Goal: Task Accomplishment & Management: Manage account settings

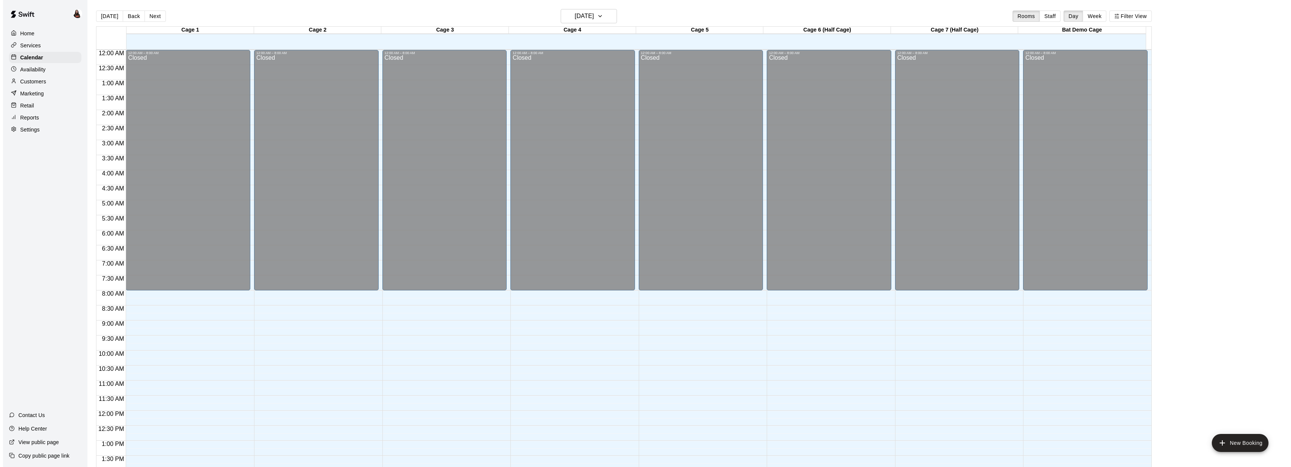
scroll to position [273, 0]
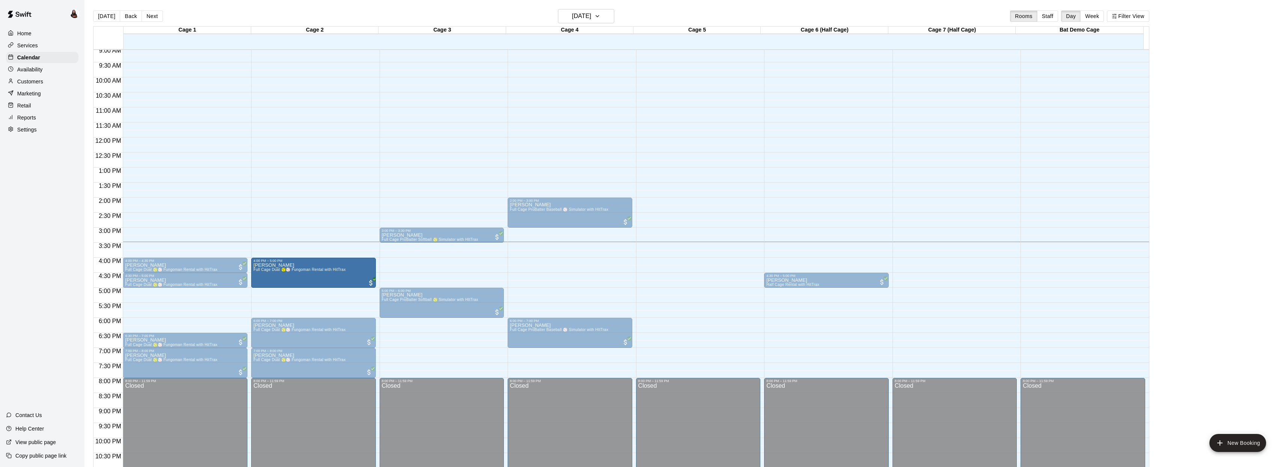
drag, startPoint x: 538, startPoint y: 250, endPoint x: 335, endPoint y: 269, distance: 204.0
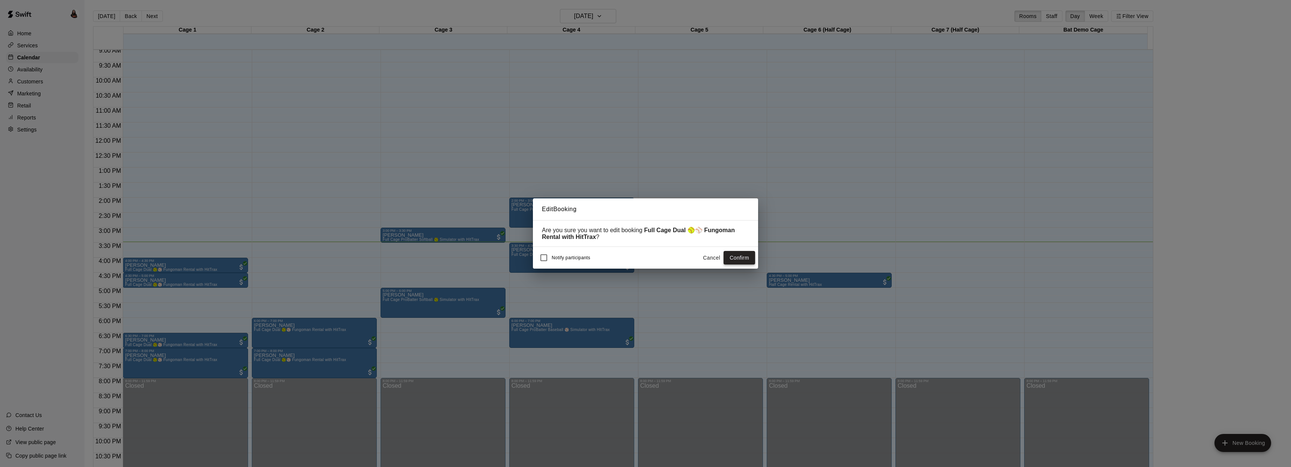
click at [744, 261] on button "Confirm" at bounding box center [740, 258] width 32 height 14
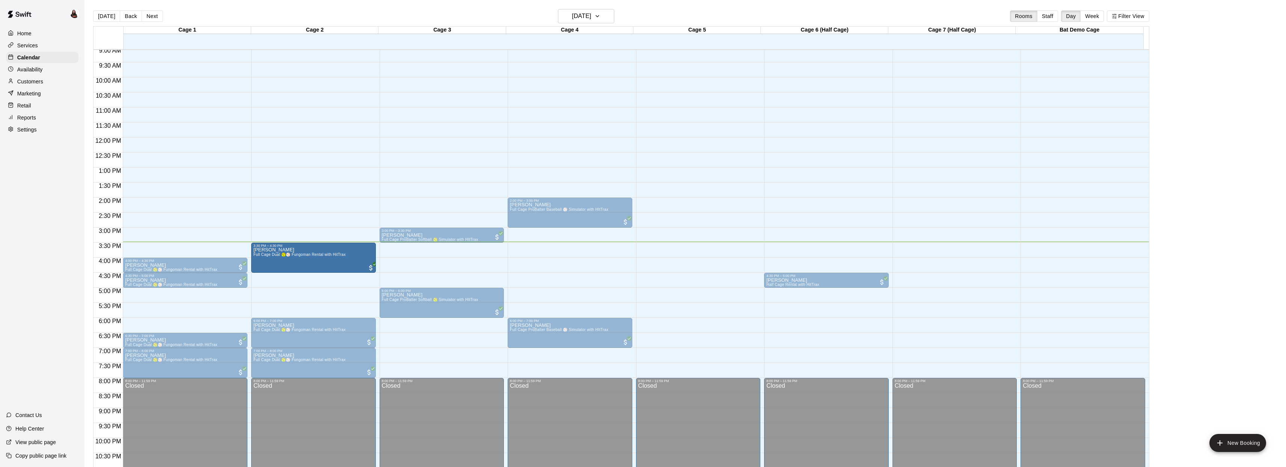
drag, startPoint x: 309, startPoint y: 275, endPoint x: 315, endPoint y: 263, distance: 13.8
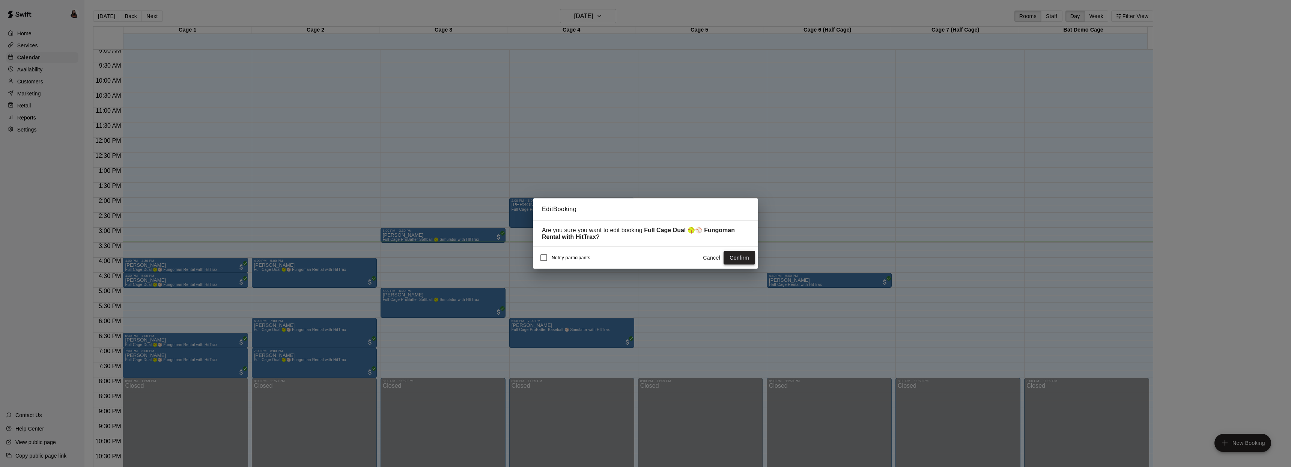
click at [742, 261] on button "Confirm" at bounding box center [740, 258] width 32 height 14
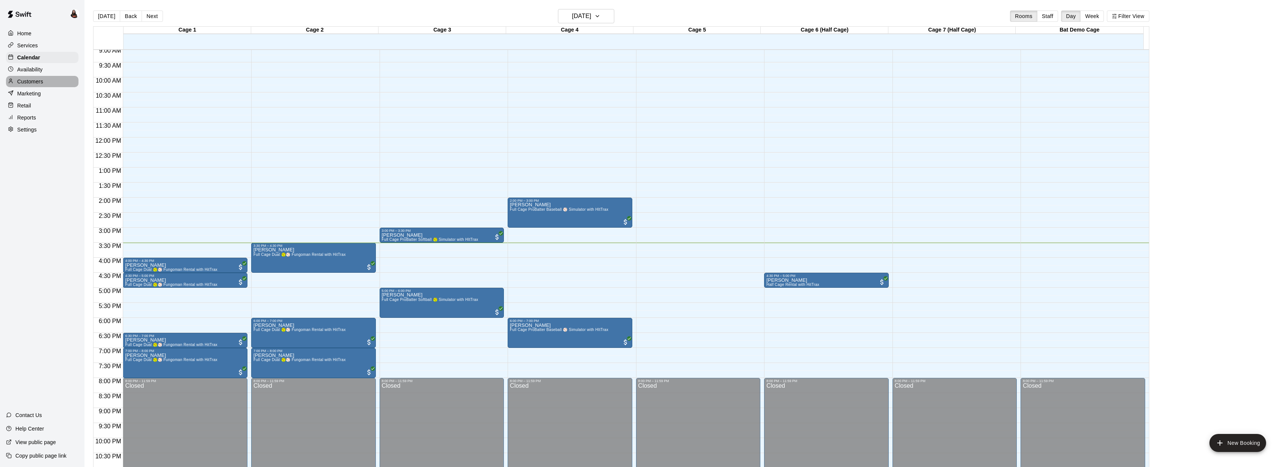
drag, startPoint x: 36, startPoint y: 80, endPoint x: 41, endPoint y: 81, distance: 4.6
click at [36, 80] on p "Customers" at bounding box center [30, 82] width 26 height 8
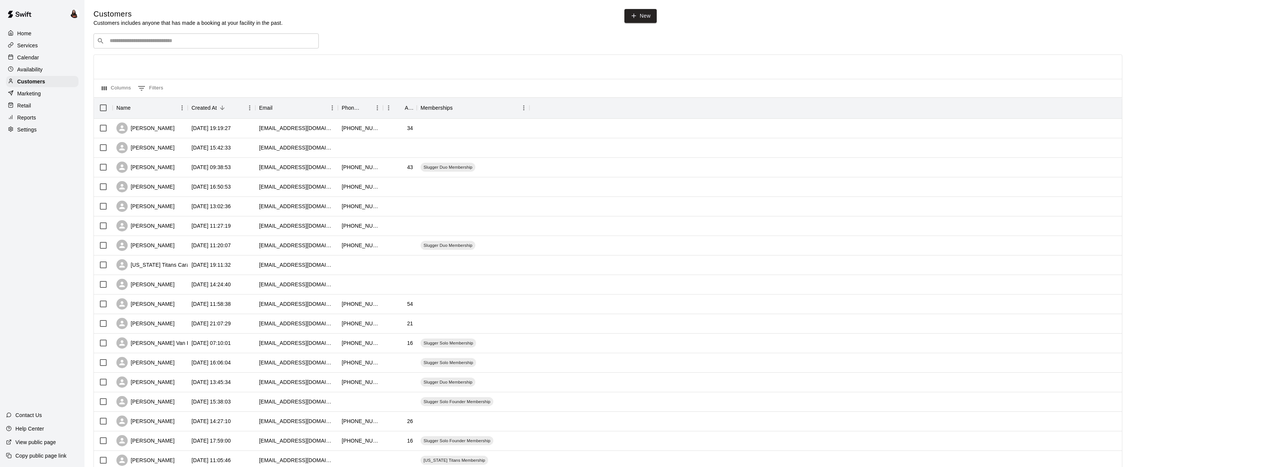
click at [231, 39] on input "Search customers by name or email" at bounding box center [211, 41] width 208 height 8
type input "*****"
click at [145, 55] on p "[PERSON_NAME]" at bounding box center [137, 57] width 46 height 8
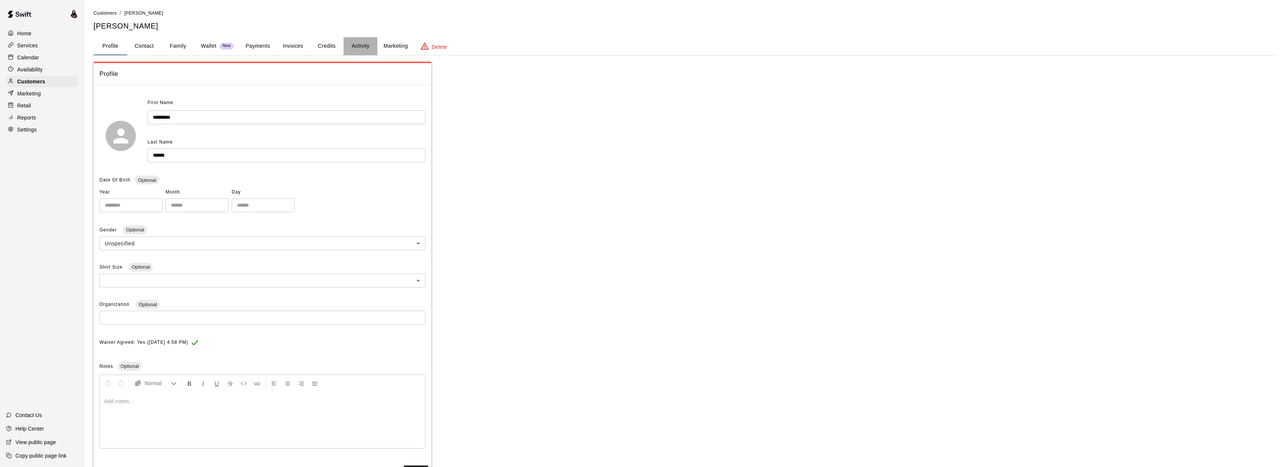
click at [362, 47] on button "Activity" at bounding box center [360, 46] width 34 height 18
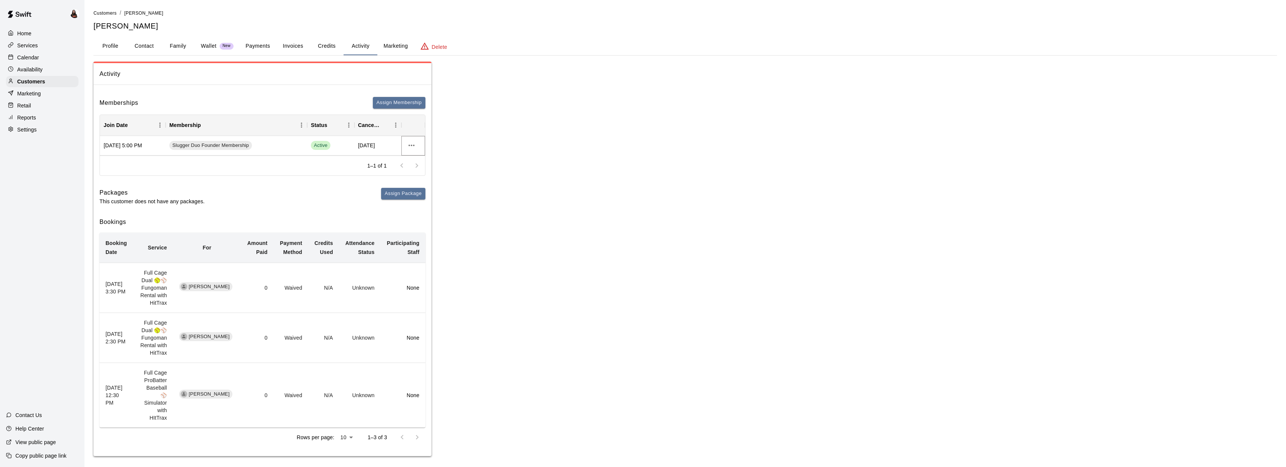
click at [409, 145] on icon "more actions" at bounding box center [411, 145] width 9 height 9
click at [412, 145] on div at bounding box center [645, 233] width 1291 height 467
click at [410, 103] on button "Assign Membership" at bounding box center [399, 103] width 53 height 12
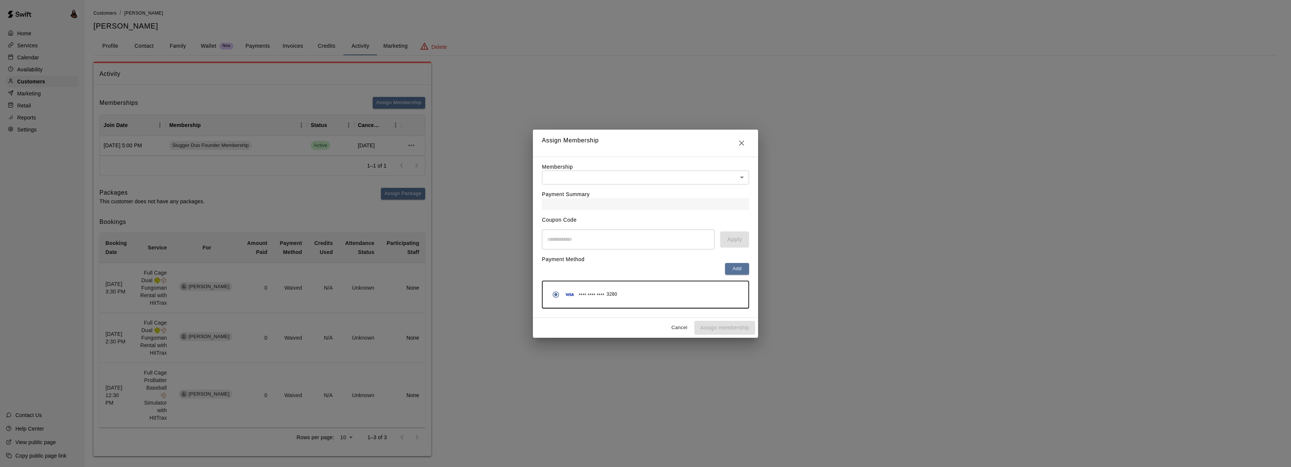
click at [679, 182] on body "Home Services Calendar Availability Customers Marketing Retail Reports Settings…" at bounding box center [645, 235] width 1291 height 471
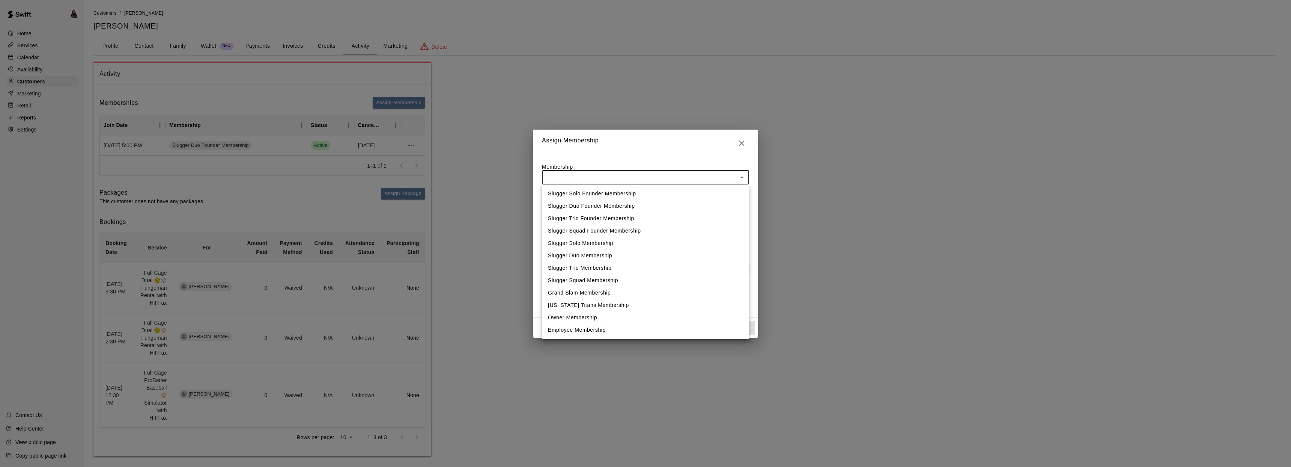
click at [631, 217] on li "Slugger Trio Founder Membership" at bounding box center [645, 218] width 207 height 12
type input "**********"
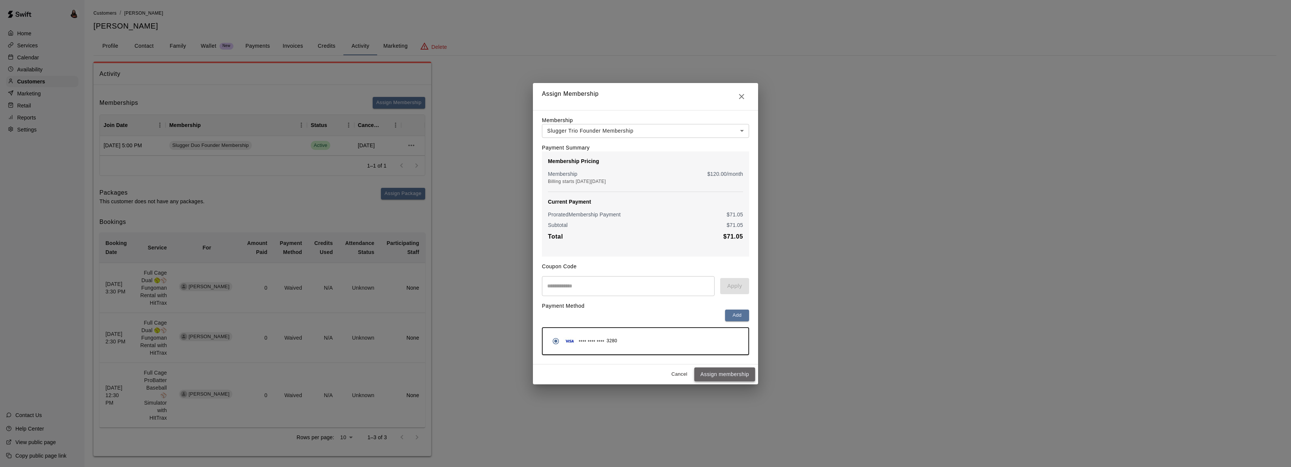
click at [732, 372] on button "Assign membership" at bounding box center [724, 374] width 61 height 14
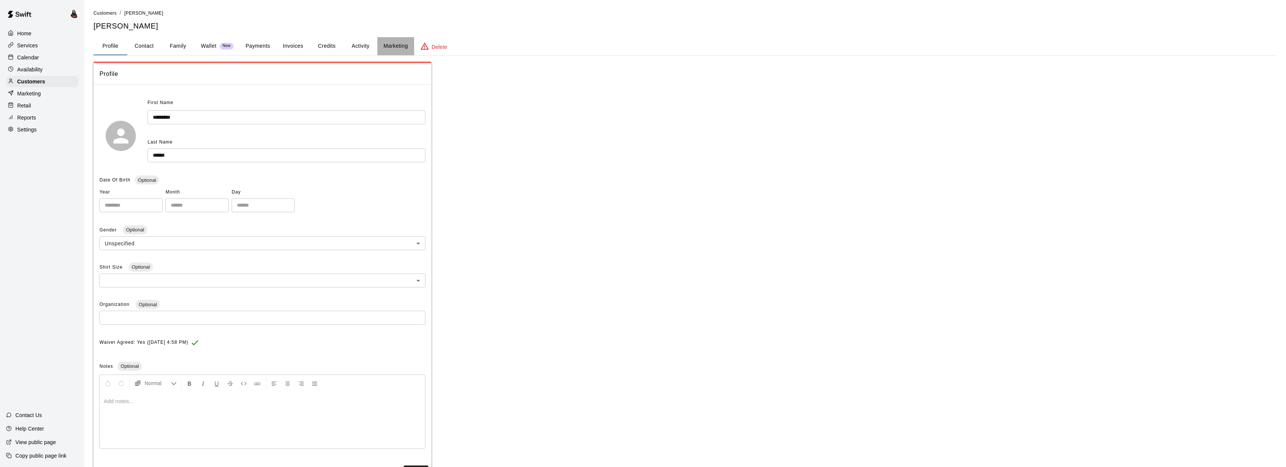
click at [387, 48] on button "Marketing" at bounding box center [395, 46] width 36 height 18
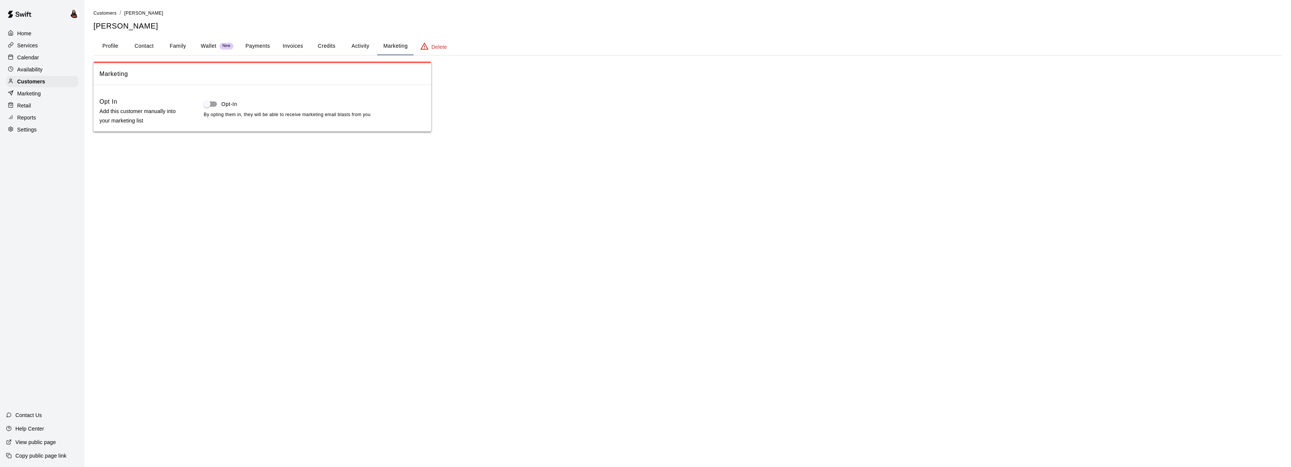
click at [360, 46] on button "Activity" at bounding box center [360, 46] width 34 height 18
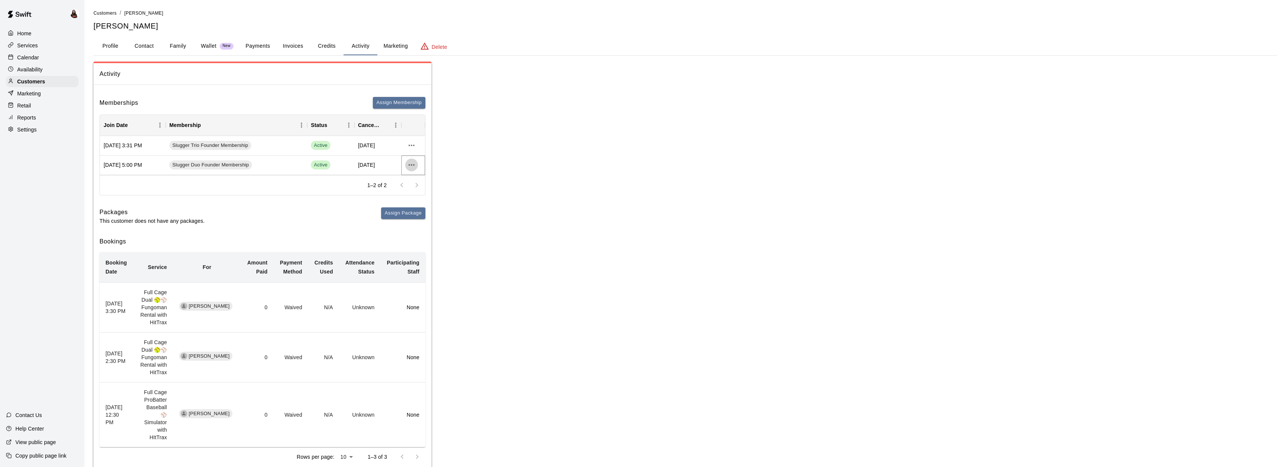
click at [415, 167] on icon "more actions" at bounding box center [411, 164] width 9 height 9
click at [361, 164] on div at bounding box center [645, 233] width 1291 height 467
click at [322, 166] on span "Active" at bounding box center [321, 164] width 20 height 7
click at [407, 167] on icon "more actions" at bounding box center [411, 164] width 9 height 9
click at [419, 182] on li "View details" at bounding box center [426, 180] width 42 height 12
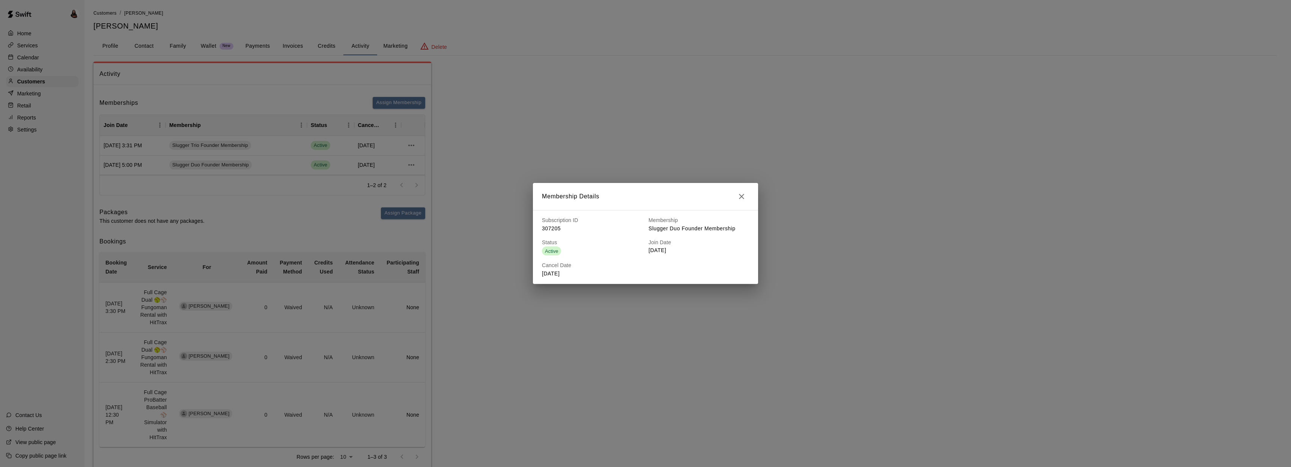
click at [742, 199] on icon "button" at bounding box center [741, 196] width 9 height 9
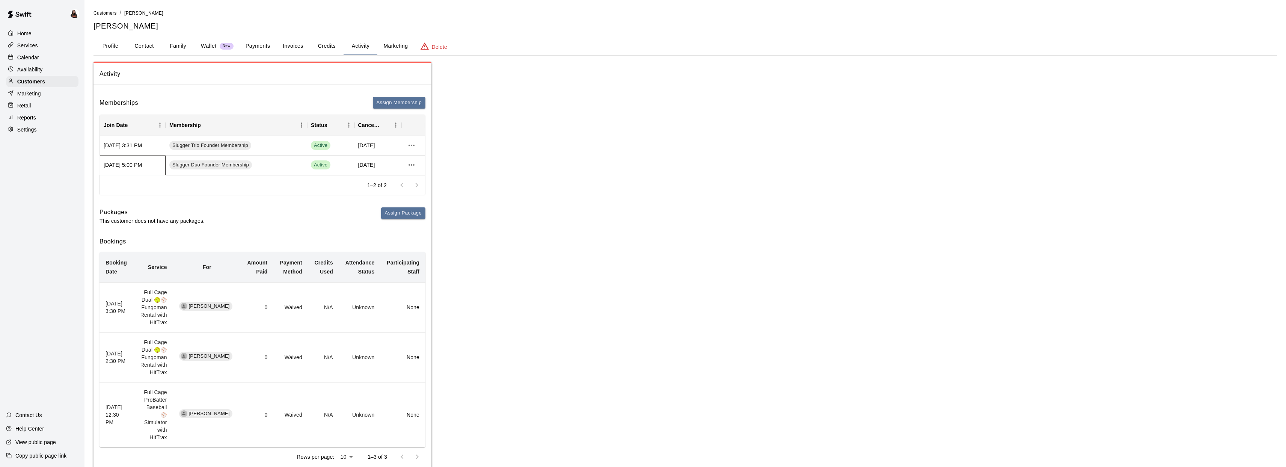
click at [136, 167] on div "Oct 06, 2025 5:00 PM" at bounding box center [133, 165] width 66 height 20
click at [194, 169] on div "Slugger Duo Founder Membership" at bounding box center [210, 164] width 83 height 9
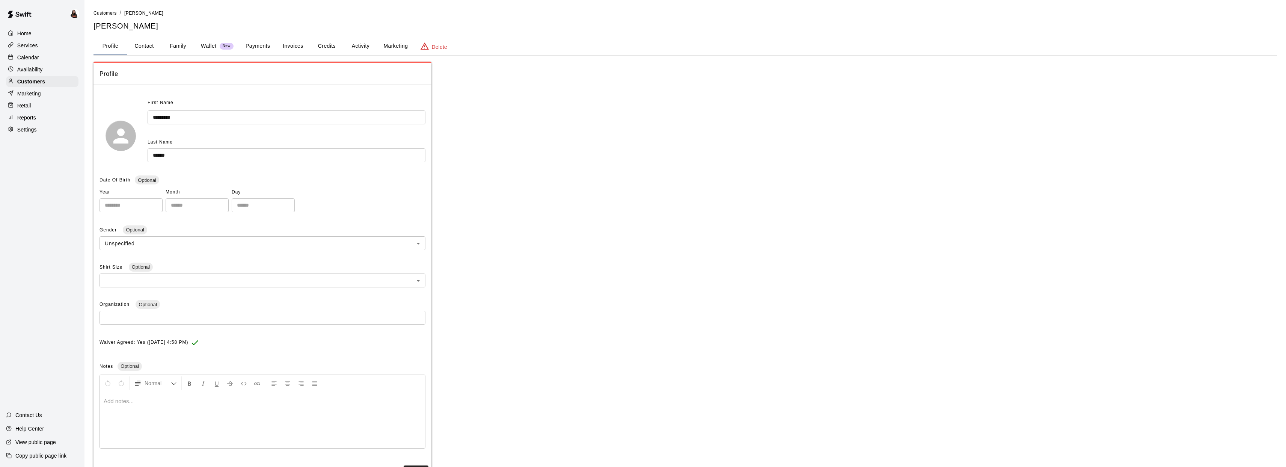
click at [363, 46] on button "Activity" at bounding box center [360, 46] width 34 height 18
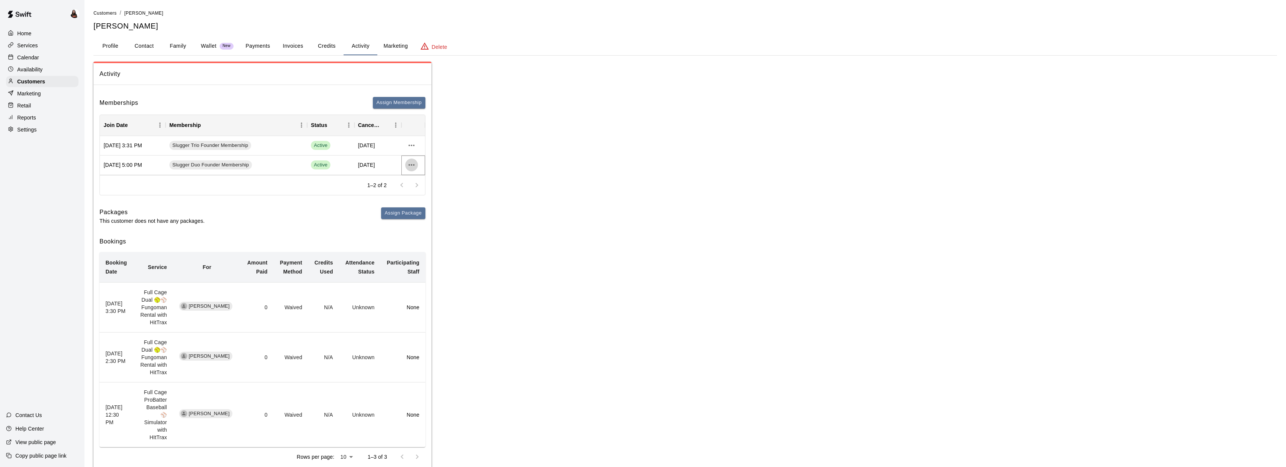
click at [412, 163] on icon "more actions" at bounding box center [411, 164] width 9 height 9
click at [412, 163] on div at bounding box center [645, 233] width 1291 height 467
click at [414, 165] on icon "more actions" at bounding box center [411, 165] width 6 height 2
click at [380, 182] on div at bounding box center [645, 233] width 1291 height 467
click at [113, 44] on button "Profile" at bounding box center [110, 46] width 34 height 18
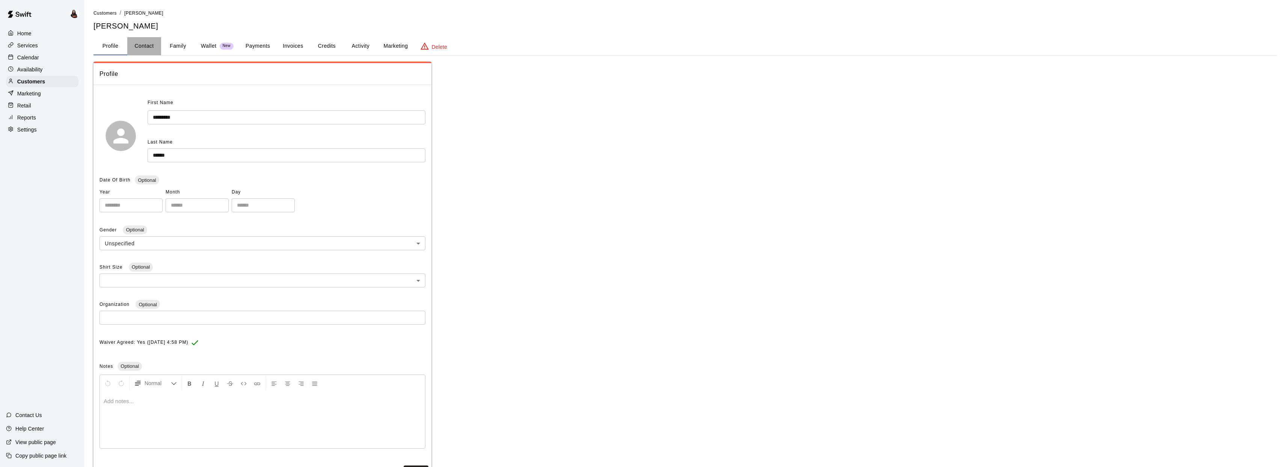
click at [157, 43] on button "Contact" at bounding box center [144, 46] width 34 height 18
select select "**"
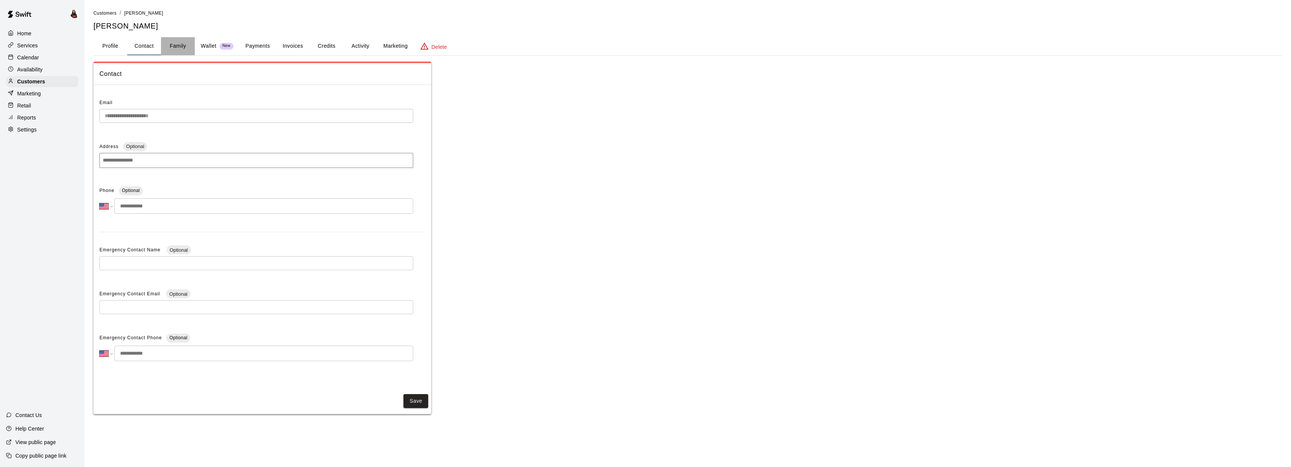
click at [177, 45] on button "Family" at bounding box center [178, 46] width 34 height 18
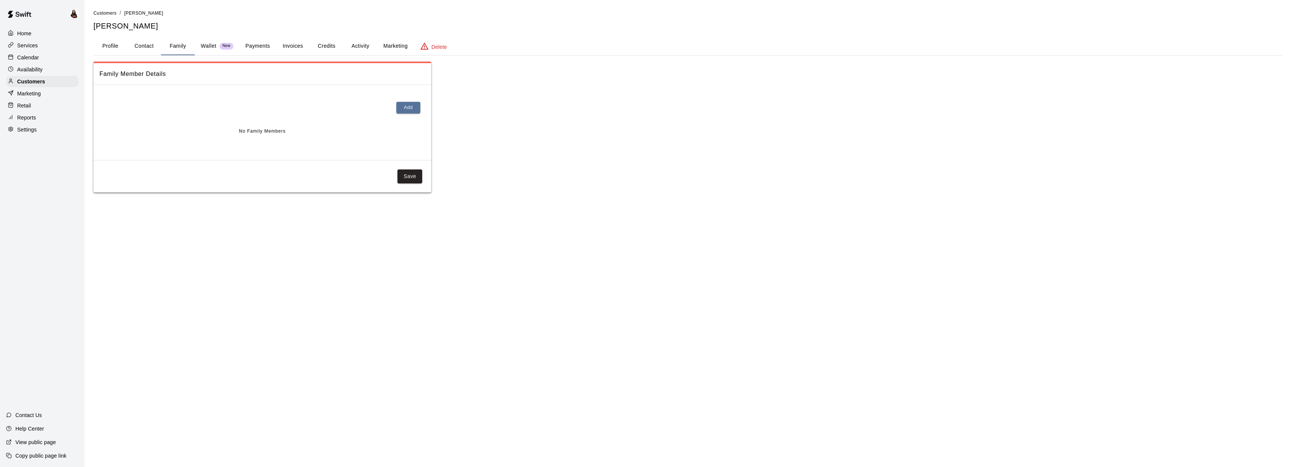
click at [202, 45] on p "Wallet" at bounding box center [209, 46] width 16 height 8
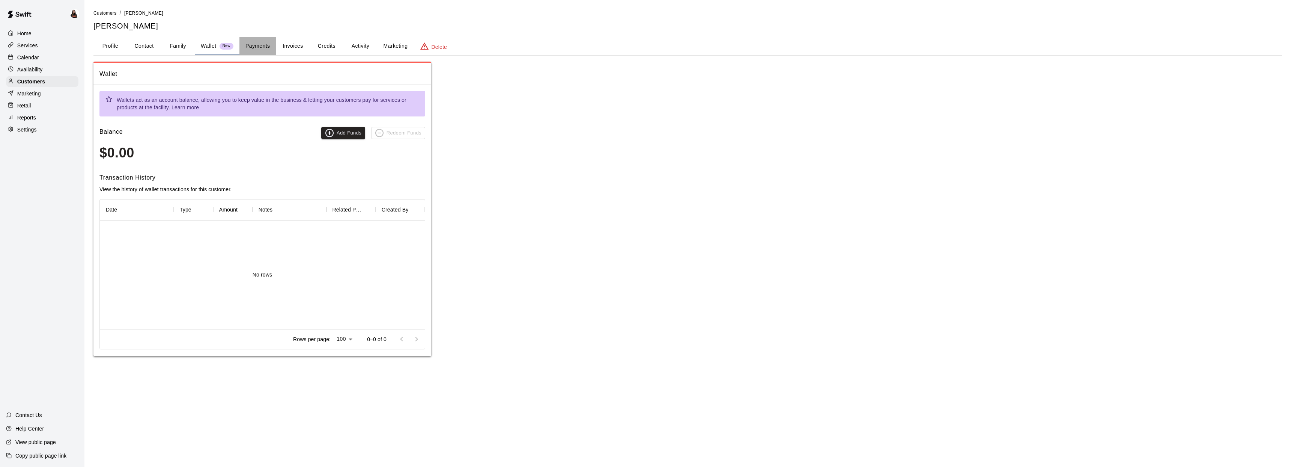
click at [268, 47] on button "Payments" at bounding box center [258, 46] width 36 height 18
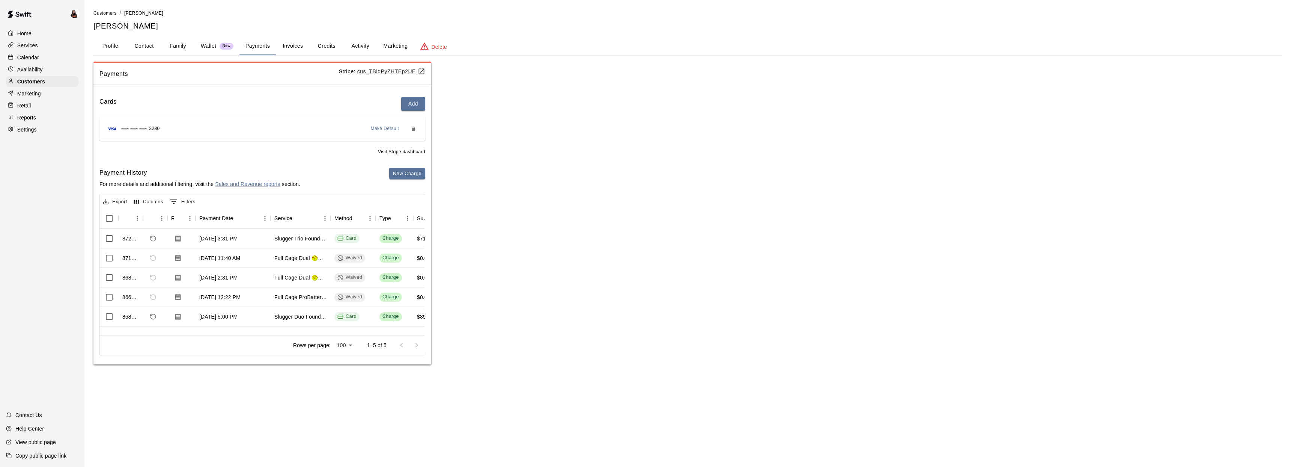
click at [297, 46] on button "Invoices" at bounding box center [293, 46] width 34 height 18
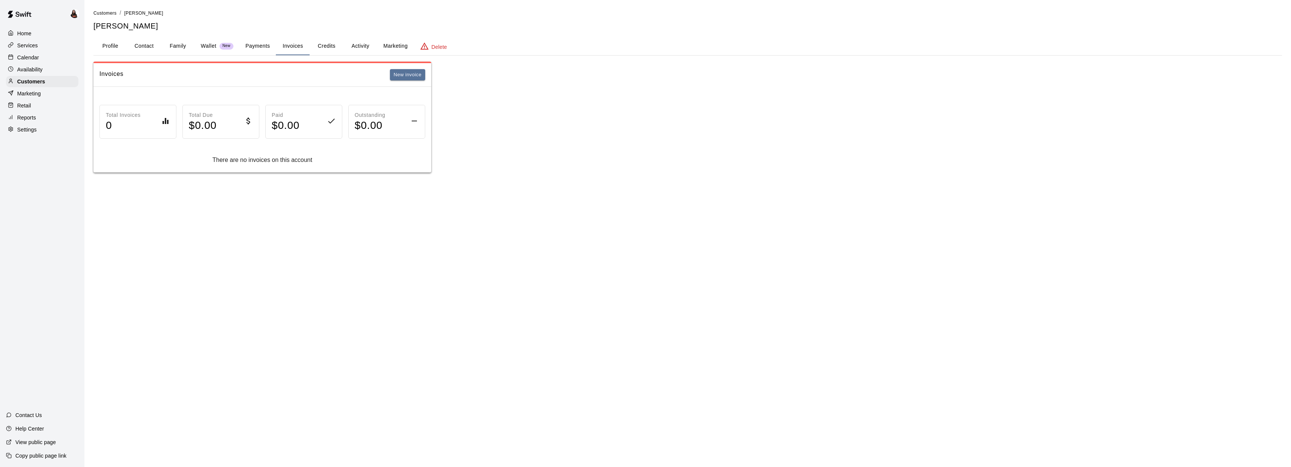
click at [324, 45] on button "Credits" at bounding box center [327, 46] width 34 height 18
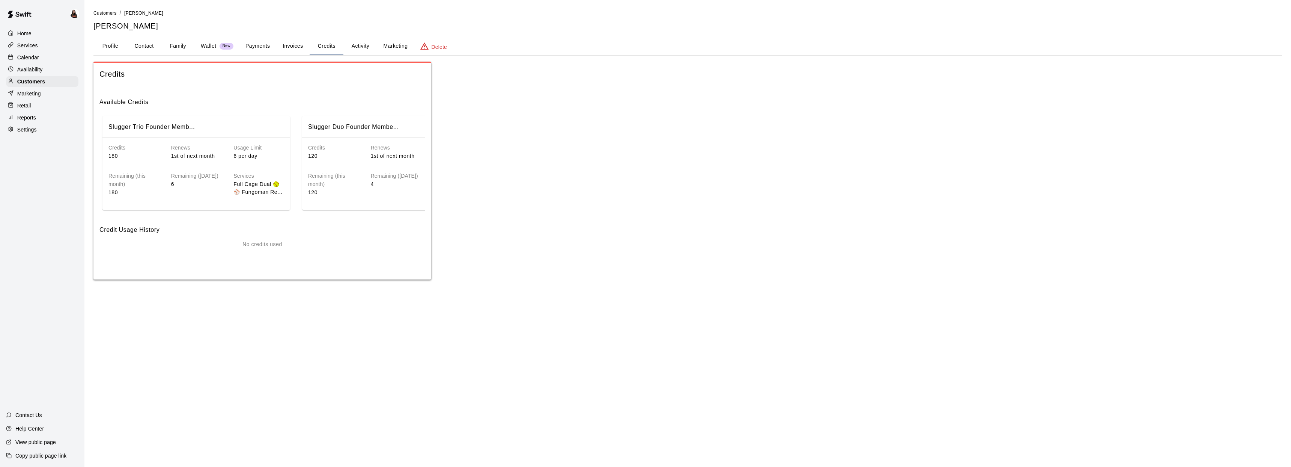
click at [364, 46] on button "Activity" at bounding box center [360, 46] width 34 height 18
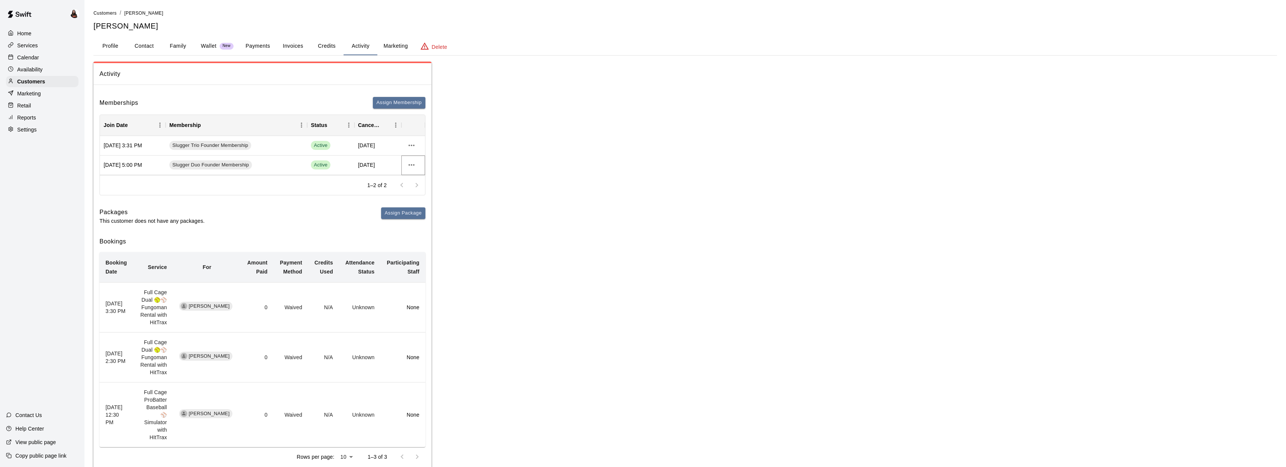
click at [416, 163] on button "more actions" at bounding box center [411, 164] width 13 height 13
click at [430, 178] on li "View details" at bounding box center [426, 180] width 42 height 12
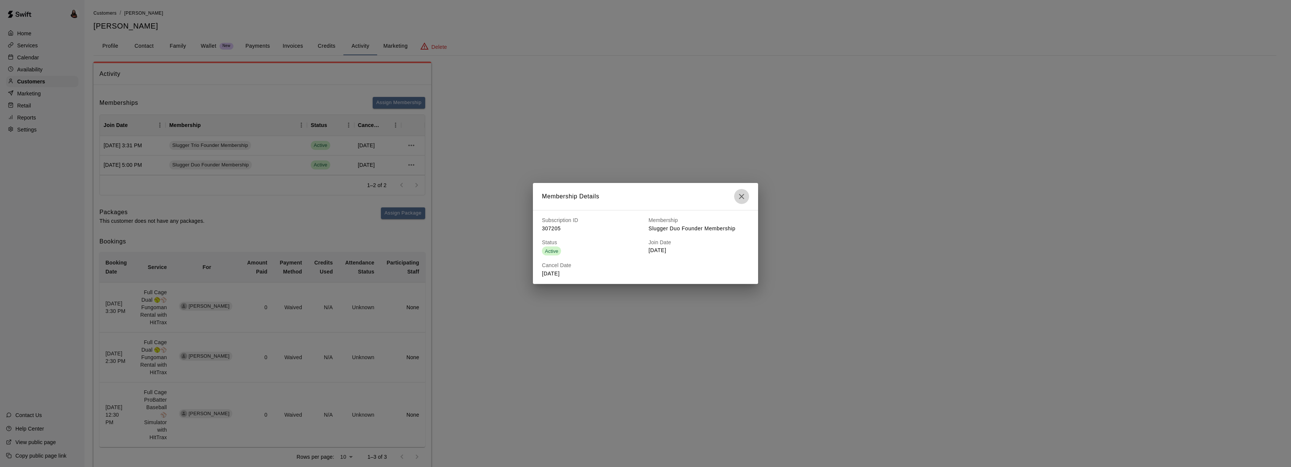
click at [743, 197] on icon "button" at bounding box center [741, 196] width 5 height 5
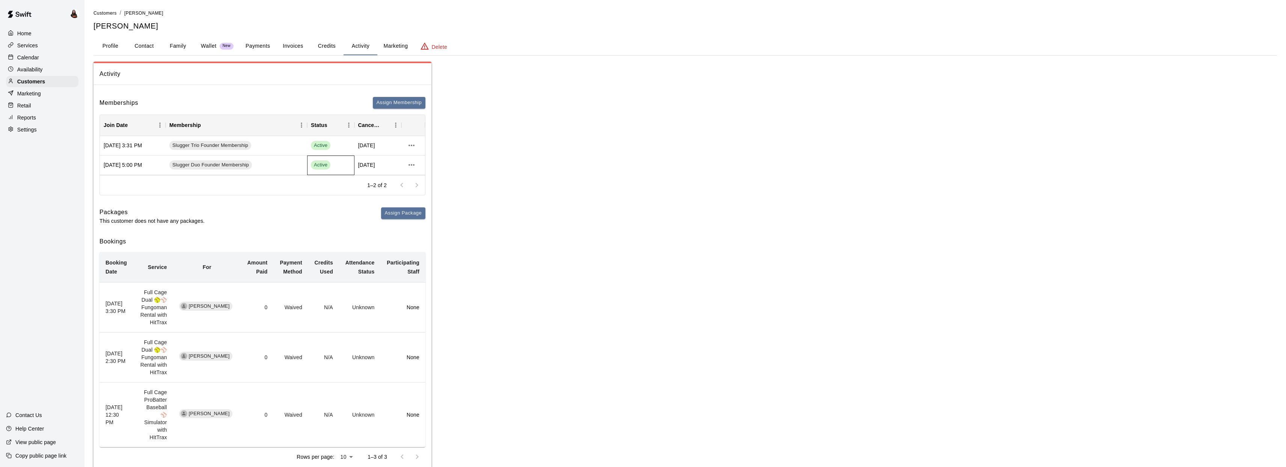
click at [322, 166] on span "Active" at bounding box center [321, 164] width 20 height 7
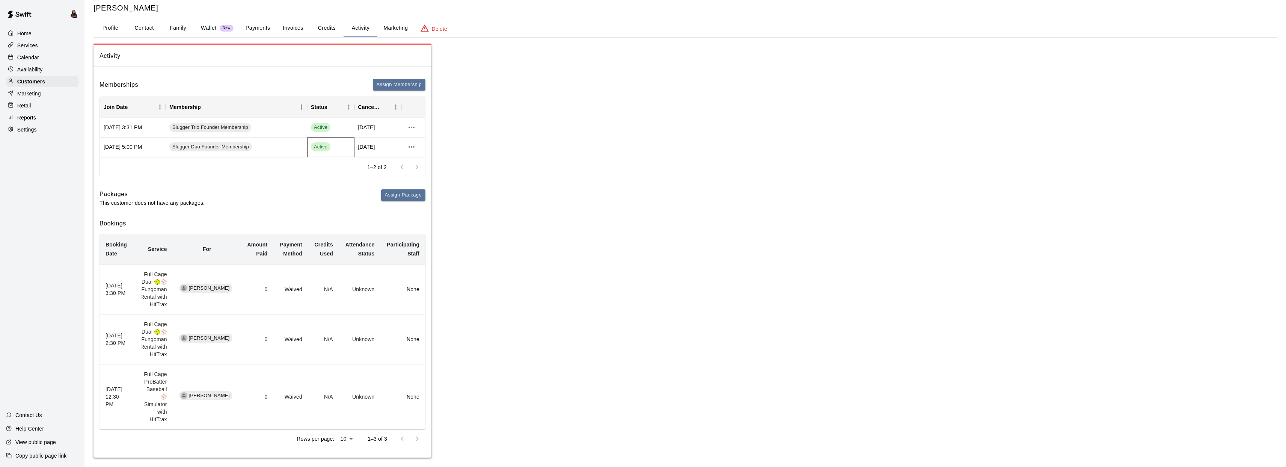
scroll to position [24, 0]
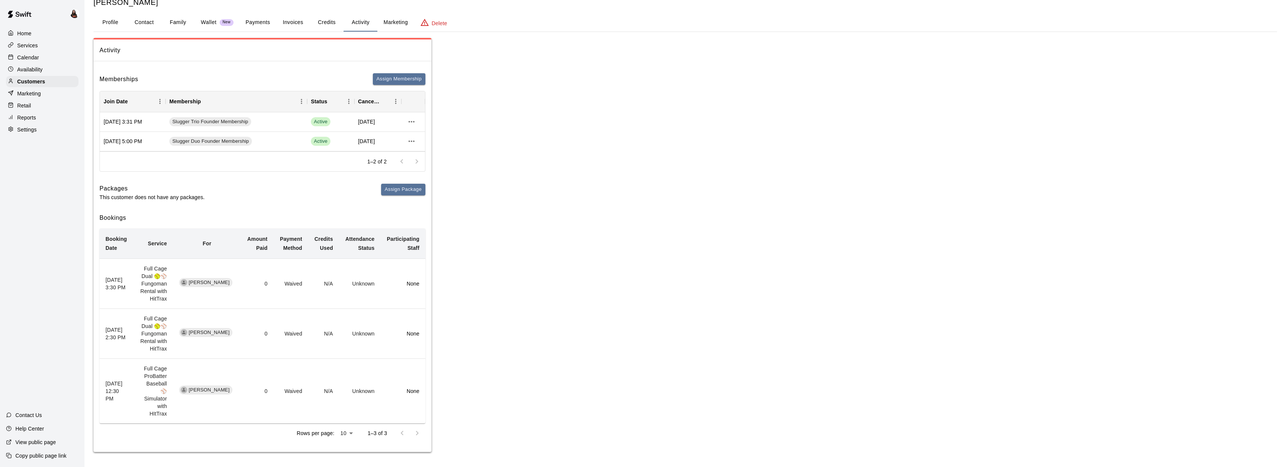
click at [329, 23] on button "Credits" at bounding box center [327, 23] width 34 height 18
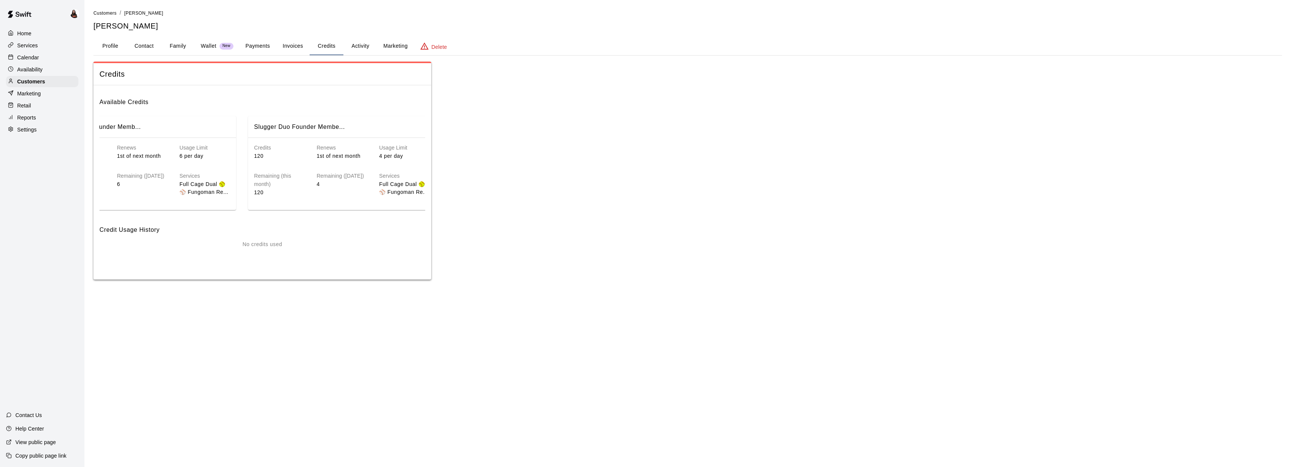
scroll to position [0, 62]
click at [362, 48] on button "Activity" at bounding box center [360, 46] width 34 height 18
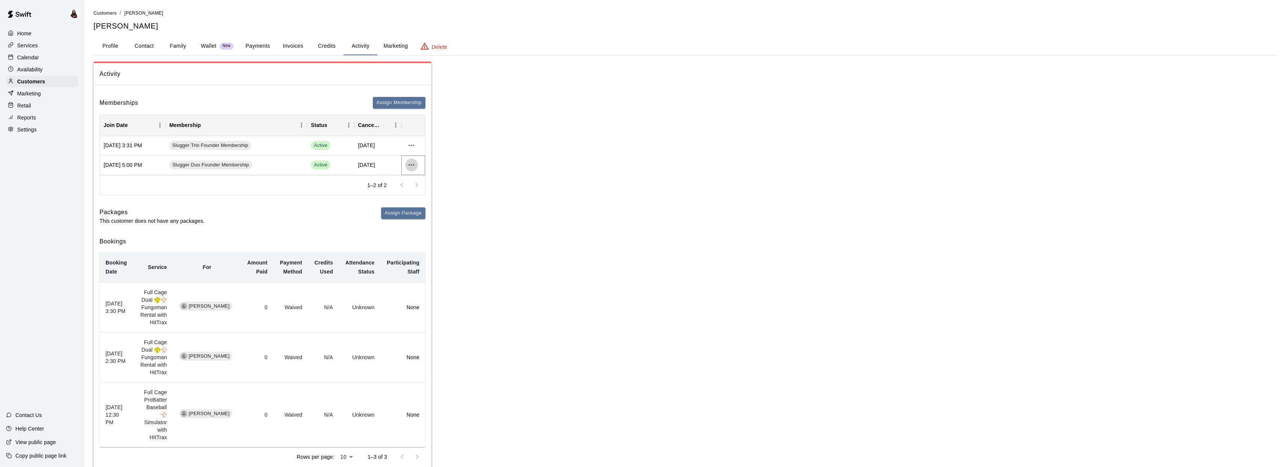
click at [409, 166] on icon "more actions" at bounding box center [411, 164] width 9 height 9
click at [424, 185] on li "View details" at bounding box center [426, 180] width 42 height 12
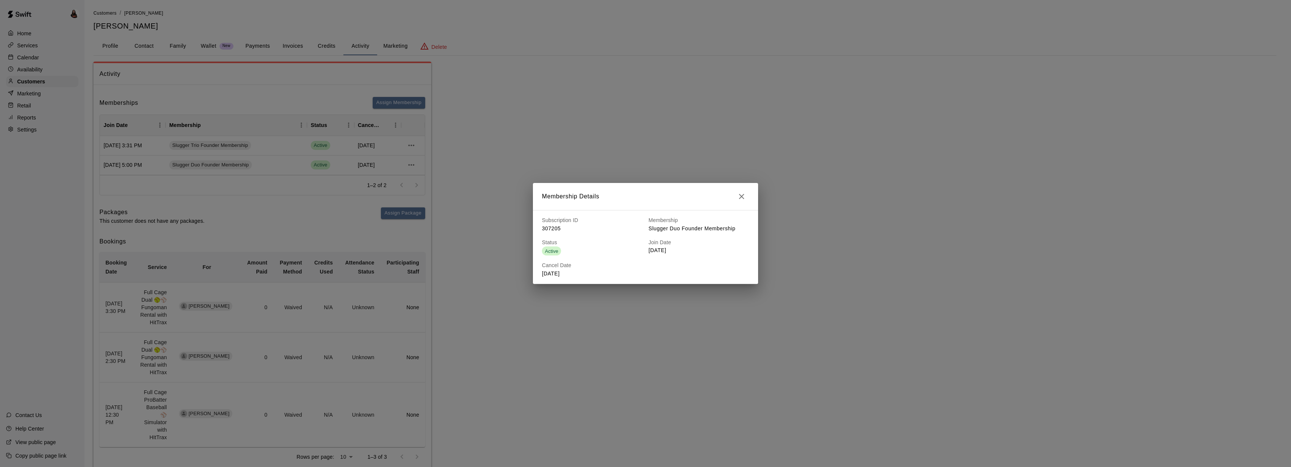
click at [553, 256] on div "Cancel Date November 01, 2026" at bounding box center [589, 266] width 107 height 22
click at [554, 248] on span "Active" at bounding box center [551, 251] width 19 height 6
drag, startPoint x: 611, startPoint y: 223, endPoint x: 697, endPoint y: 214, distance: 87.2
click at [655, 221] on div "Subscription ID 307205 Membership Slugger Duo Founder Membership Status Active …" at bounding box center [642, 244] width 213 height 68
click at [741, 194] on icon "button" at bounding box center [741, 196] width 9 height 9
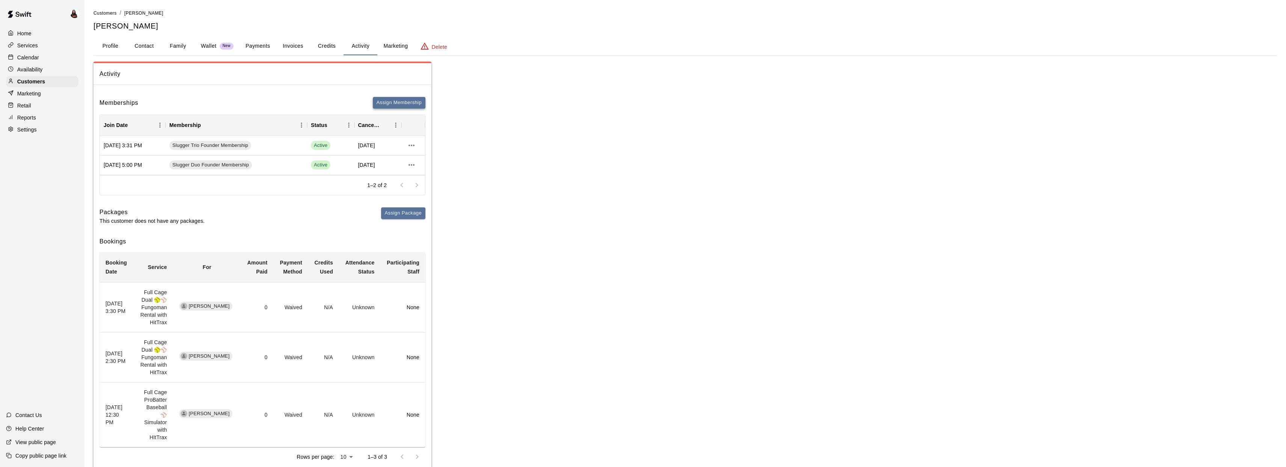
click at [411, 98] on button "Assign Membership" at bounding box center [399, 103] width 53 height 12
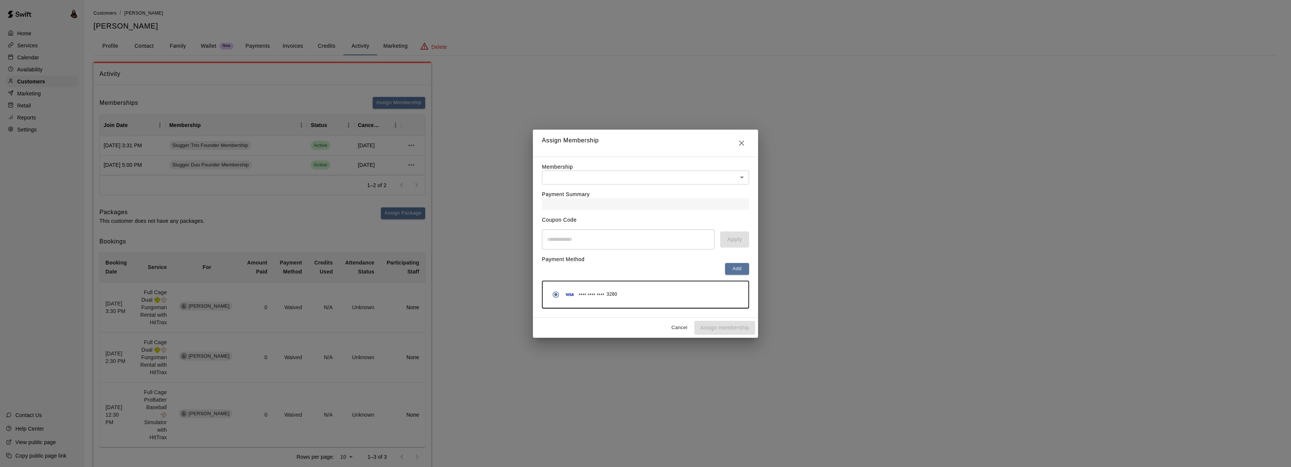
click at [739, 144] on icon "Close" at bounding box center [741, 143] width 9 height 9
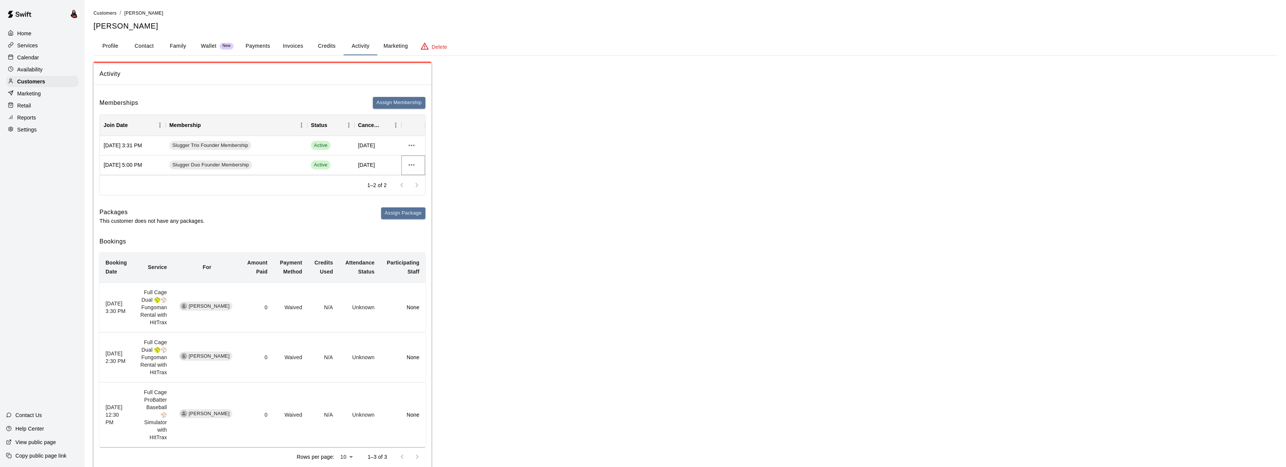
click at [411, 165] on icon "more actions" at bounding box center [411, 165] width 6 height 2
click at [420, 185] on li "View details" at bounding box center [426, 180] width 42 height 12
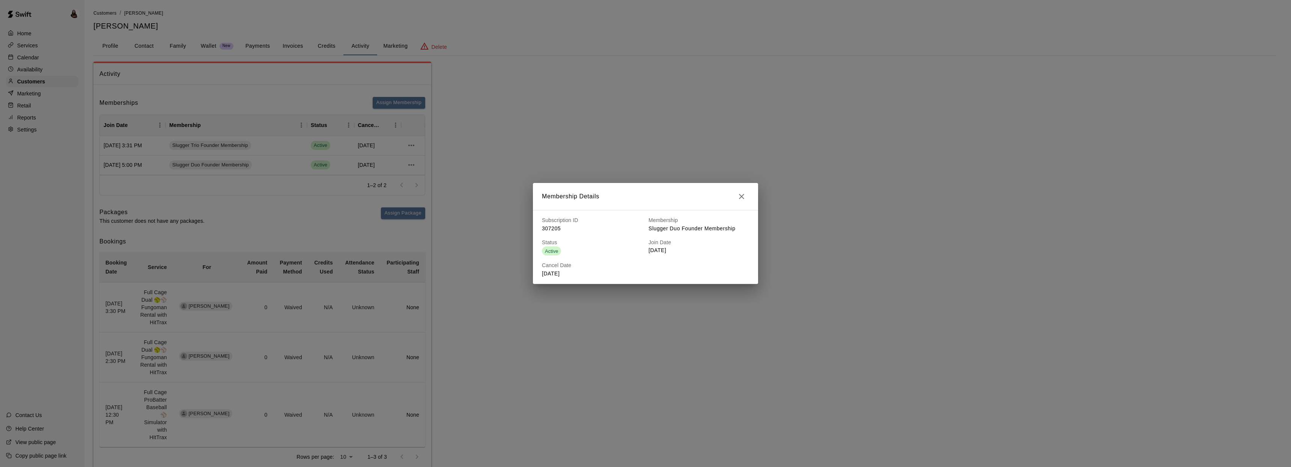
click at [743, 197] on icon "button" at bounding box center [741, 196] width 5 height 5
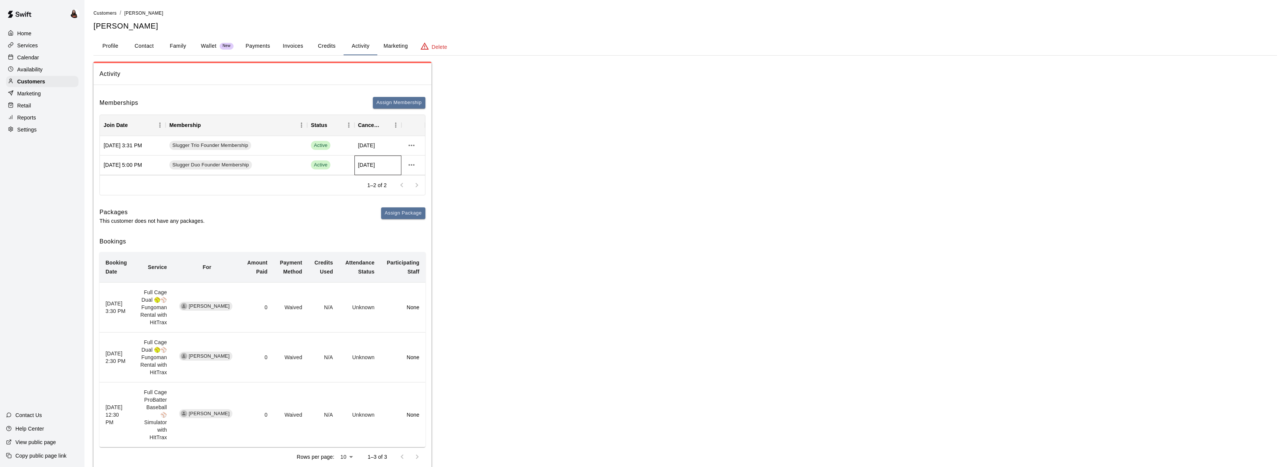
click at [375, 165] on span "Nov 01, 2026" at bounding box center [366, 165] width 17 height 8
click at [128, 166] on div "Oct 06, 2025 5:00 PM" at bounding box center [133, 165] width 66 height 20
click at [229, 167] on span "Slugger Duo Founder Membership" at bounding box center [210, 164] width 83 height 7
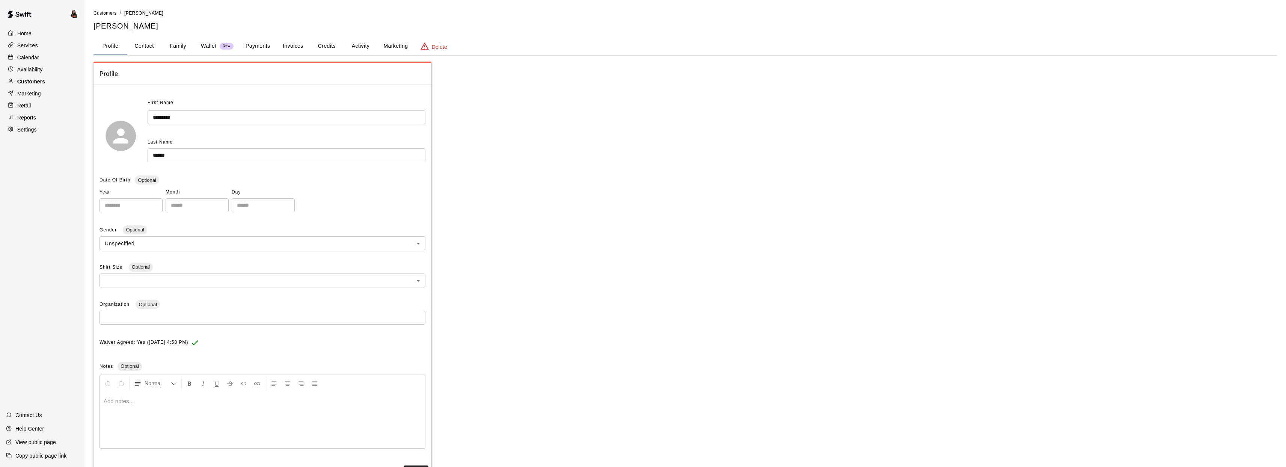
click at [52, 81] on div "Customers" at bounding box center [42, 81] width 72 height 11
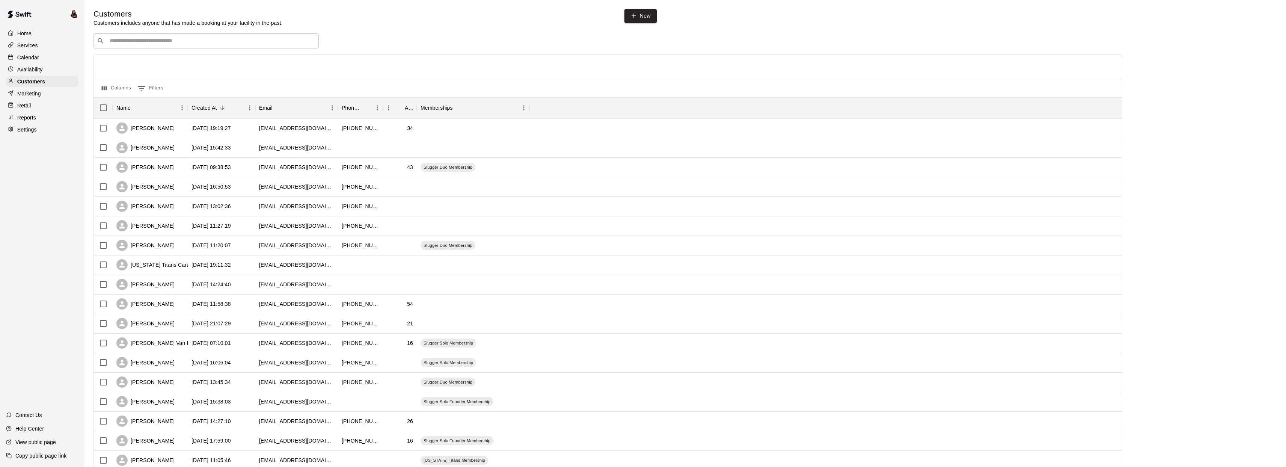
click at [148, 36] on div "​ ​" at bounding box center [205, 40] width 225 height 15
type input "*****"
click at [142, 58] on p "[PERSON_NAME]" at bounding box center [137, 57] width 46 height 8
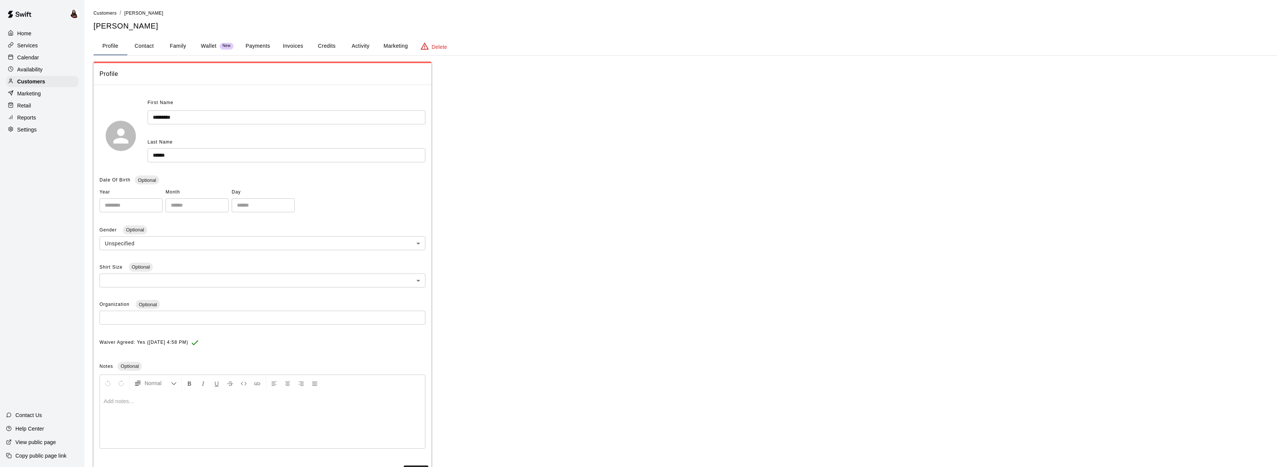
click at [263, 46] on button "Payments" at bounding box center [258, 46] width 36 height 18
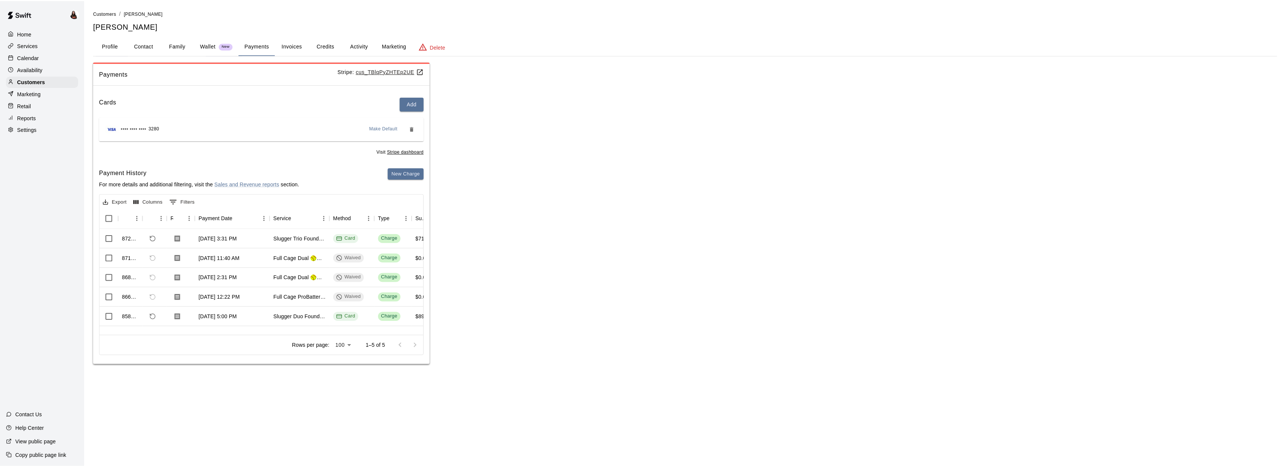
scroll to position [2, 0]
click at [307, 315] on div "Slugger Duo Founder Membership" at bounding box center [300, 317] width 53 height 8
click at [237, 316] on div "Oct 6, 2025, 5:00 PM" at bounding box center [218, 317] width 38 height 8
click at [360, 317] on div "Card" at bounding box center [353, 317] width 45 height 20
click at [355, 43] on button "Activity" at bounding box center [360, 46] width 34 height 18
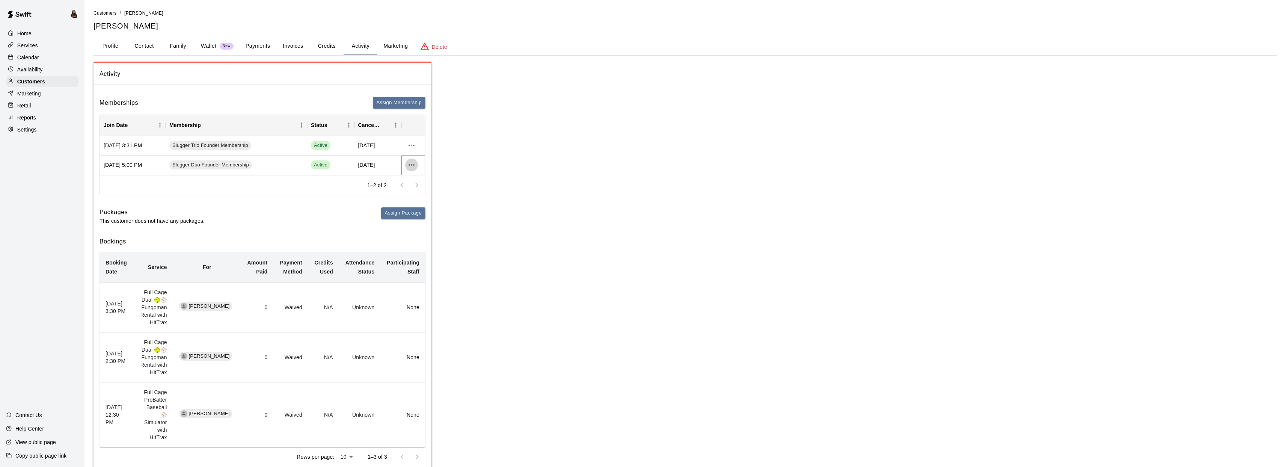
click at [413, 163] on icon "more actions" at bounding box center [411, 164] width 9 height 9
click at [400, 165] on div at bounding box center [645, 233] width 1291 height 467
click at [412, 166] on icon "more actions" at bounding box center [411, 164] width 9 height 9
click at [450, 161] on div at bounding box center [645, 233] width 1291 height 467
click at [320, 48] on button "Credits" at bounding box center [327, 46] width 34 height 18
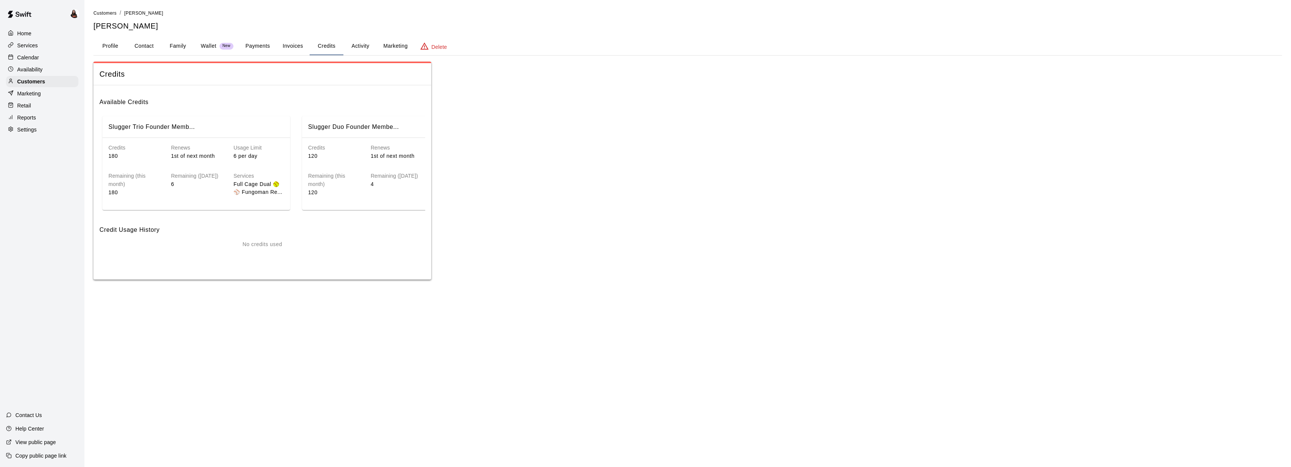
click at [293, 44] on button "Invoices" at bounding box center [293, 46] width 34 height 18
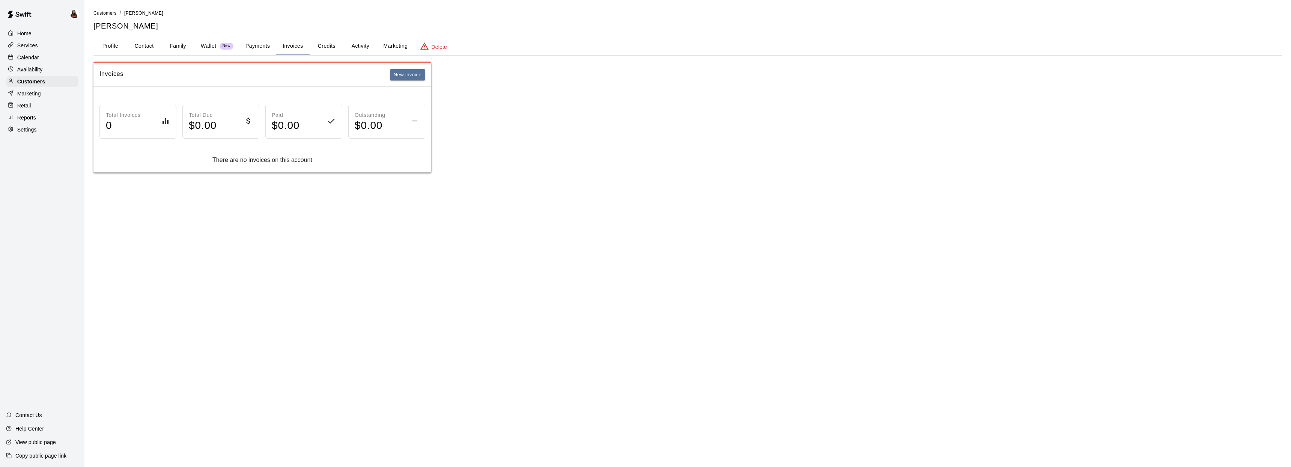
click at [250, 45] on button "Payments" at bounding box center [258, 46] width 36 height 18
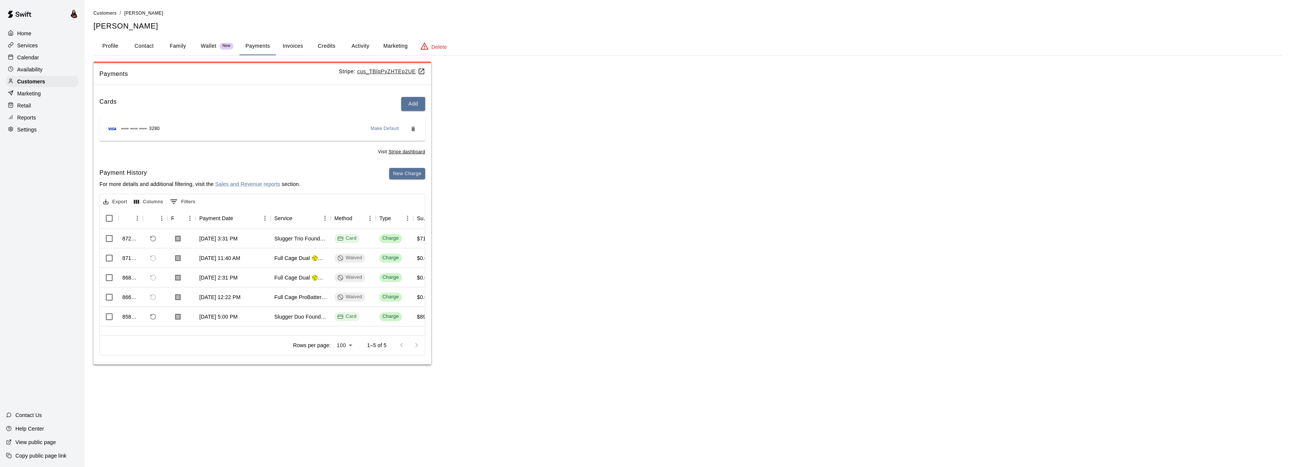
click at [110, 47] on button "Profile" at bounding box center [110, 46] width 34 height 18
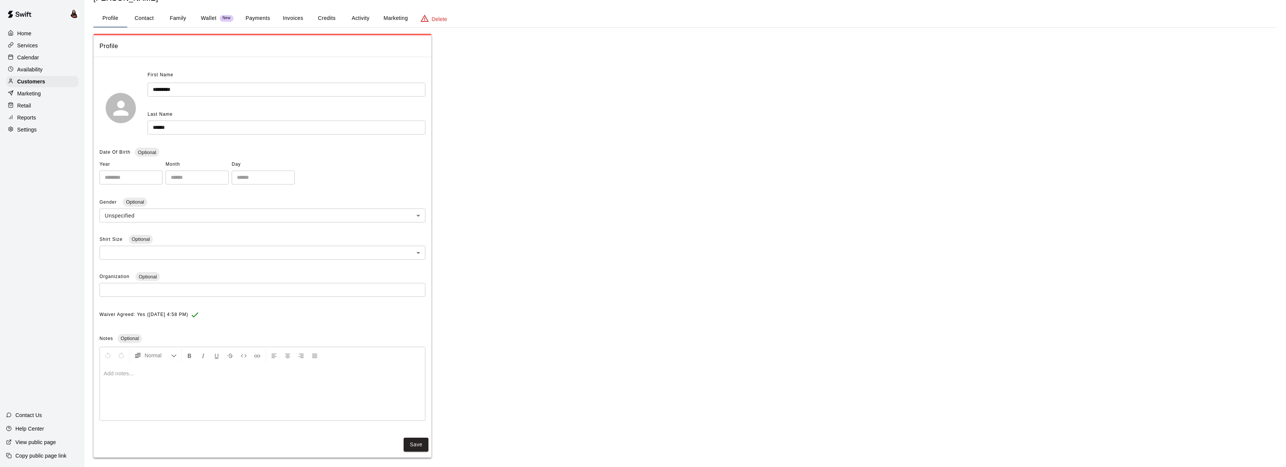
scroll to position [0, 0]
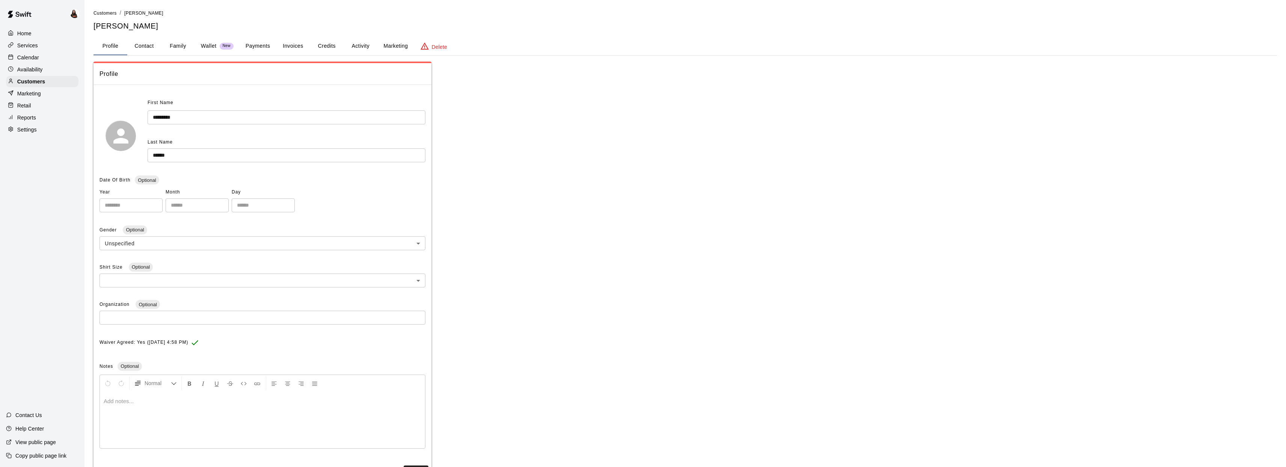
click at [287, 47] on button "Invoices" at bounding box center [293, 46] width 34 height 18
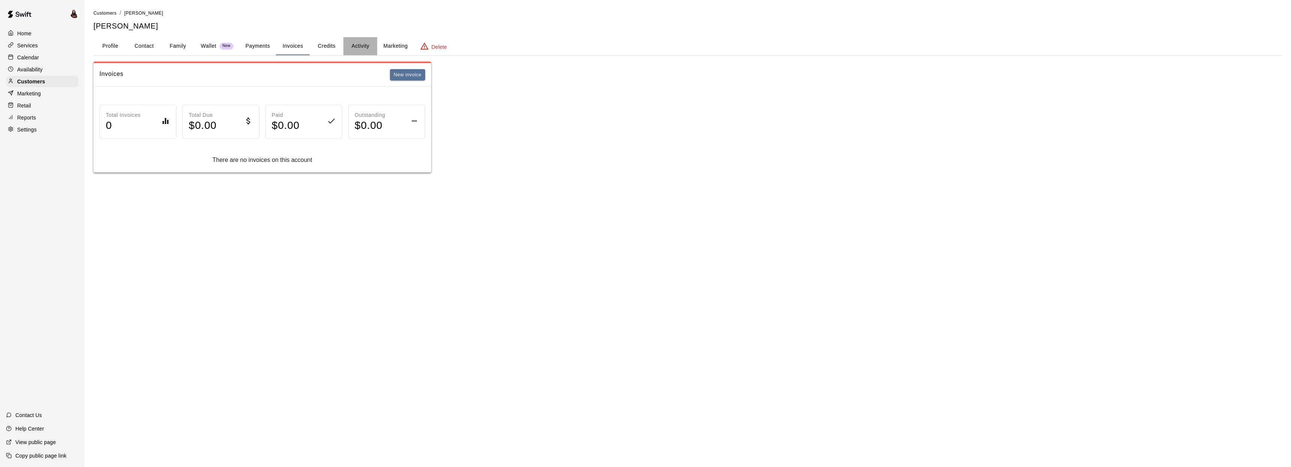
drag, startPoint x: 374, startPoint y: 43, endPoint x: 363, endPoint y: 45, distance: 10.6
click at [374, 43] on button "Activity" at bounding box center [360, 46] width 34 height 18
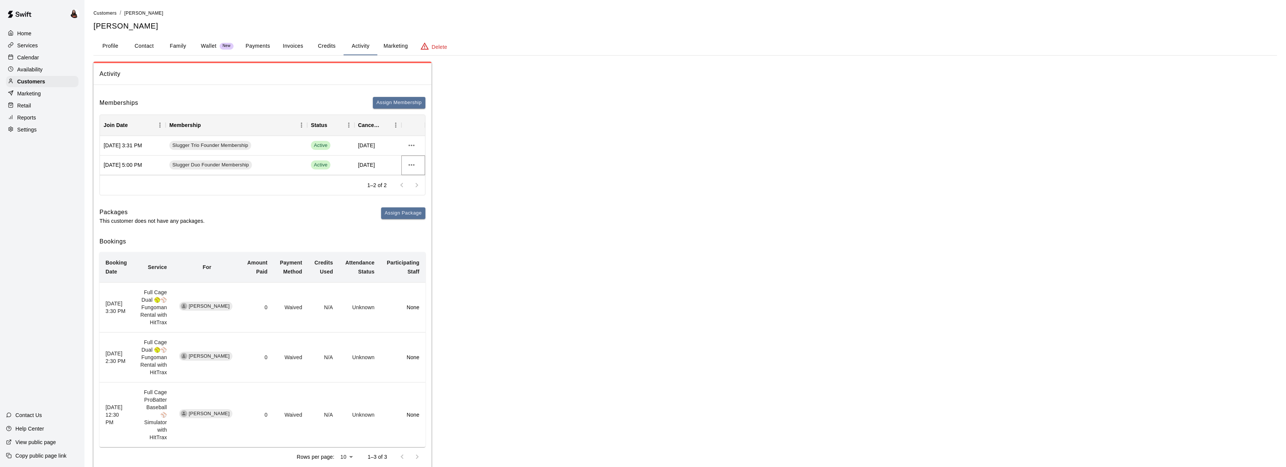
click at [408, 165] on icon "more actions" at bounding box center [411, 164] width 9 height 9
click at [418, 179] on li "View details" at bounding box center [426, 180] width 42 height 12
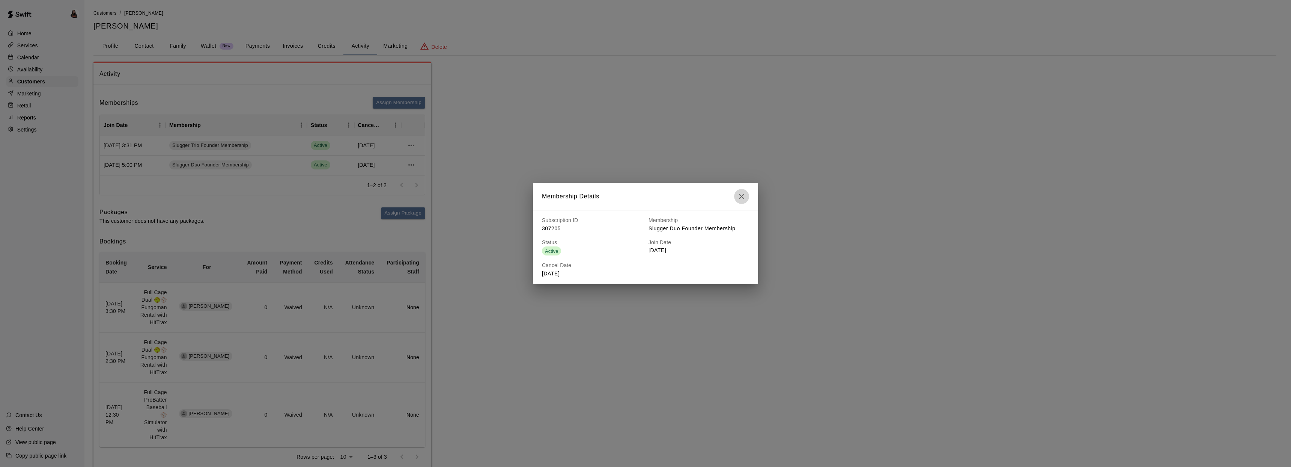
click at [742, 196] on icon "button" at bounding box center [741, 196] width 5 height 5
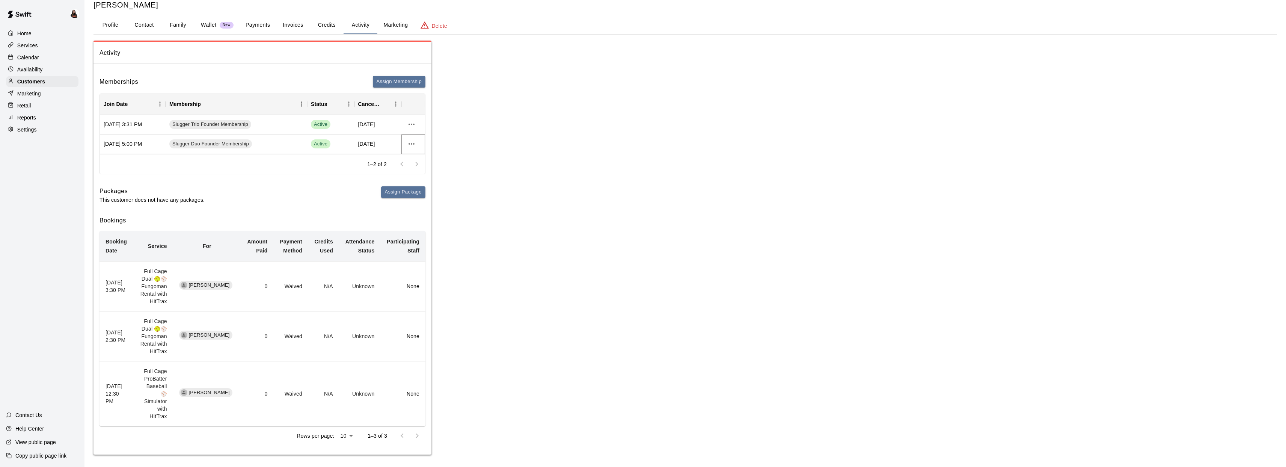
scroll to position [24, 0]
click at [257, 21] on button "Payments" at bounding box center [258, 23] width 36 height 18
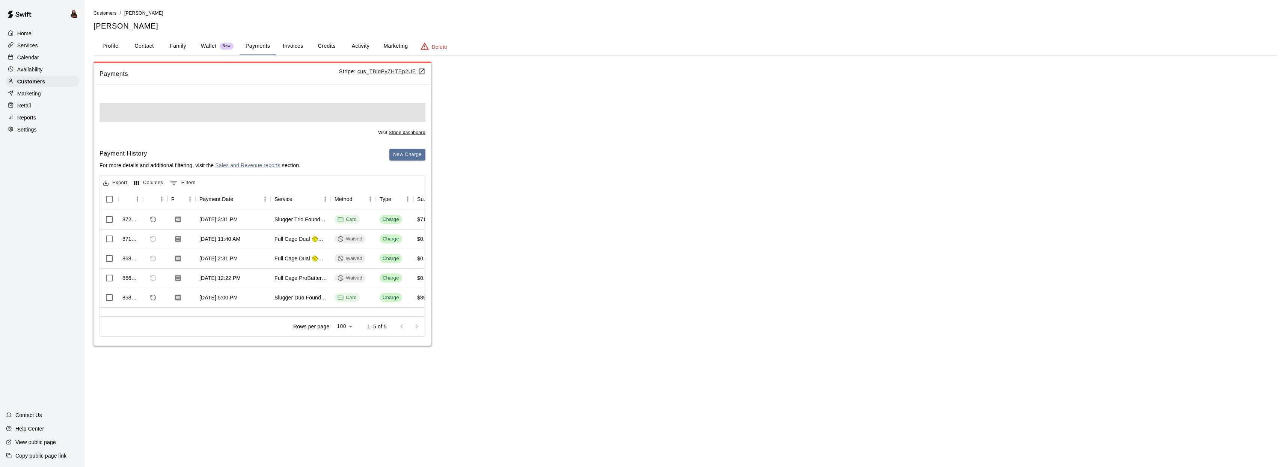
scroll to position [0, 0]
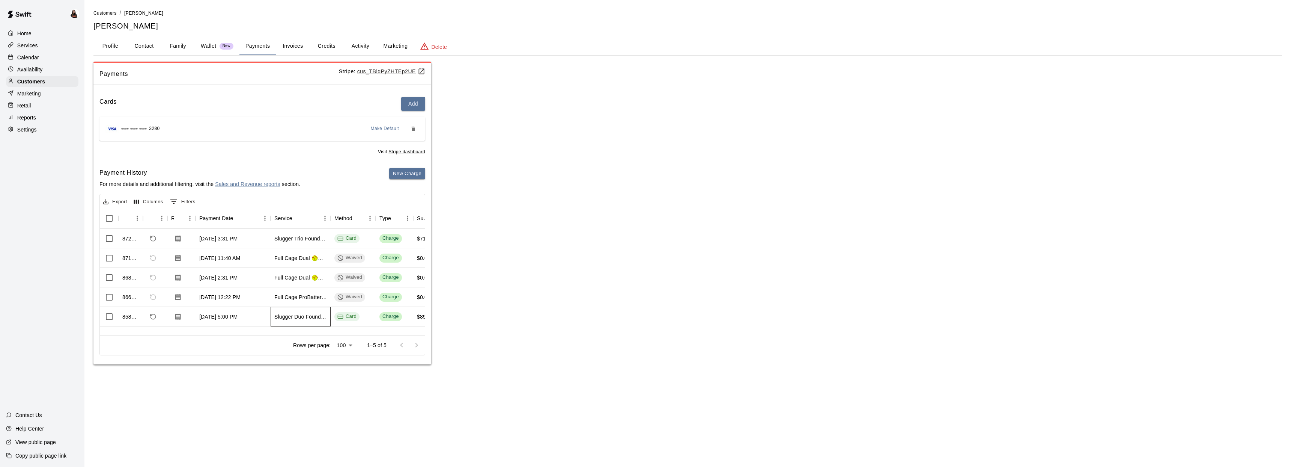
click at [308, 317] on div "Slugger Duo Founder Membership" at bounding box center [300, 317] width 53 height 8
click at [361, 46] on button "Activity" at bounding box center [360, 46] width 34 height 18
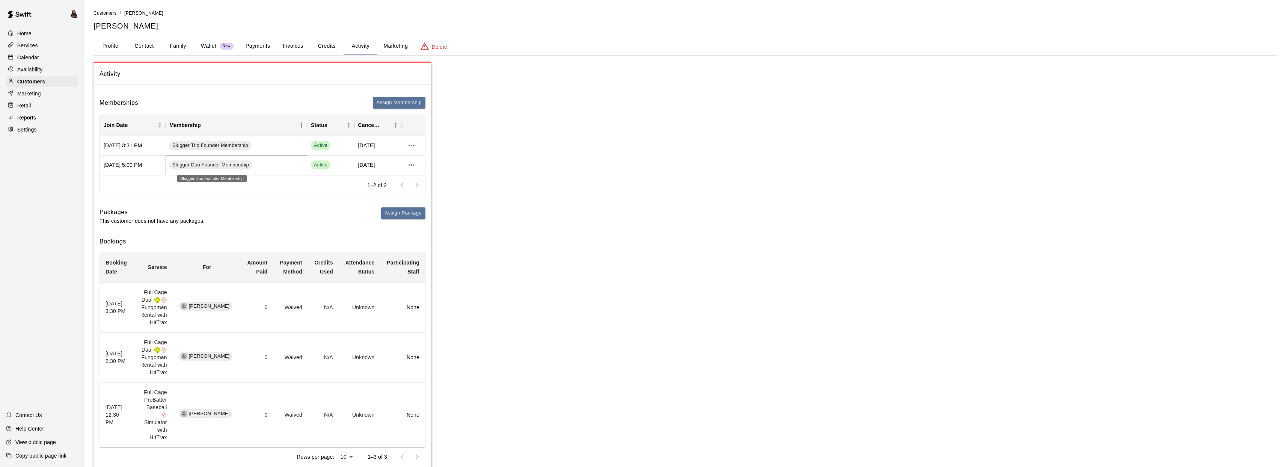
click at [253, 164] on link "Slugger Duo Founder Membership" at bounding box center [211, 164] width 85 height 9
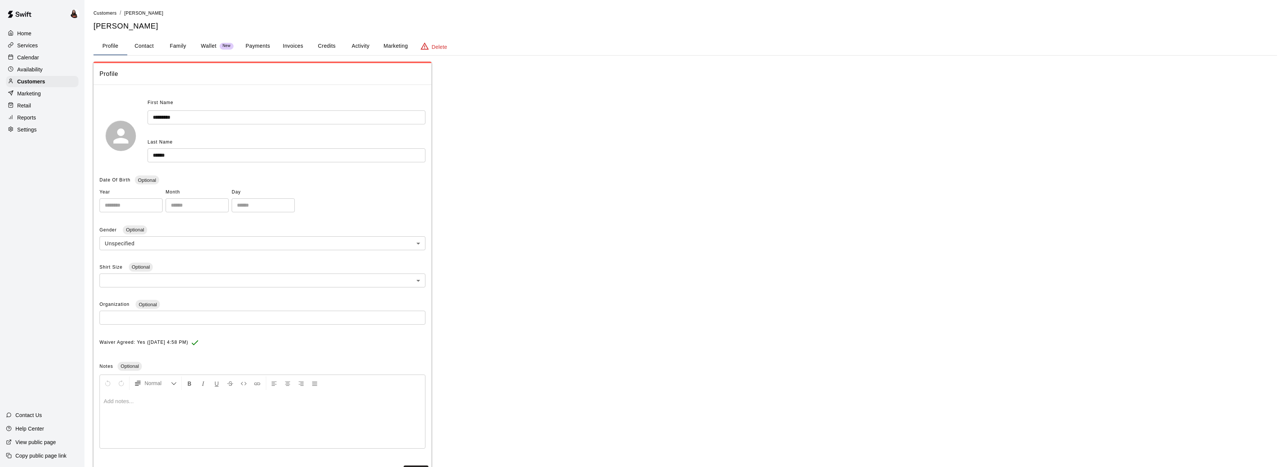
click at [361, 44] on button "Activity" at bounding box center [360, 46] width 34 height 18
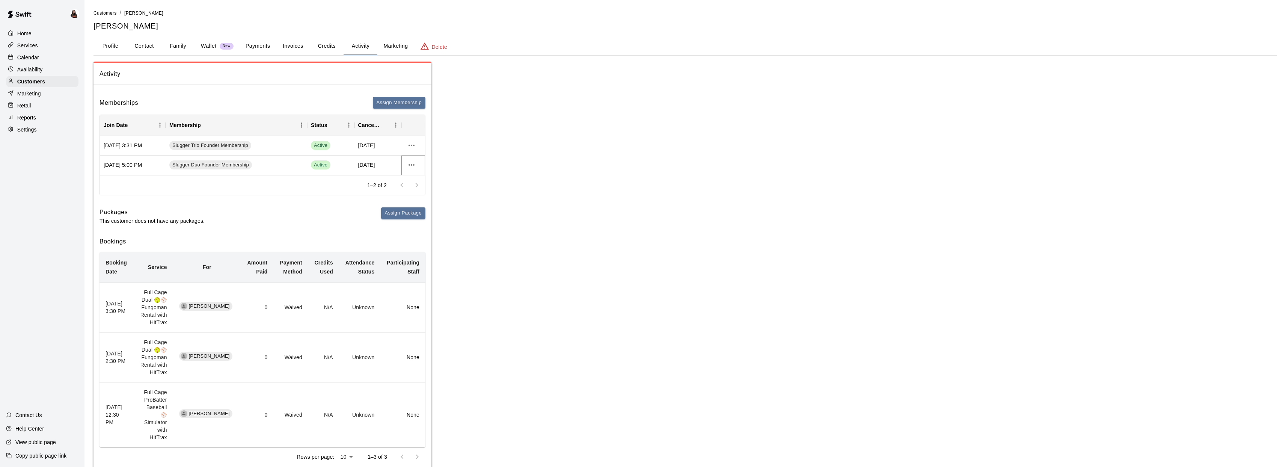
click at [413, 164] on icon "more actions" at bounding box center [411, 164] width 9 height 9
click at [432, 184] on li "View details" at bounding box center [426, 180] width 42 height 12
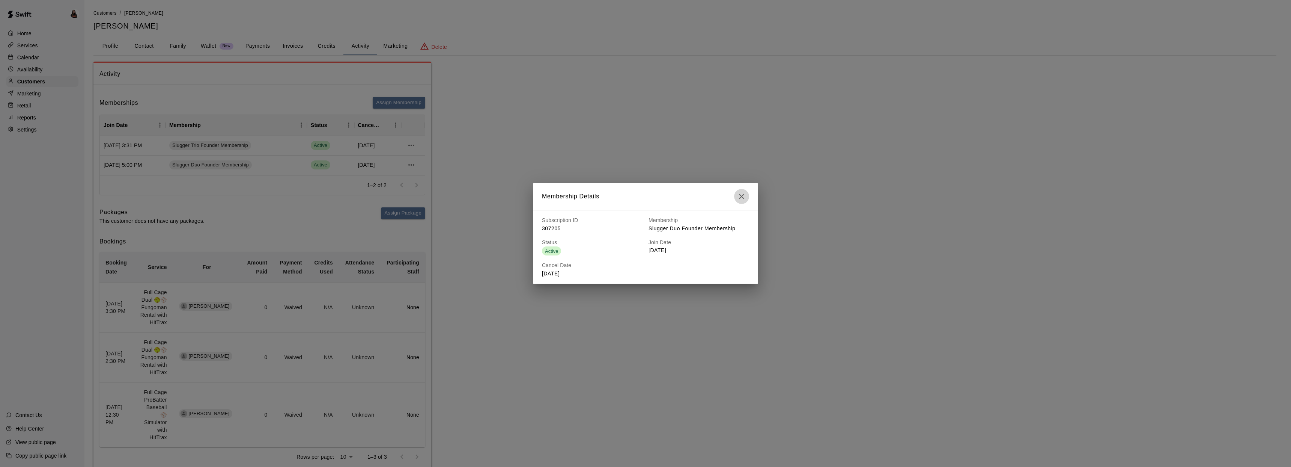
click at [737, 197] on icon "button" at bounding box center [741, 196] width 9 height 9
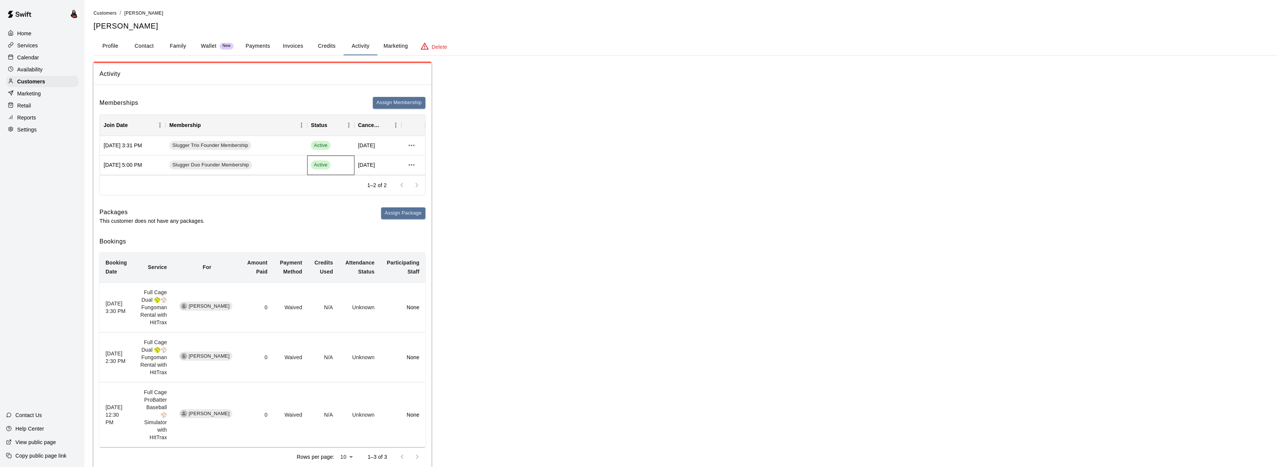
click at [322, 164] on span "Active" at bounding box center [321, 164] width 20 height 7
click at [339, 165] on div "Active" at bounding box center [331, 164] width 40 height 9
click at [373, 167] on span "Nov 01, 2026" at bounding box center [366, 165] width 17 height 8
click at [411, 165] on icon "more actions" at bounding box center [411, 165] width 6 height 2
click at [453, 166] on div at bounding box center [645, 233] width 1291 height 467
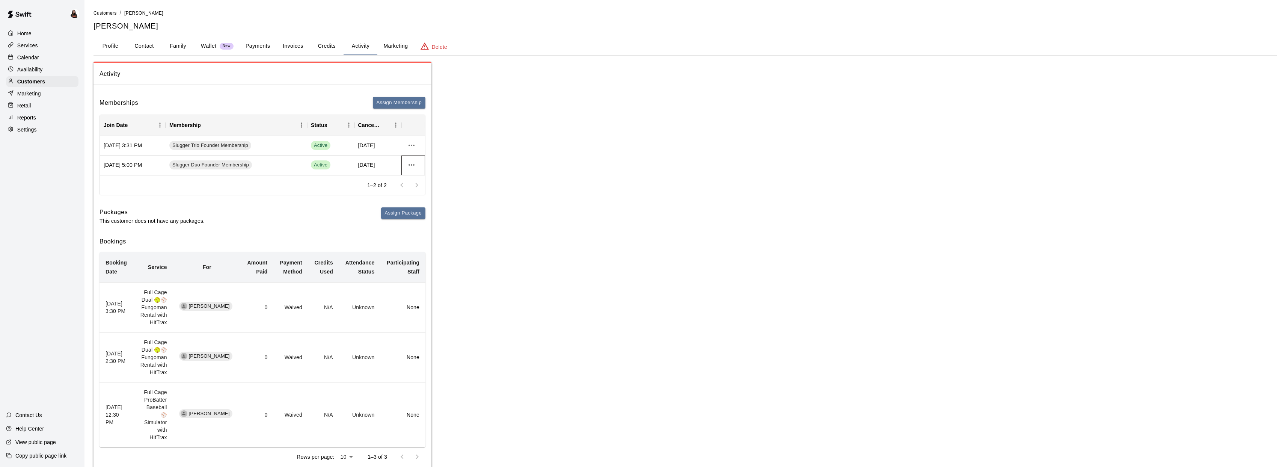
click at [420, 168] on div at bounding box center [413, 165] width 24 height 20
click at [403, 164] on div at bounding box center [413, 165] width 24 height 20
click at [416, 165] on icon "more actions" at bounding box center [411, 164] width 9 height 9
click at [471, 169] on div at bounding box center [645, 233] width 1291 height 467
click at [20, 54] on p "Calendar" at bounding box center [28, 58] width 22 height 8
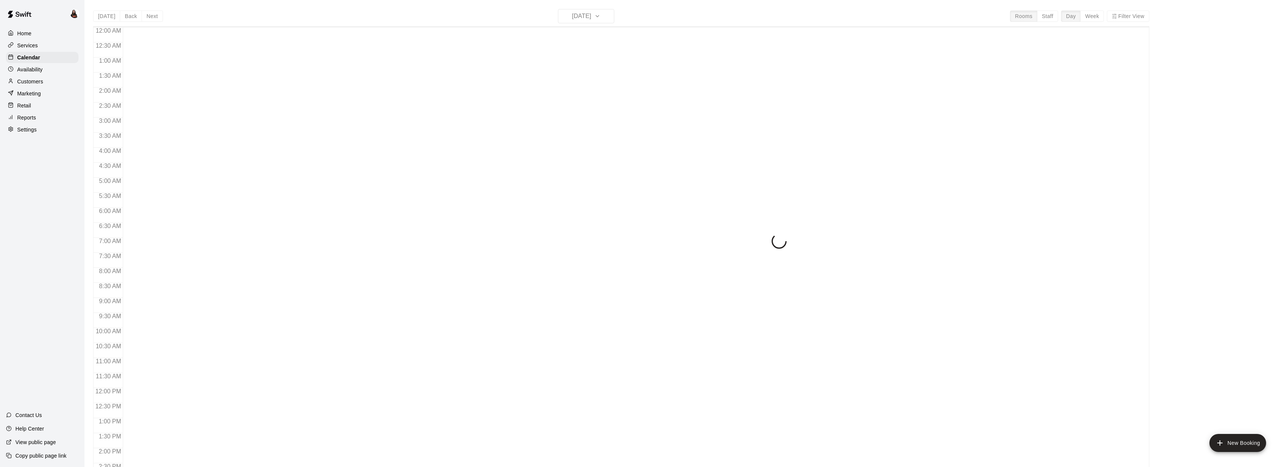
scroll to position [273, 0]
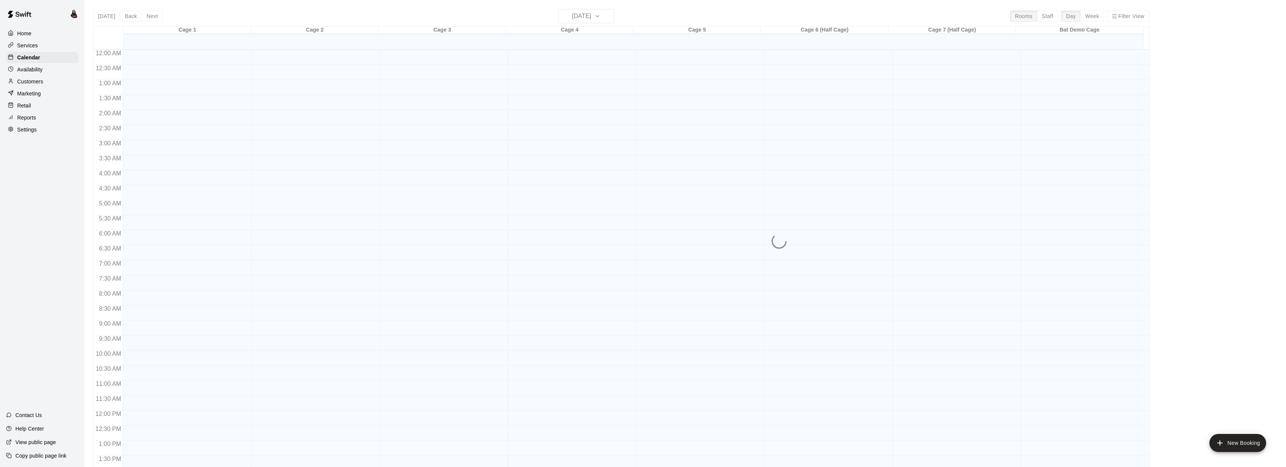
scroll to position [273, 0]
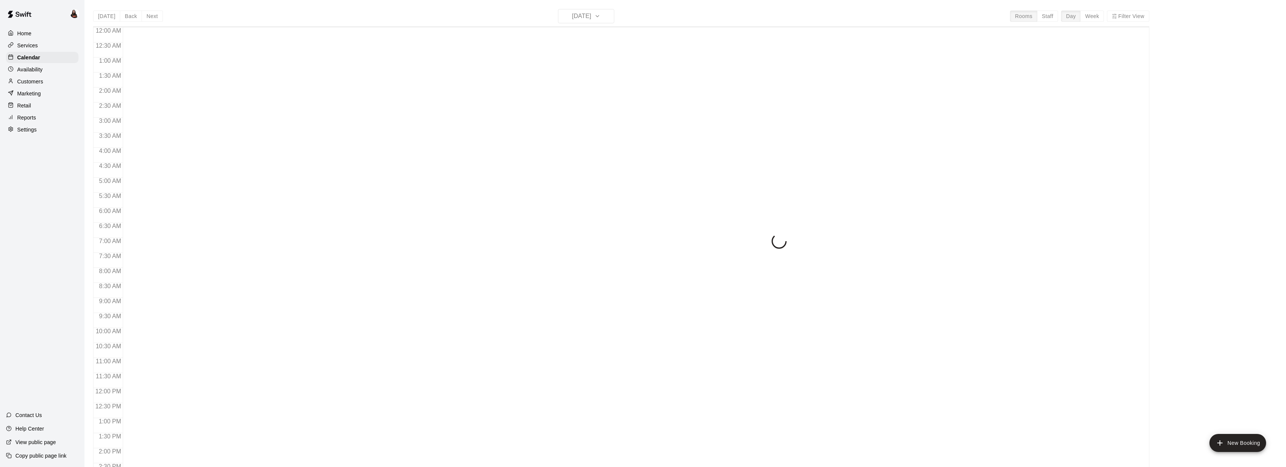
scroll to position [273, 0]
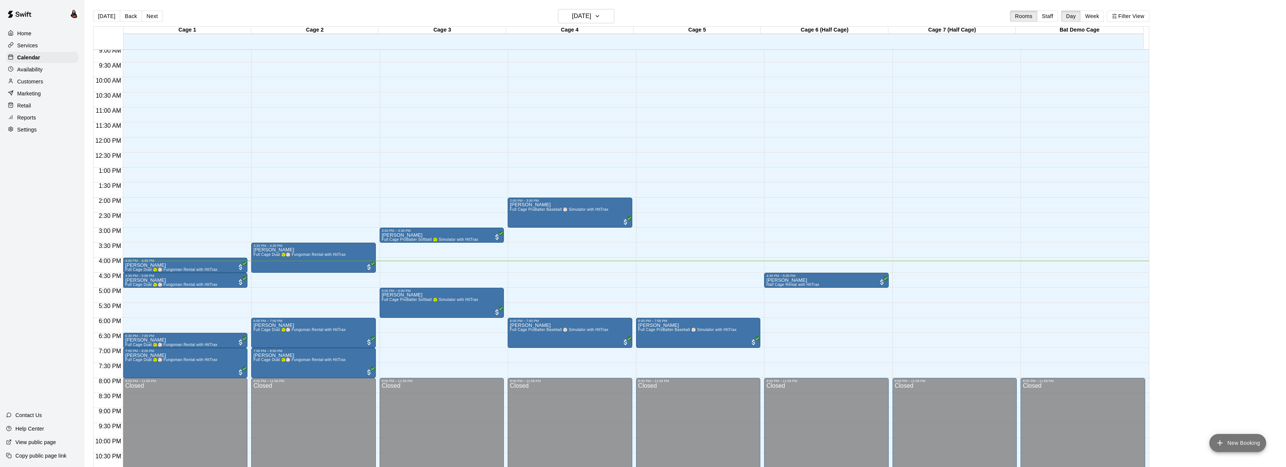
click at [1216, 440] on icon "add" at bounding box center [1219, 442] width 9 height 9
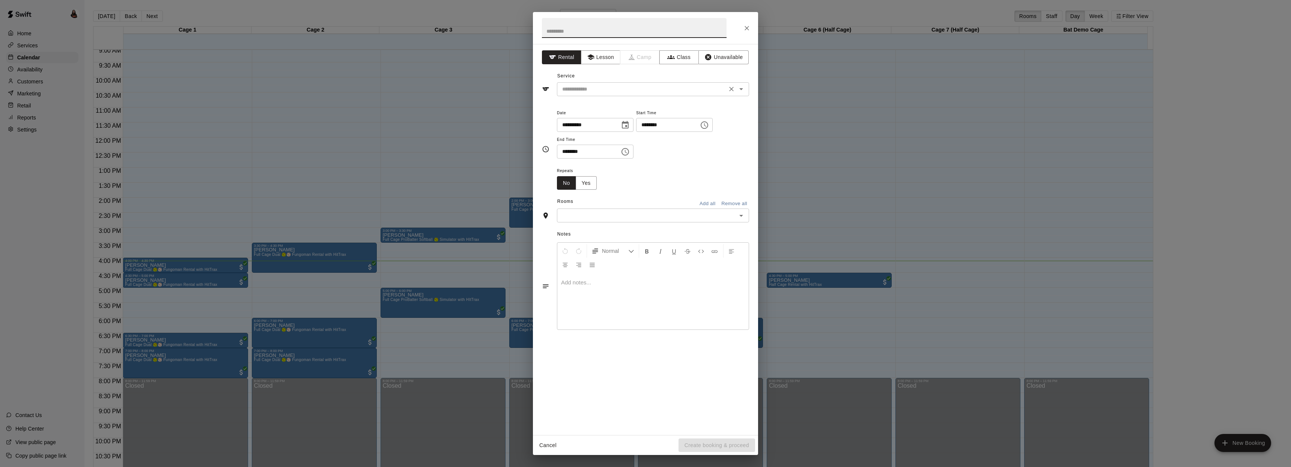
click at [636, 86] on input "text" at bounding box center [642, 88] width 166 height 9
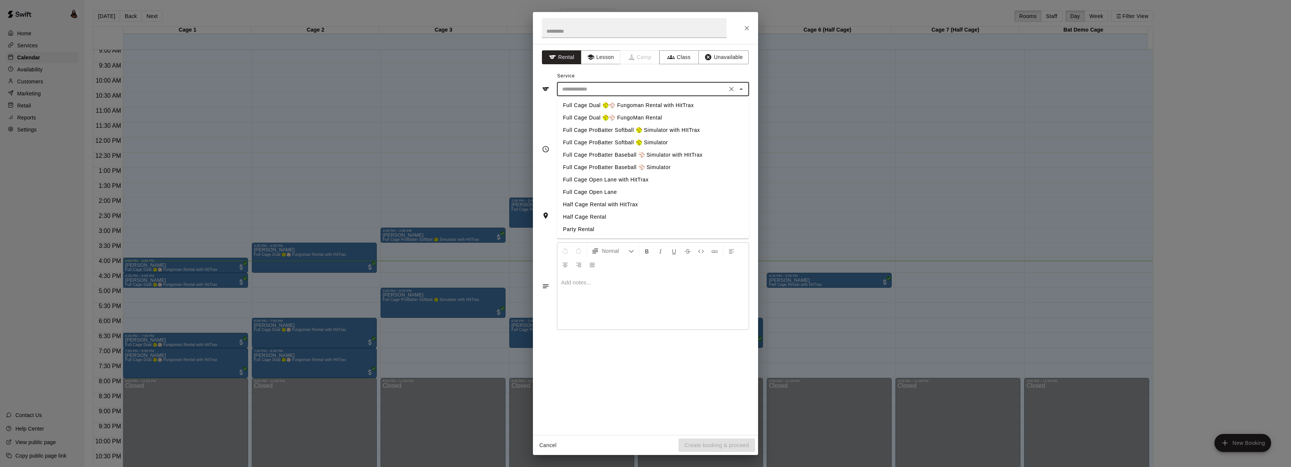
click at [476, 82] on div "**********" at bounding box center [645, 233] width 1291 height 467
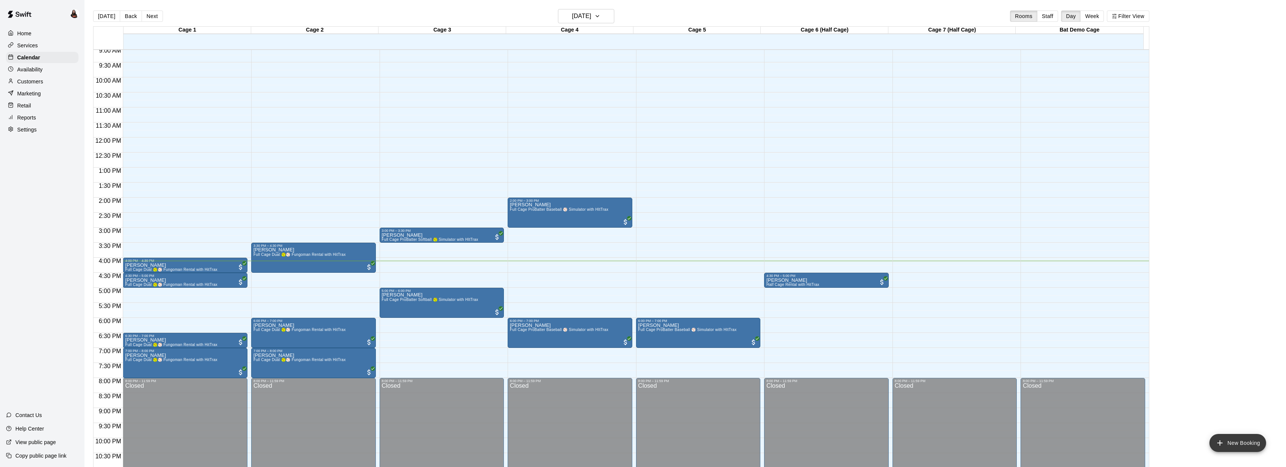
click at [1223, 441] on icon "add" at bounding box center [1219, 442] width 9 height 9
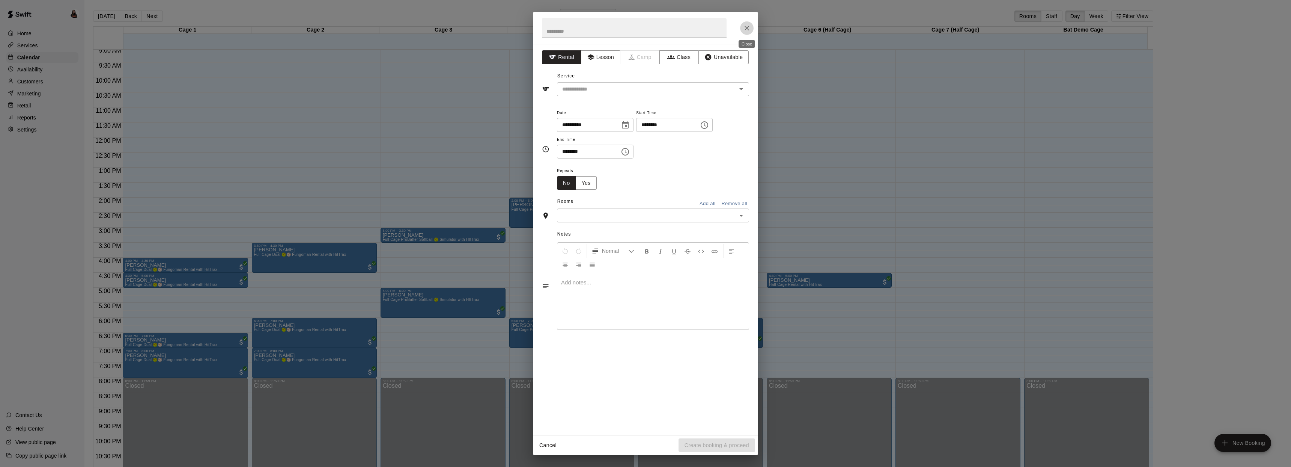
click at [744, 29] on icon "Close" at bounding box center [747, 28] width 8 height 8
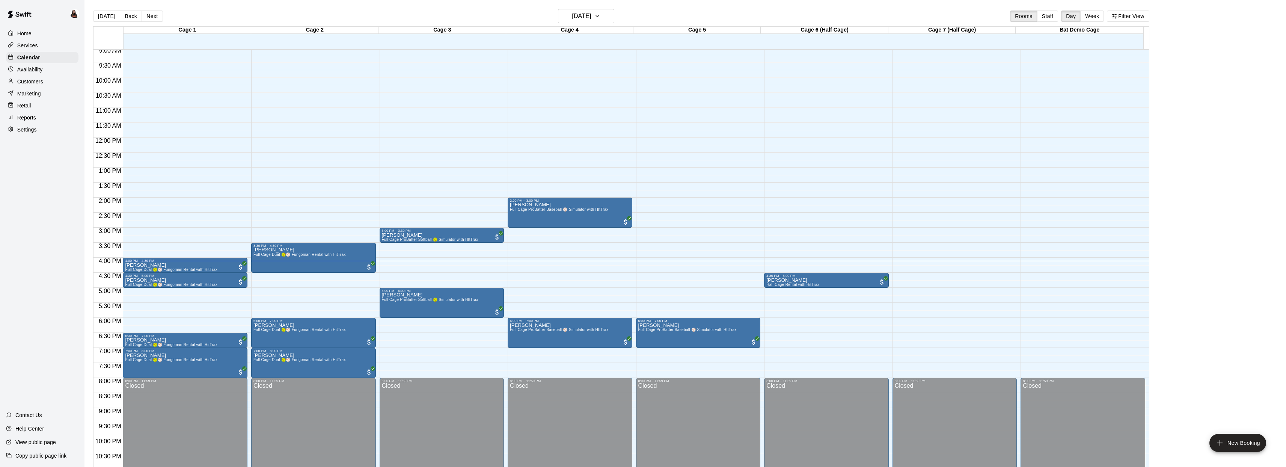
click at [45, 77] on div "Customers" at bounding box center [42, 81] width 72 height 11
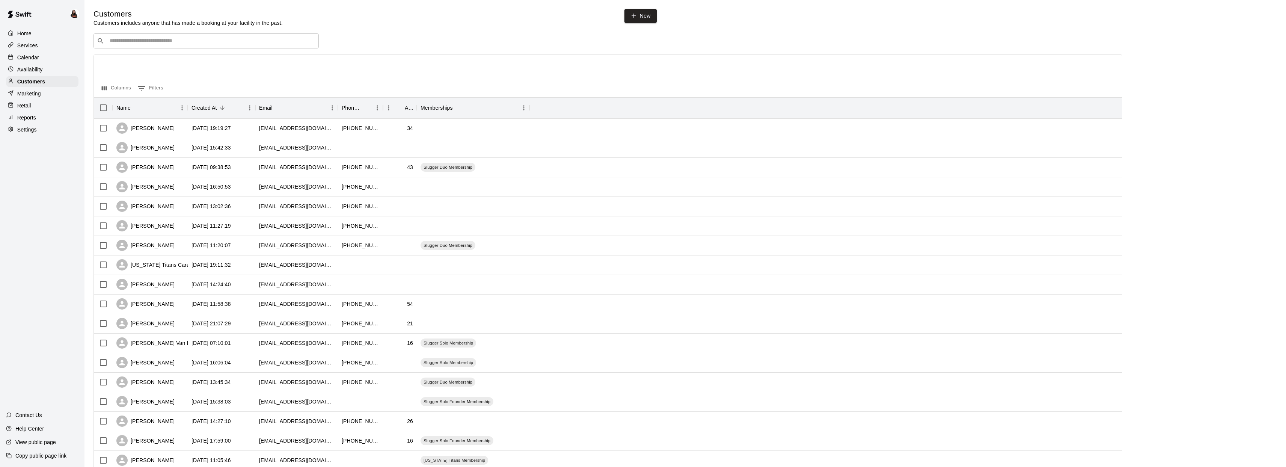
click at [184, 40] on input "Search customers by name or email" at bounding box center [211, 41] width 208 height 8
click at [634, 15] on icon at bounding box center [633, 15] width 7 height 7
select select "**"
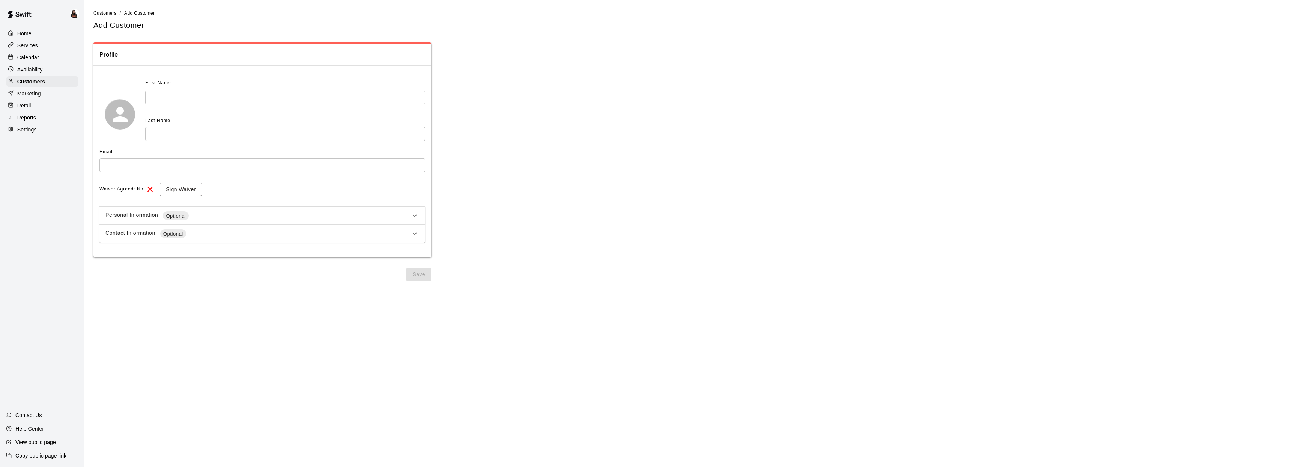
click at [179, 98] on input "text" at bounding box center [285, 97] width 280 height 14
type input "*****"
click at [256, 135] on input "text" at bounding box center [285, 134] width 280 height 14
click at [153, 133] on input "**********" at bounding box center [285, 134] width 280 height 14
type input "**********"
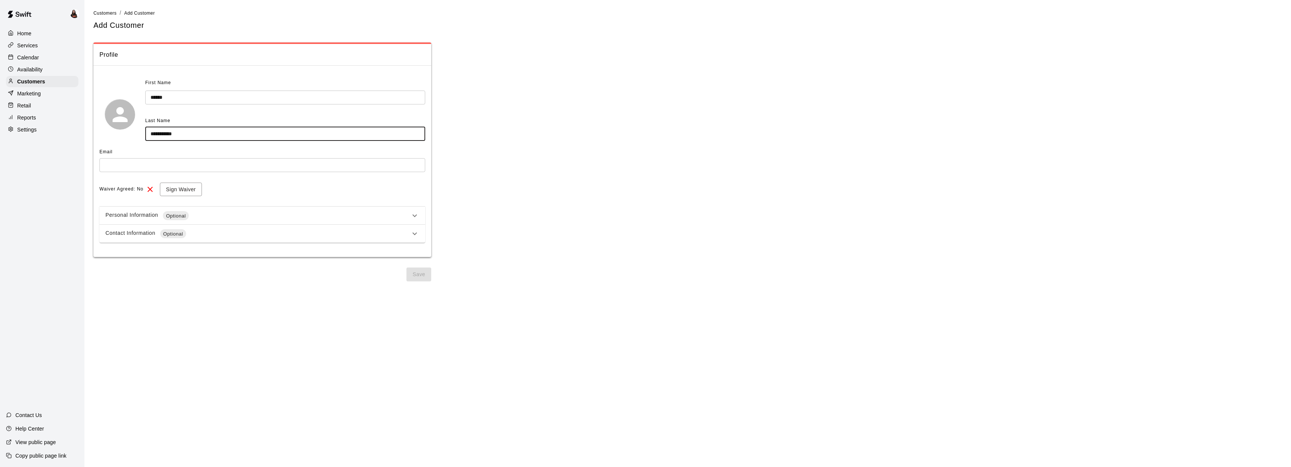
click at [152, 167] on input "text" at bounding box center [262, 165] width 326 height 14
type input "**"
click at [40, 83] on p "Customers" at bounding box center [31, 82] width 28 height 8
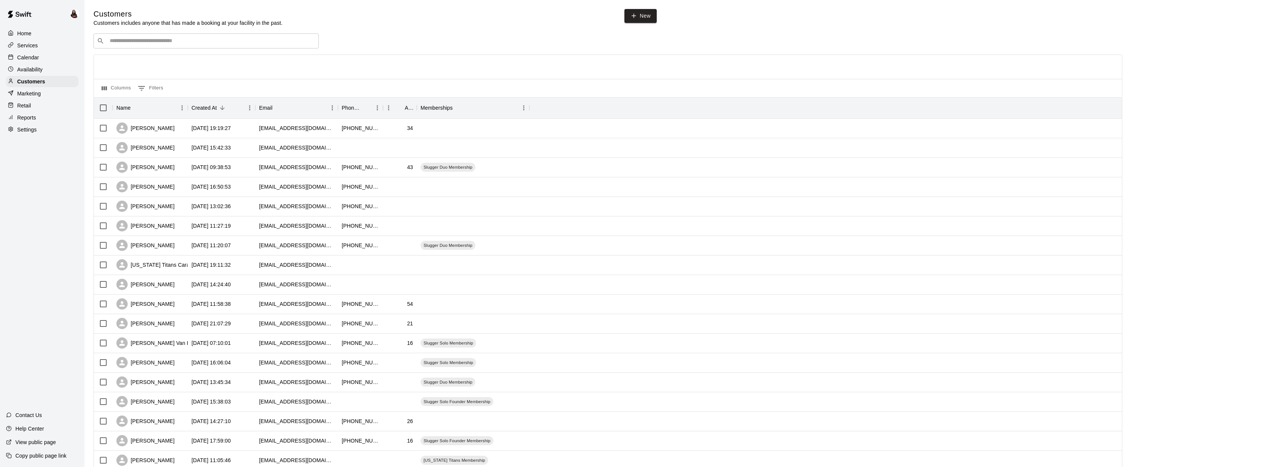
click at [206, 44] on input "Search customers by name or email" at bounding box center [211, 41] width 208 height 8
type input "*****"
click at [191, 60] on div "Jason Katzenstein iaffkatz@gmail.com" at bounding box center [213, 61] width 198 height 16
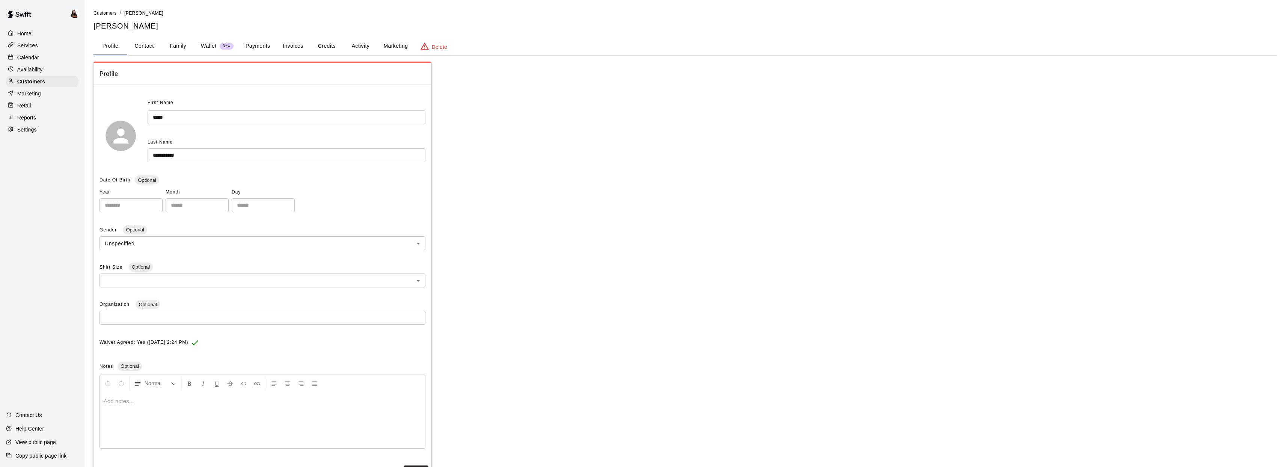
click at [355, 47] on button "Activity" at bounding box center [360, 46] width 34 height 18
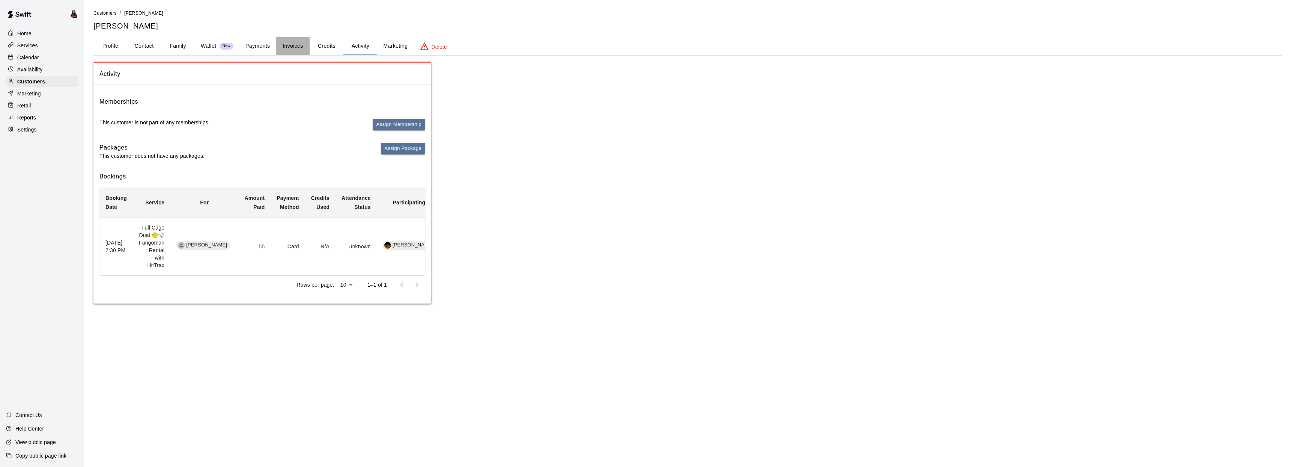
click at [292, 45] on button "Invoices" at bounding box center [293, 46] width 34 height 18
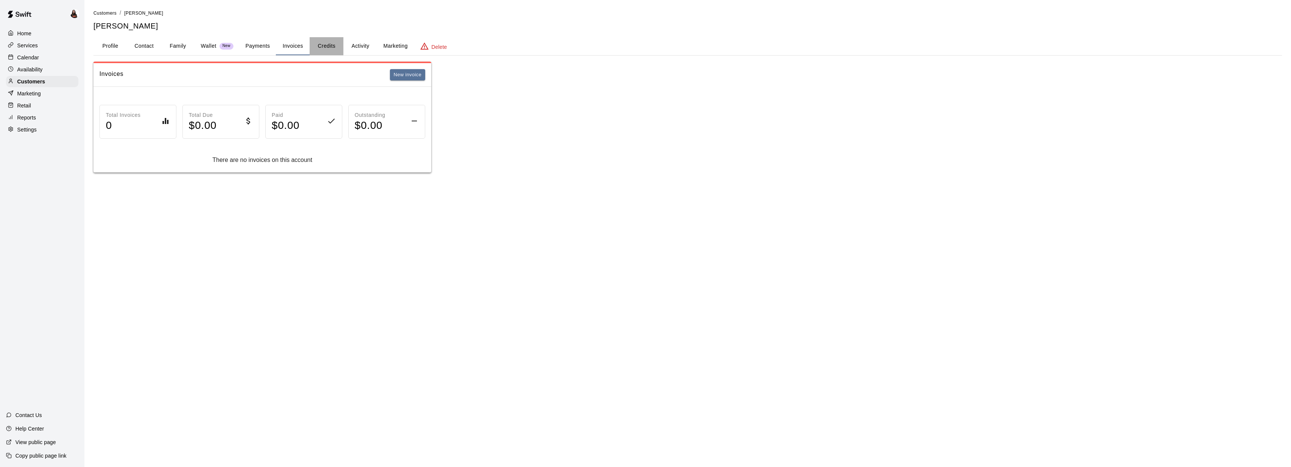
click at [321, 45] on button "Credits" at bounding box center [327, 46] width 34 height 18
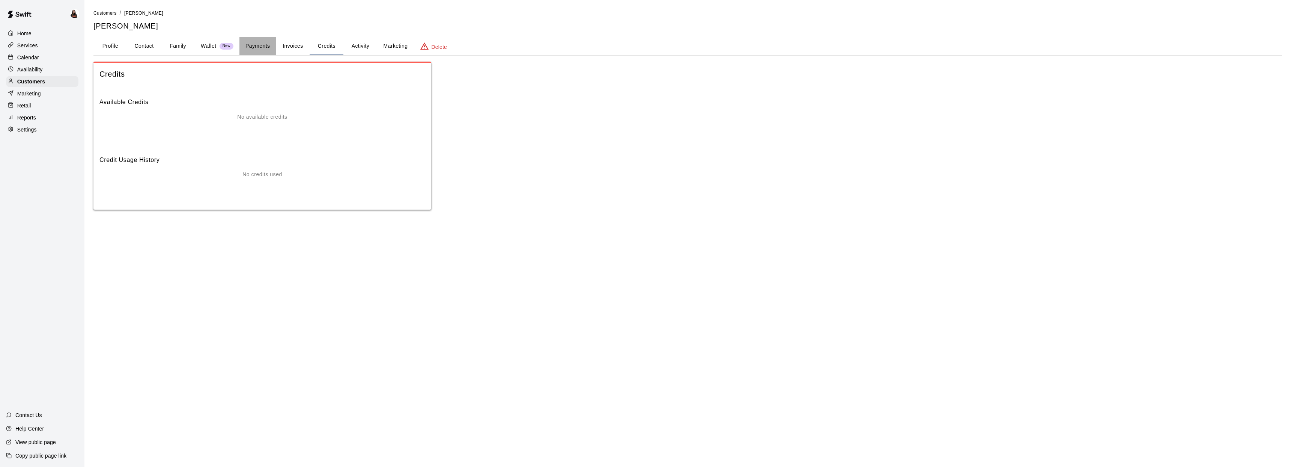
click at [267, 41] on button "Payments" at bounding box center [258, 46] width 36 height 18
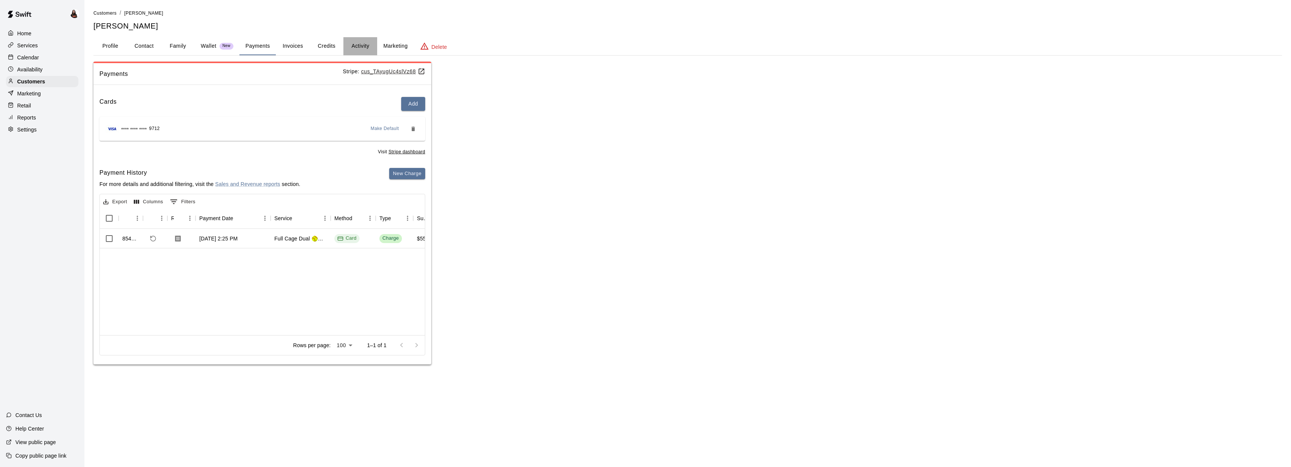
click at [361, 46] on button "Activity" at bounding box center [360, 46] width 34 height 18
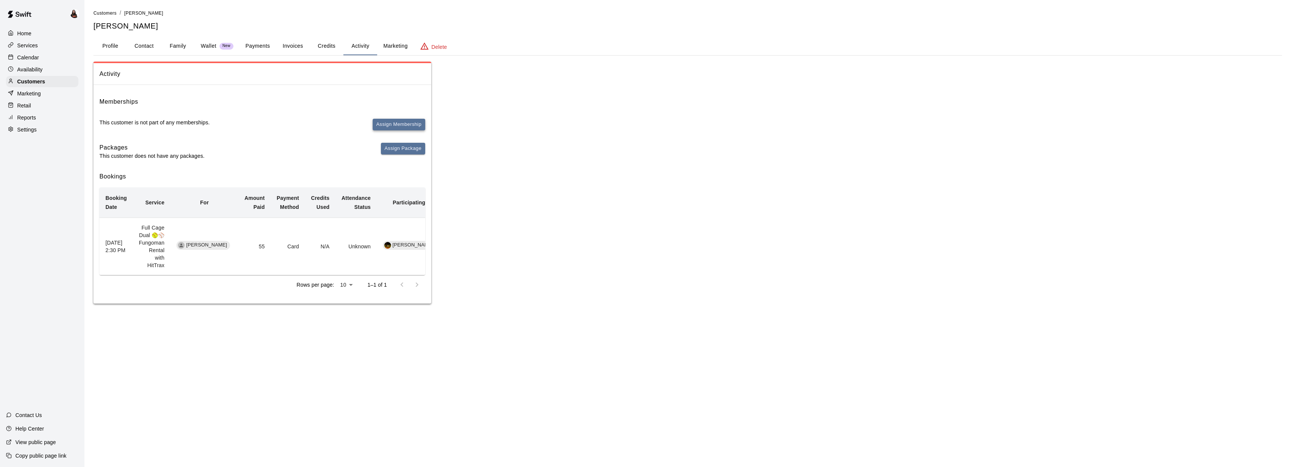
click at [407, 128] on button "Assign Membership" at bounding box center [399, 125] width 53 height 12
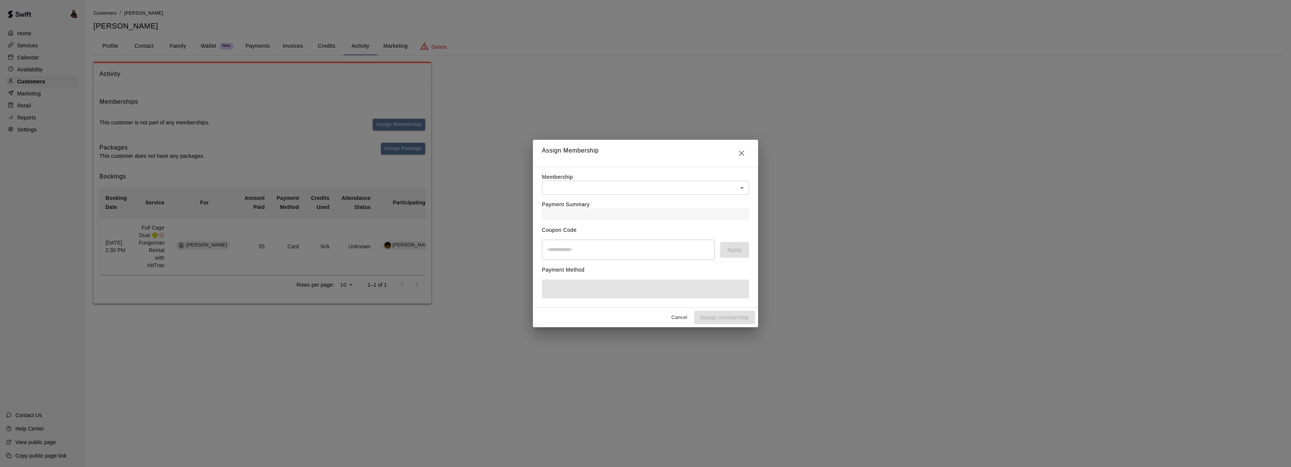
click at [672, 182] on body "Home Services Calendar Availability Customers Marketing Retail Reports Settings…" at bounding box center [645, 159] width 1291 height 318
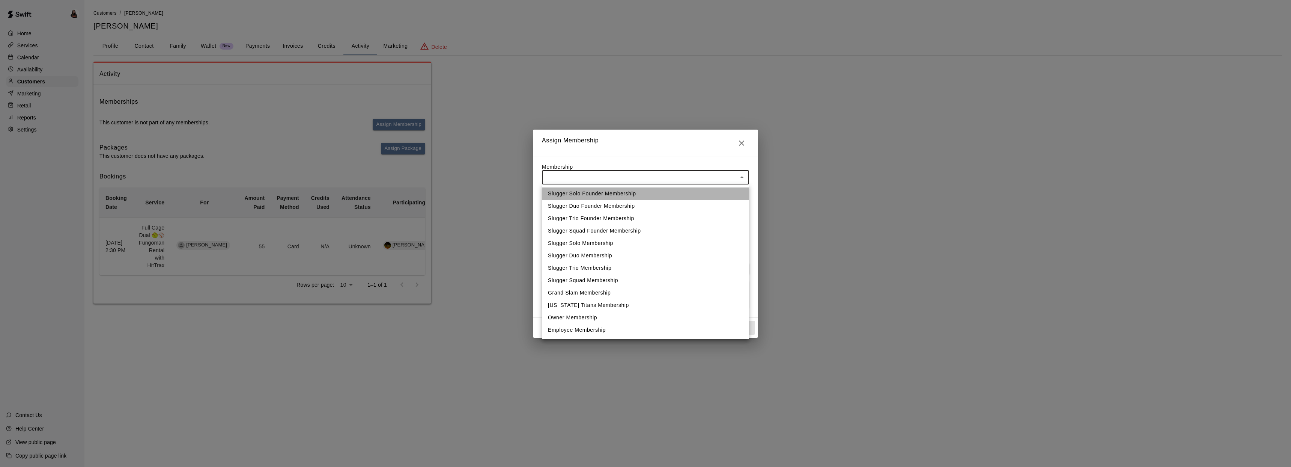
click at [634, 192] on li "Slugger Solo Founder Membership" at bounding box center [645, 193] width 207 height 12
type input "**********"
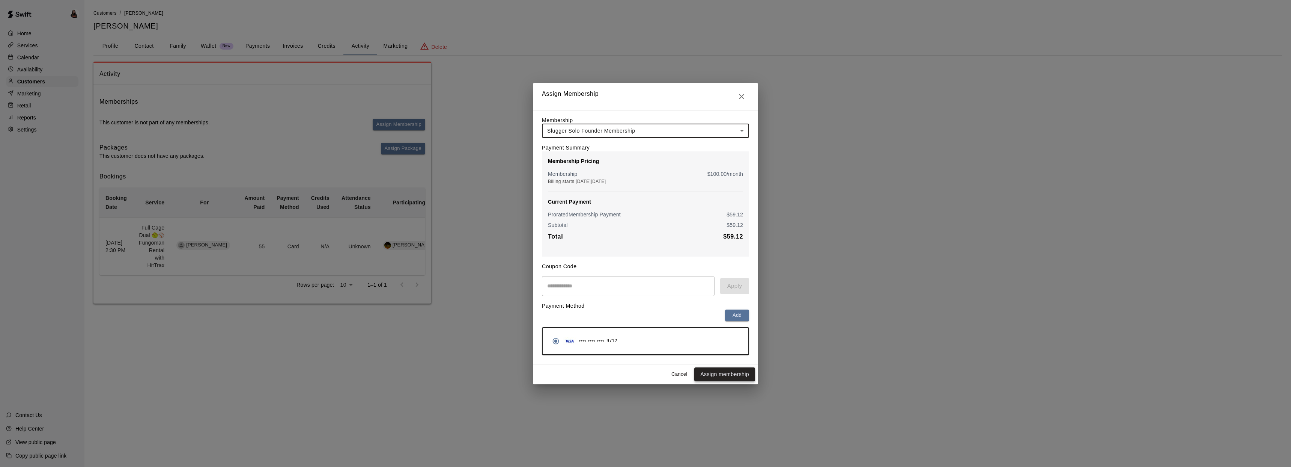
click at [723, 374] on button "Assign membership" at bounding box center [724, 374] width 61 height 14
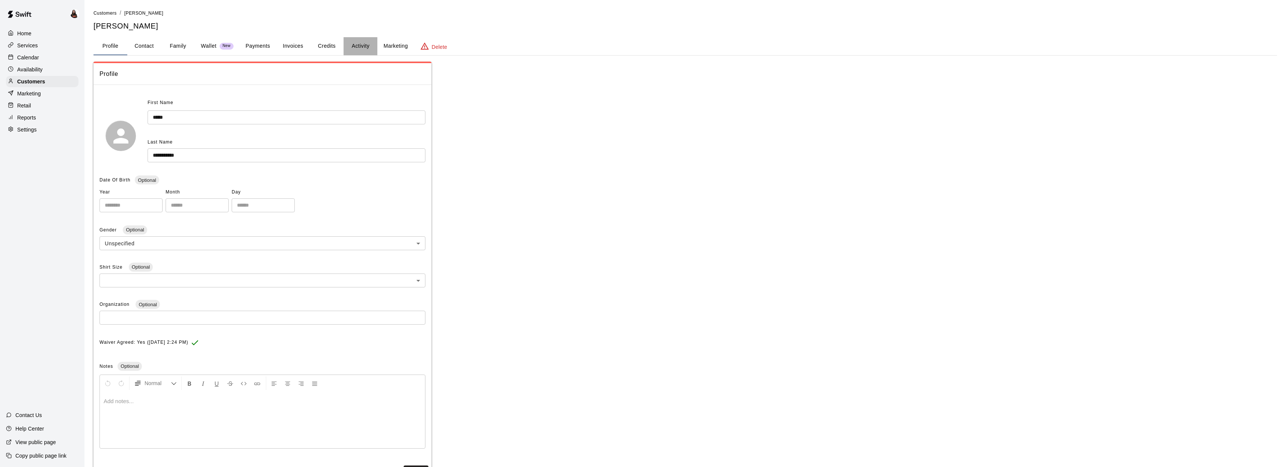
click at [362, 48] on button "Activity" at bounding box center [360, 46] width 34 height 18
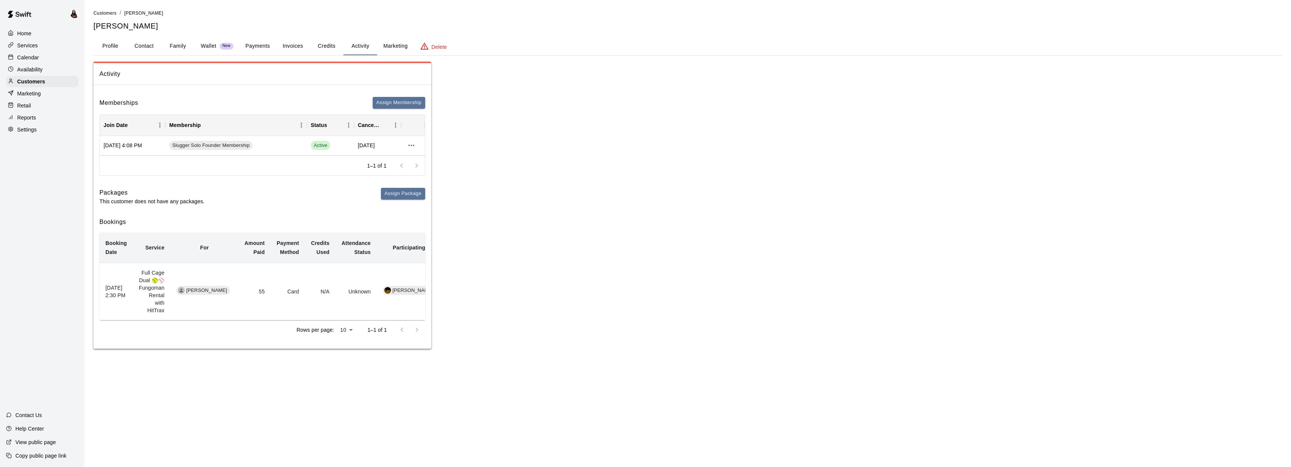
click at [326, 45] on button "Credits" at bounding box center [327, 46] width 34 height 18
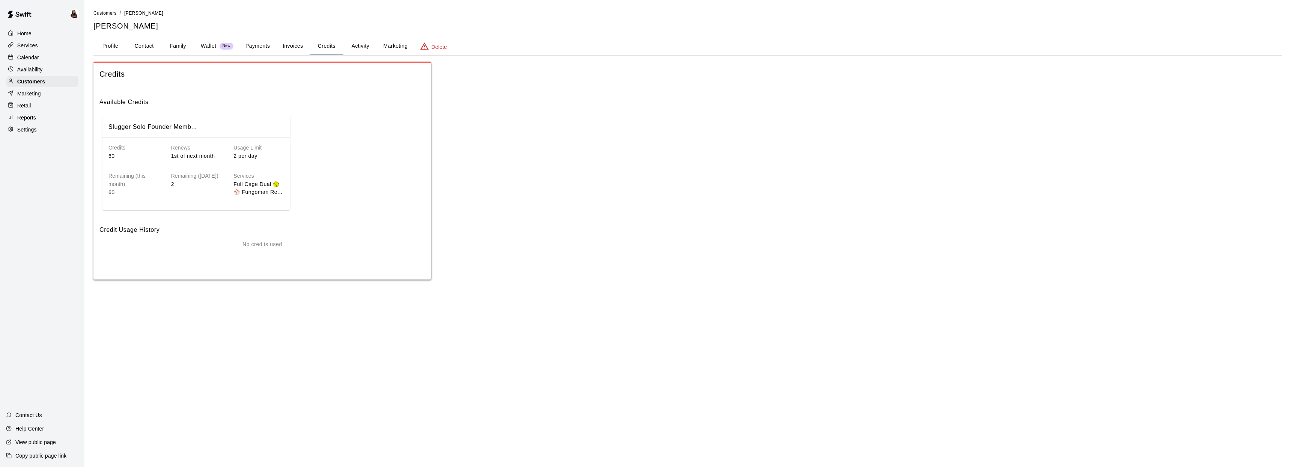
click at [112, 47] on button "Profile" at bounding box center [110, 46] width 34 height 18
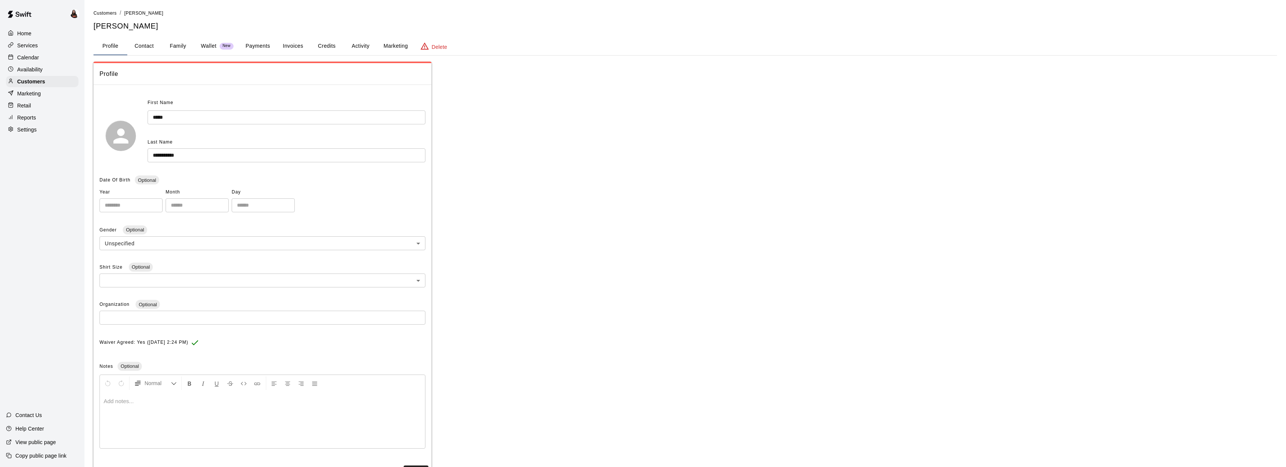
click at [36, 71] on p "Availability" at bounding box center [30, 70] width 26 height 8
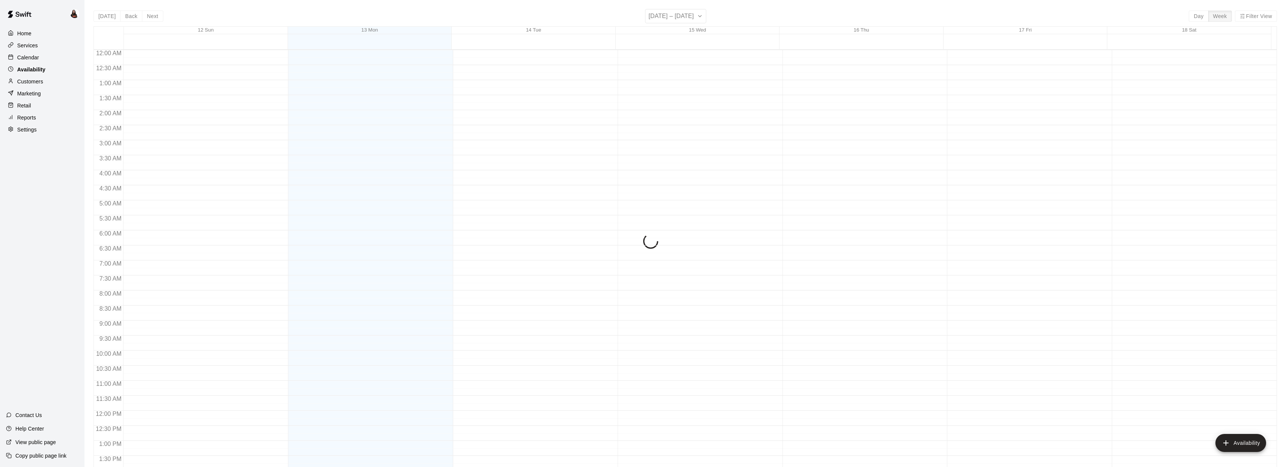
scroll to position [295, 0]
click at [42, 56] on div "Calendar" at bounding box center [42, 57] width 72 height 11
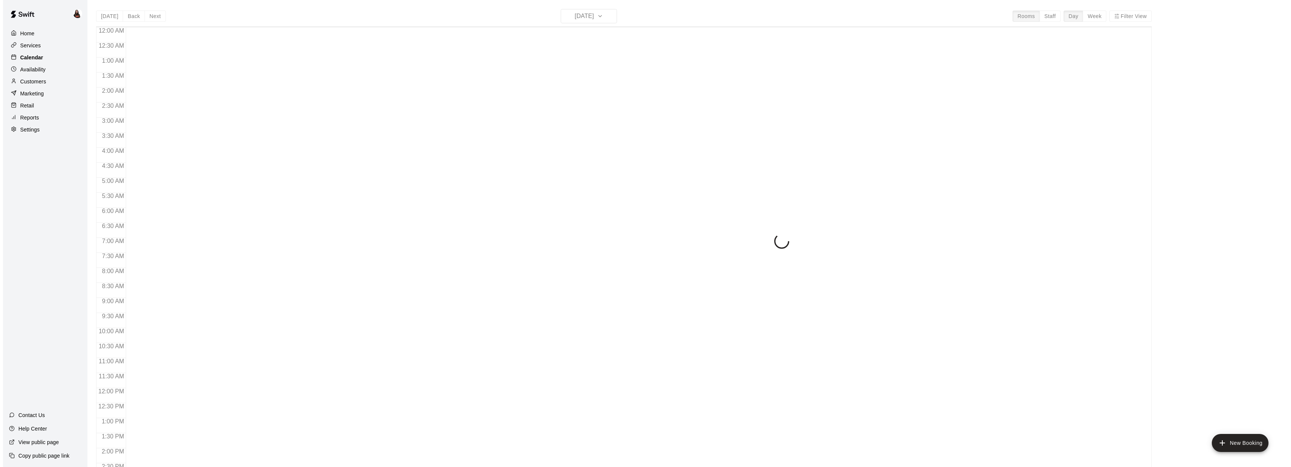
scroll to position [273, 0]
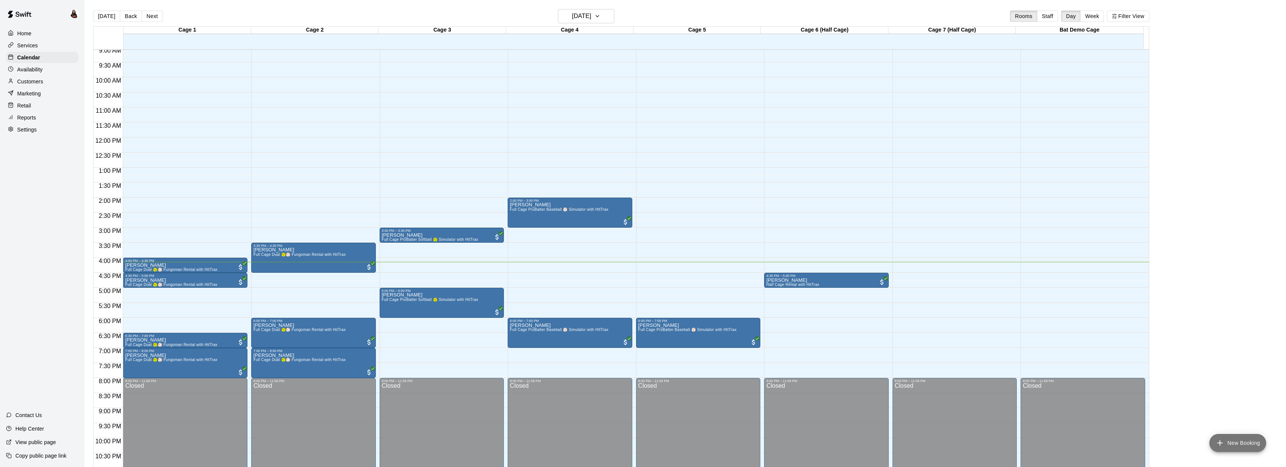
click at [1224, 444] on button "New Booking" at bounding box center [1237, 443] width 57 height 18
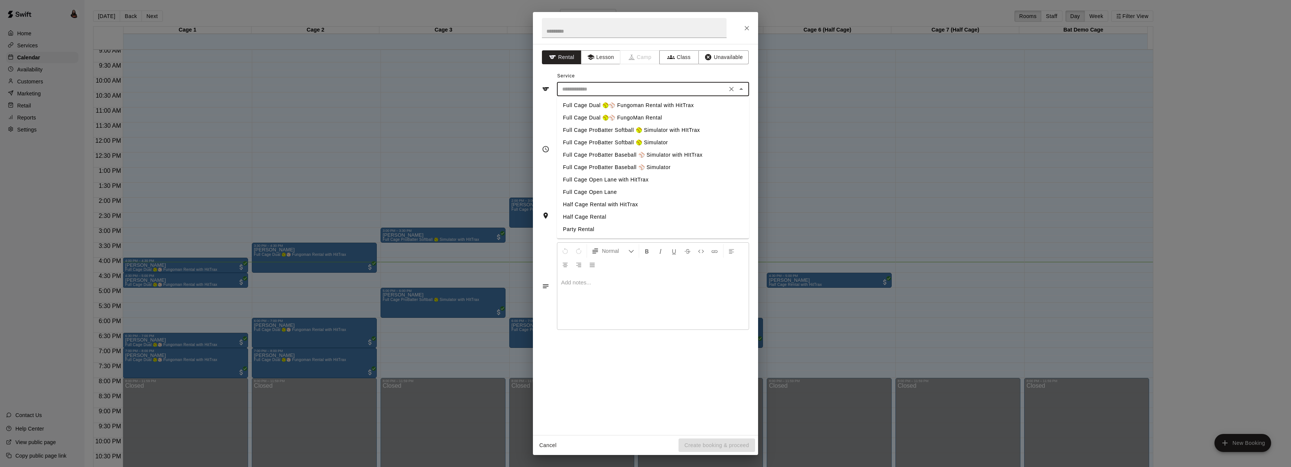
click at [638, 91] on input "text" at bounding box center [642, 88] width 166 height 9
click at [652, 157] on li "Full Cage ProBatter Baseball ⚾ Simulator with HItTrax" at bounding box center [653, 155] width 192 height 12
type input "**********"
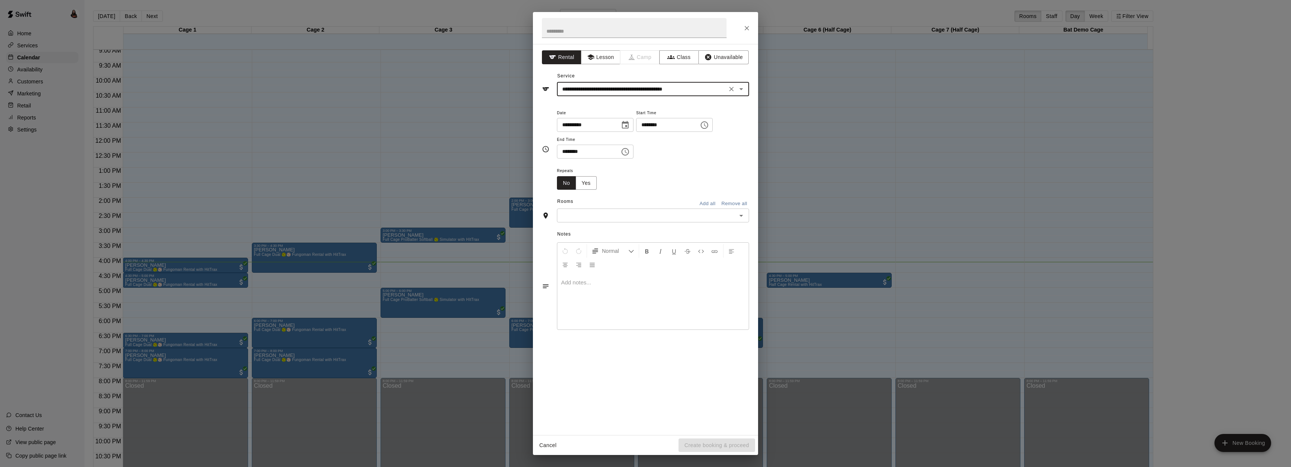
click at [615, 213] on input "text" at bounding box center [646, 215] width 175 height 9
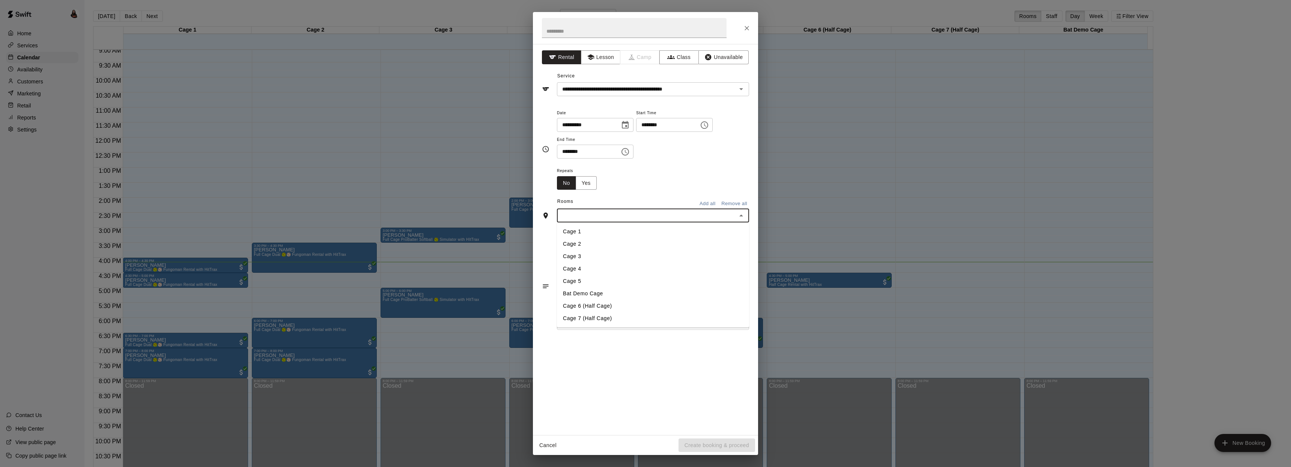
click at [605, 274] on li "Cage 4" at bounding box center [653, 268] width 192 height 12
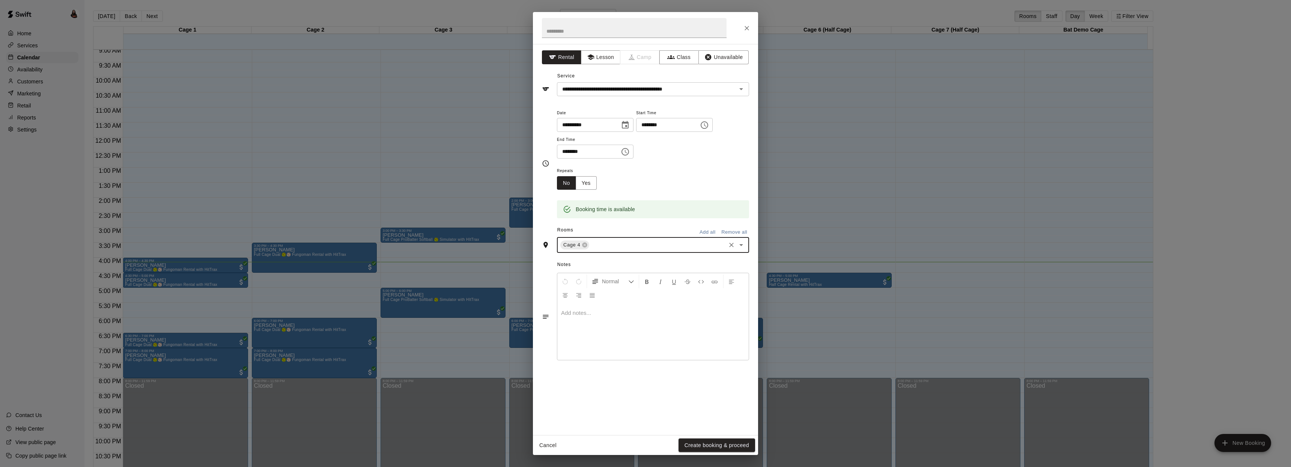
click at [709, 127] on icon "Choose time, selected time is 4:00 PM" at bounding box center [704, 125] width 9 height 9
click at [671, 169] on li "10" at bounding box center [670, 170] width 18 height 14
type input "********"
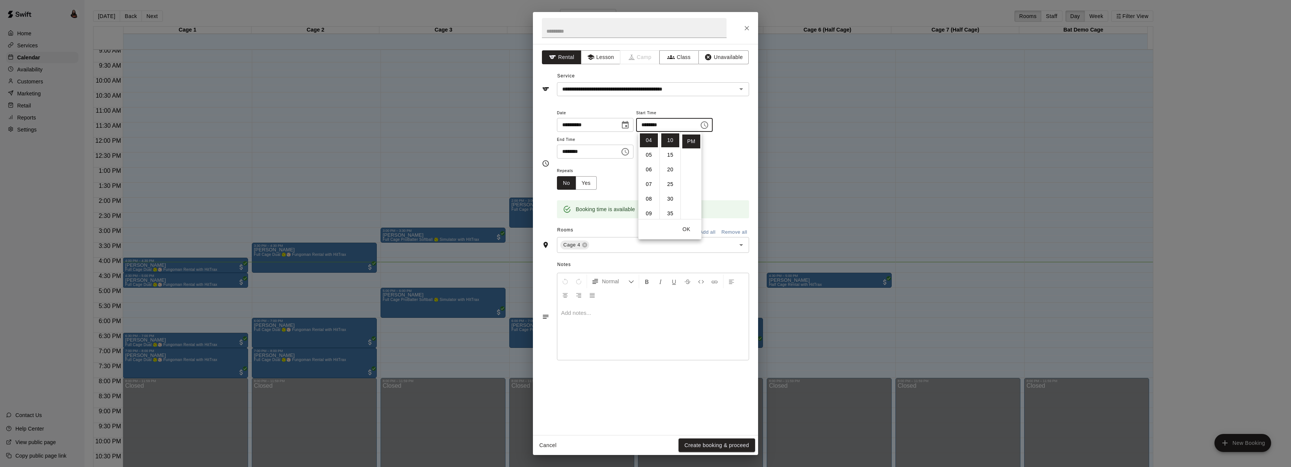
click at [630, 152] on icon "Choose time, selected time is 4:30 PM" at bounding box center [625, 151] width 9 height 9
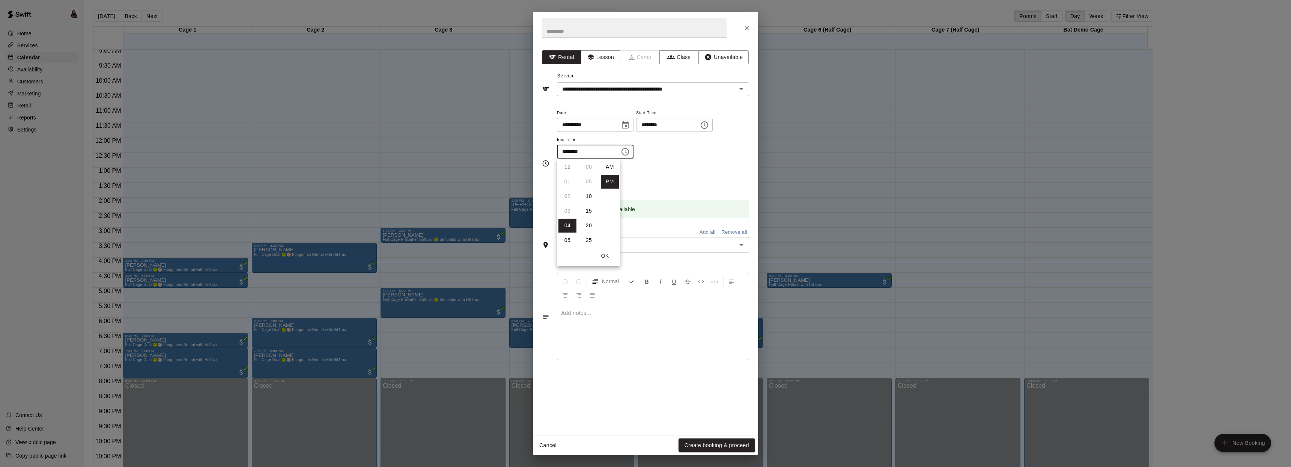
scroll to position [14, 0]
click at [565, 181] on li "05" at bounding box center [568, 182] width 18 height 14
click at [586, 193] on li "10" at bounding box center [589, 194] width 18 height 14
type input "********"
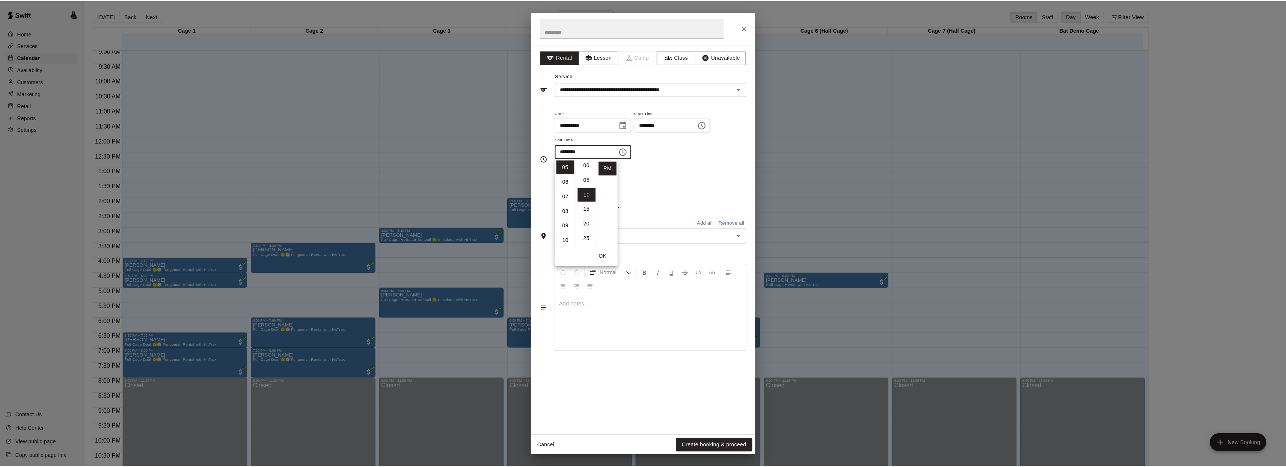
scroll to position [29, 0]
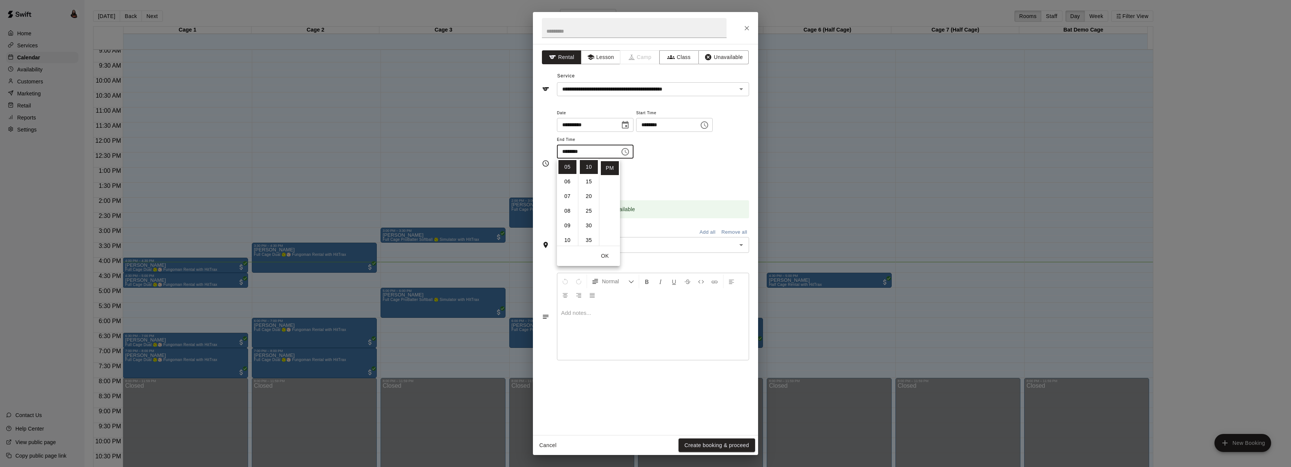
click at [674, 172] on div "Repeats No Yes" at bounding box center [653, 178] width 192 height 24
click at [716, 445] on button "Create booking & proceed" at bounding box center [717, 445] width 77 height 14
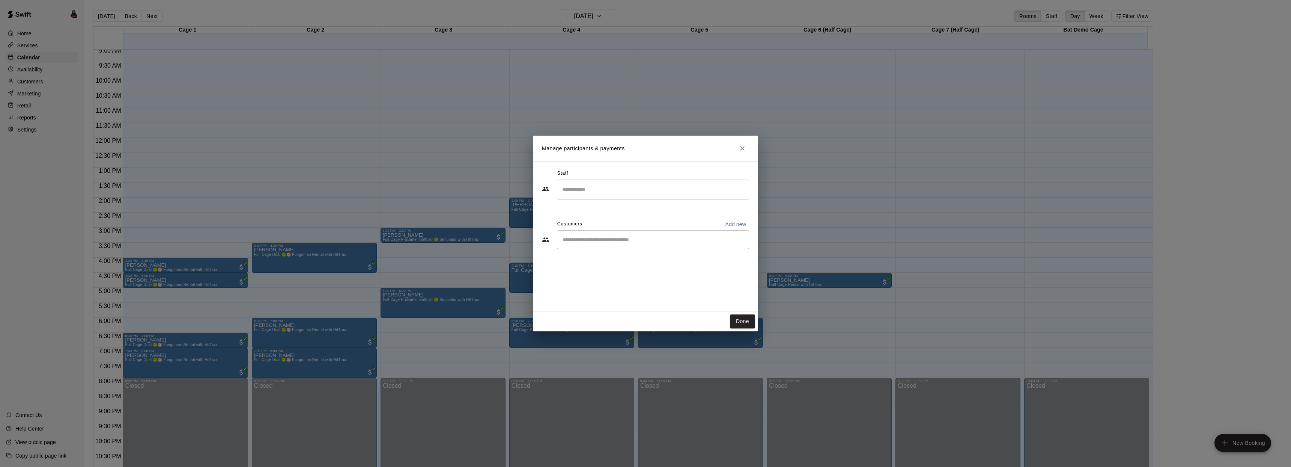
click at [614, 237] on input "Start typing to search customers..." at bounding box center [652, 240] width 185 height 8
type input "*****"
click at [601, 258] on p "[PERSON_NAME]" at bounding box center [601, 257] width 46 height 8
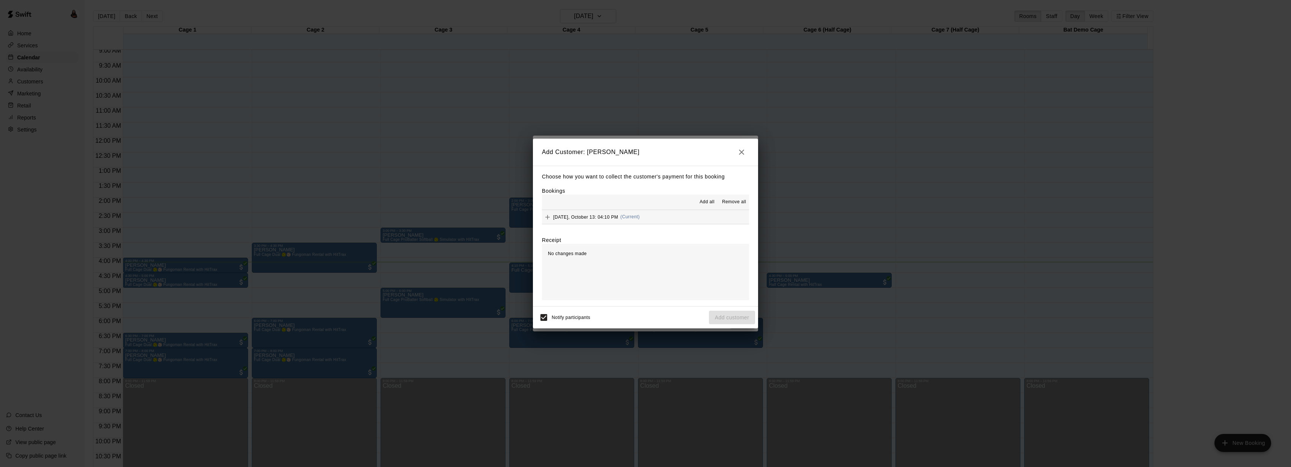
click at [569, 215] on span "Monday, October 13: 04:10 PM" at bounding box center [585, 216] width 65 height 5
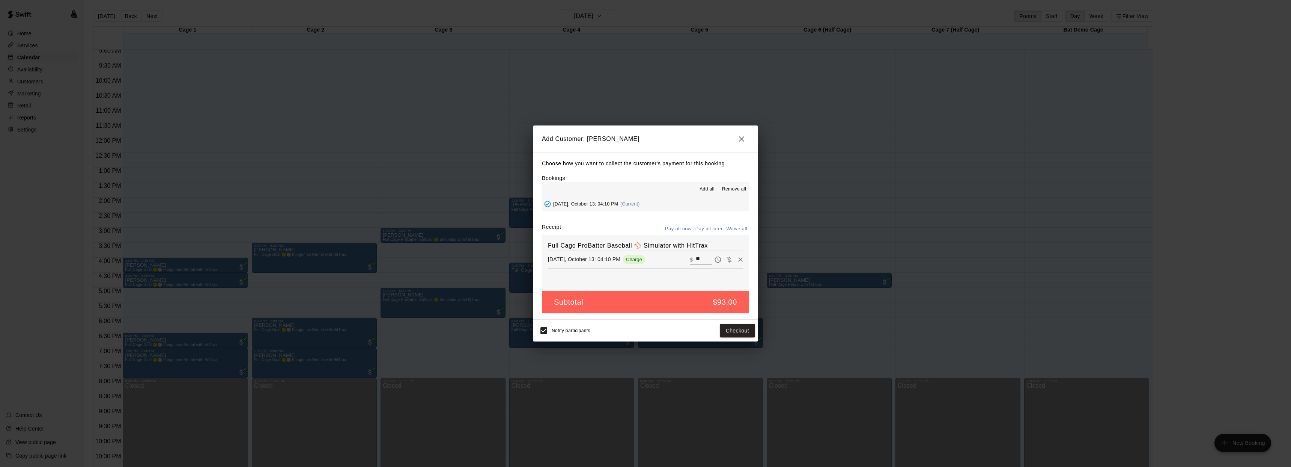
click at [742, 229] on button "Waive all" at bounding box center [737, 229] width 25 height 12
type input "*"
click at [739, 331] on button "Add customer" at bounding box center [732, 331] width 46 height 14
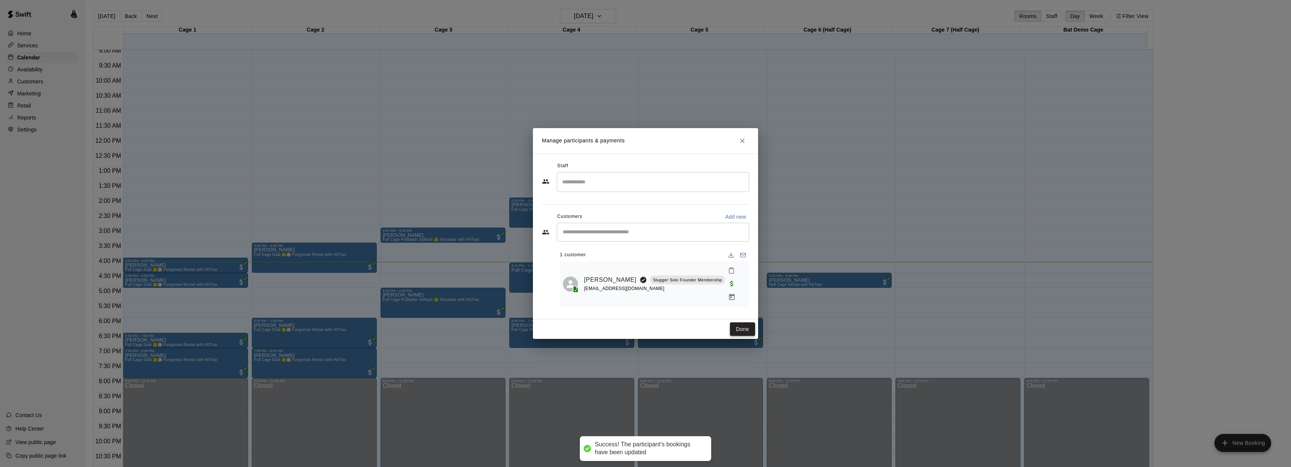
click at [740, 322] on button "Done" at bounding box center [742, 329] width 25 height 14
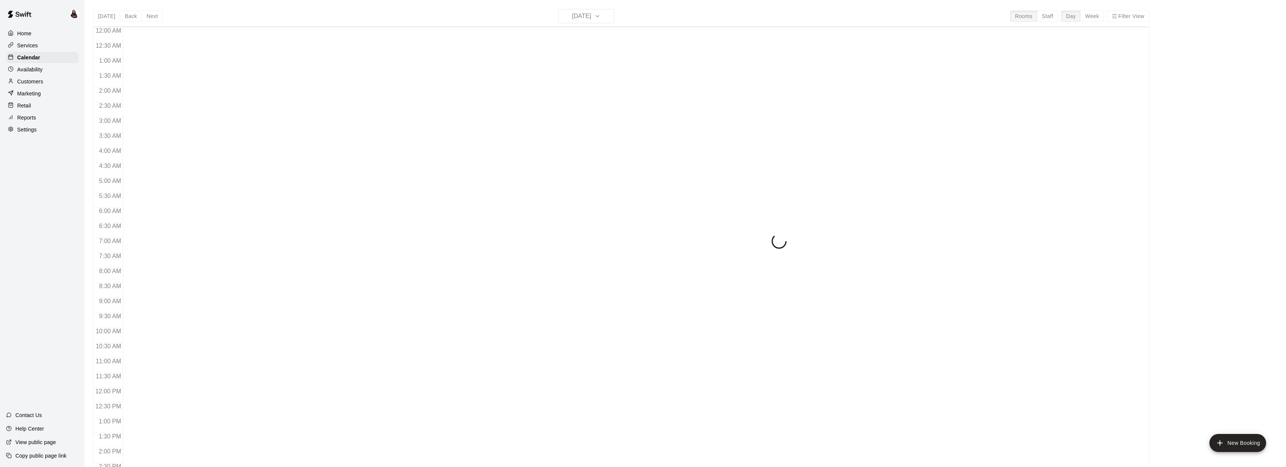
scroll to position [273, 0]
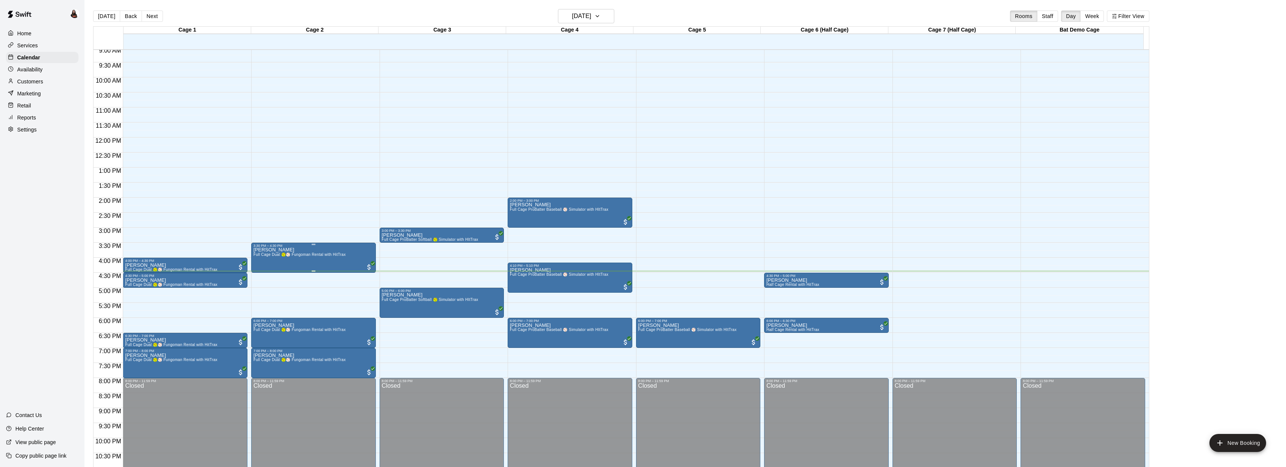
click at [292, 254] on span "Full Cage Dual 🥎⚾ Fungoman Rental with HitTrax" at bounding box center [299, 254] width 92 height 4
click at [259, 278] on img "edit" at bounding box center [261, 278] width 9 height 9
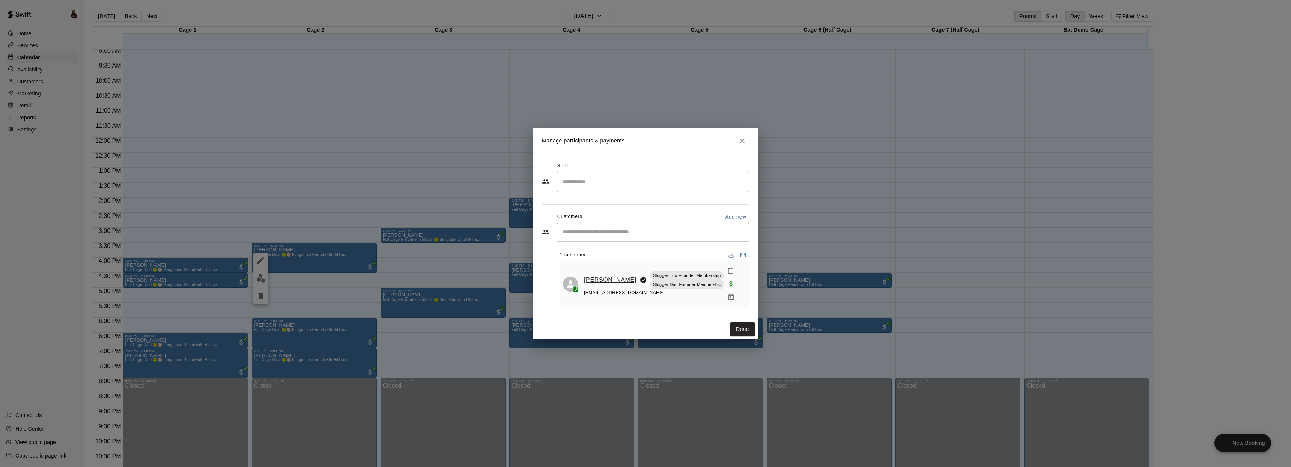
click at [596, 275] on link "[PERSON_NAME]" at bounding box center [610, 280] width 53 height 10
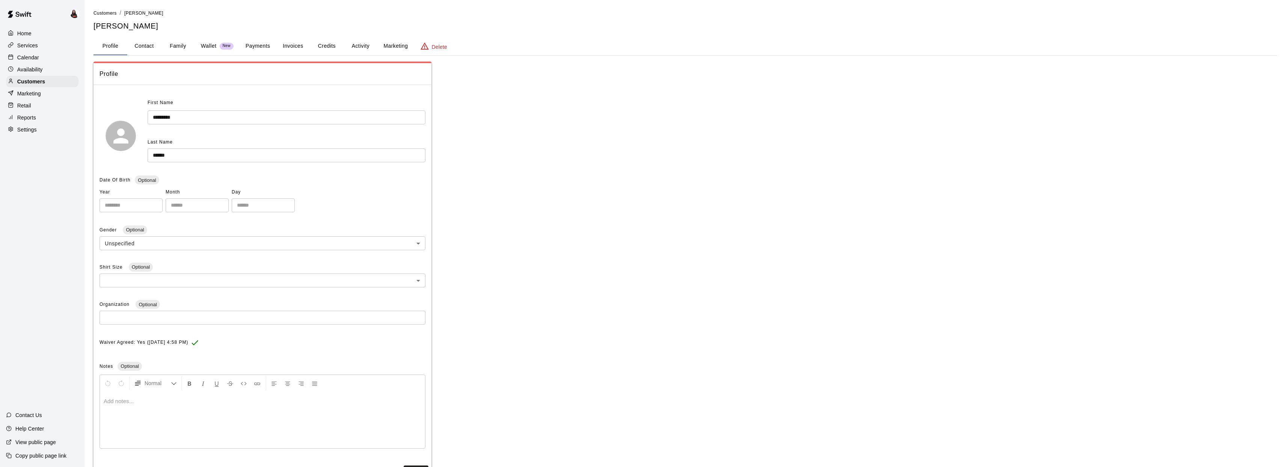
click at [252, 45] on button "Payments" at bounding box center [258, 46] width 36 height 18
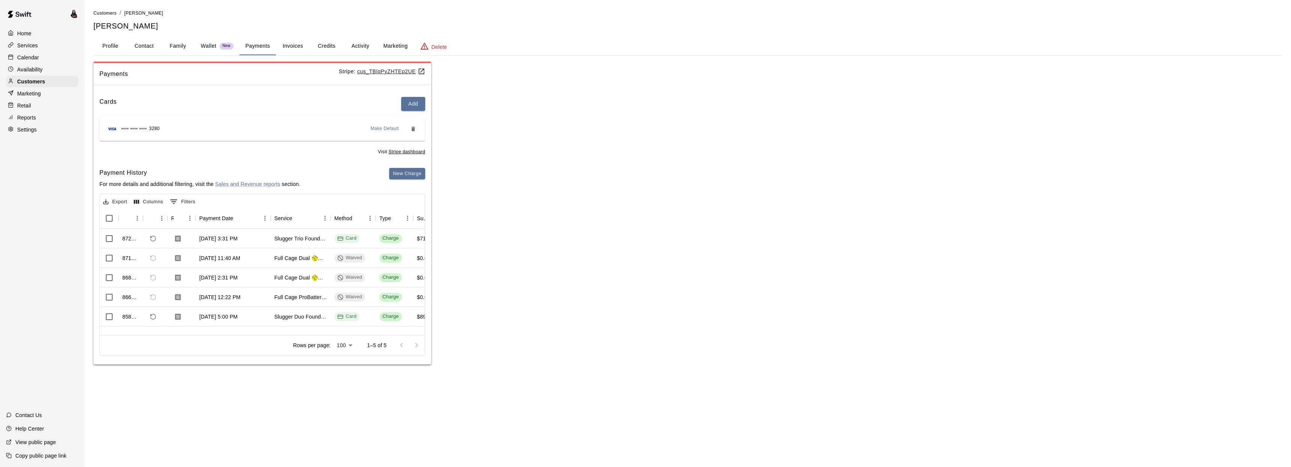
click at [365, 47] on button "Activity" at bounding box center [360, 46] width 34 height 18
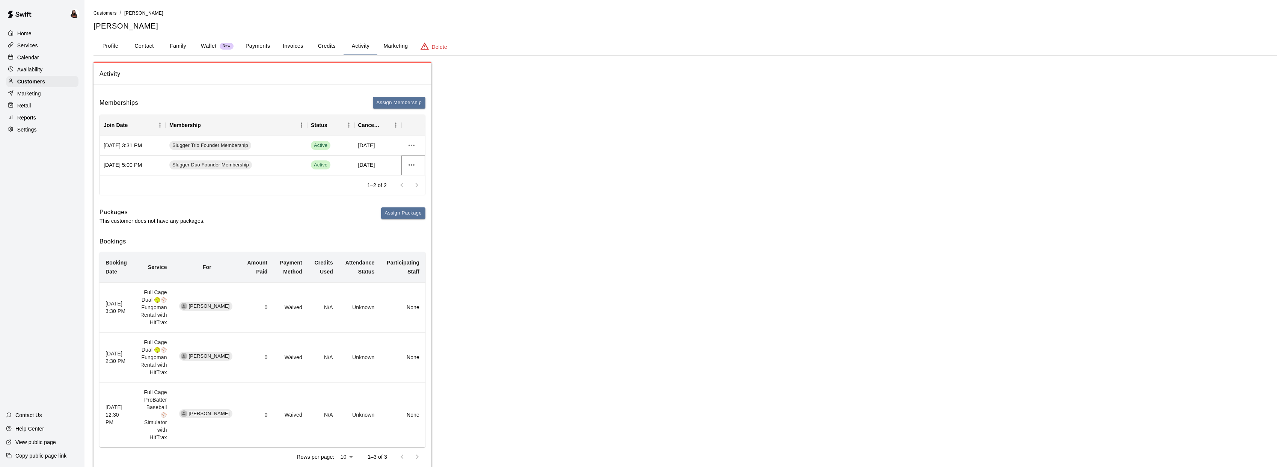
click at [414, 164] on icon "more actions" at bounding box center [411, 165] width 6 height 2
click at [417, 176] on li "View details" at bounding box center [426, 180] width 42 height 12
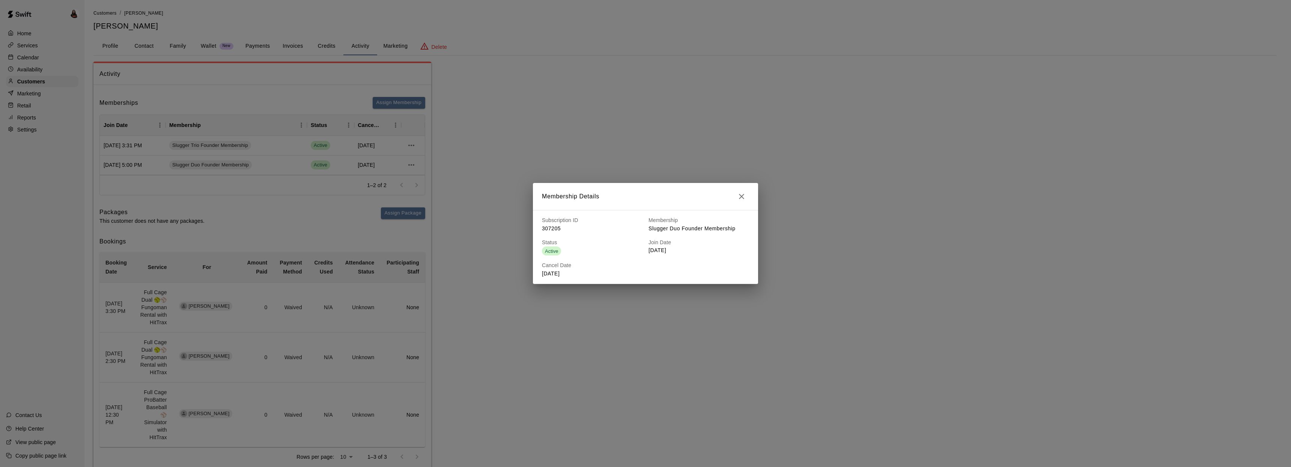
click at [743, 194] on icon "button" at bounding box center [741, 196] width 9 height 9
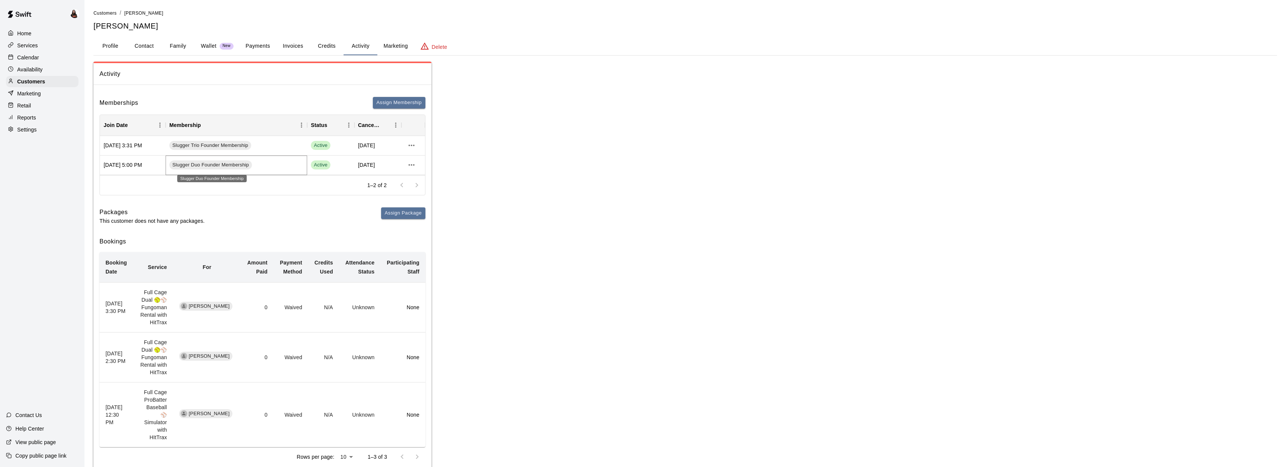
click at [246, 168] on span "Slugger Duo Founder Membership" at bounding box center [210, 164] width 83 height 7
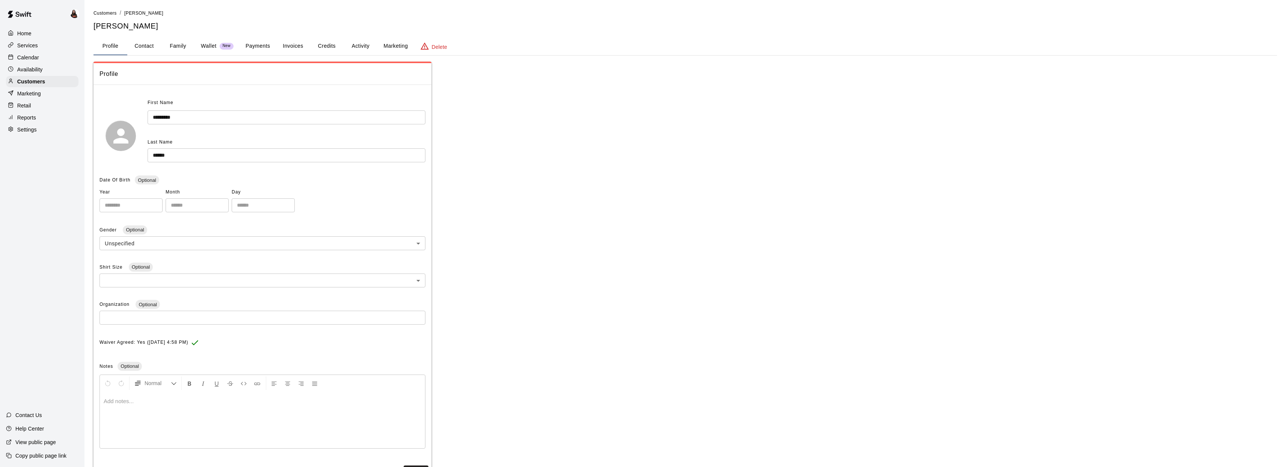
click at [264, 45] on button "Payments" at bounding box center [258, 46] width 36 height 18
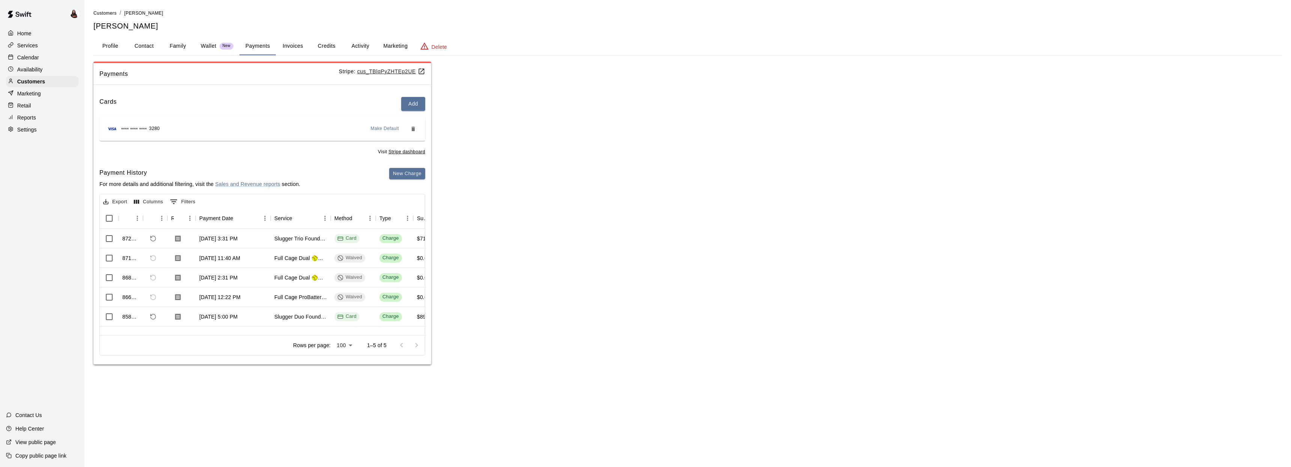
click at [291, 45] on button "Invoices" at bounding box center [293, 46] width 34 height 18
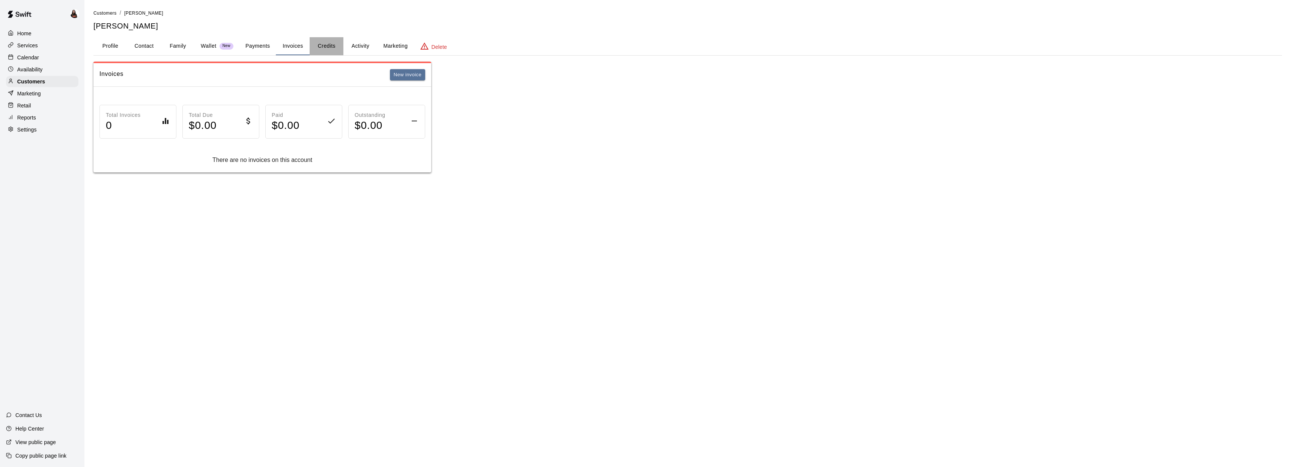
click at [332, 47] on button "Credits" at bounding box center [327, 46] width 34 height 18
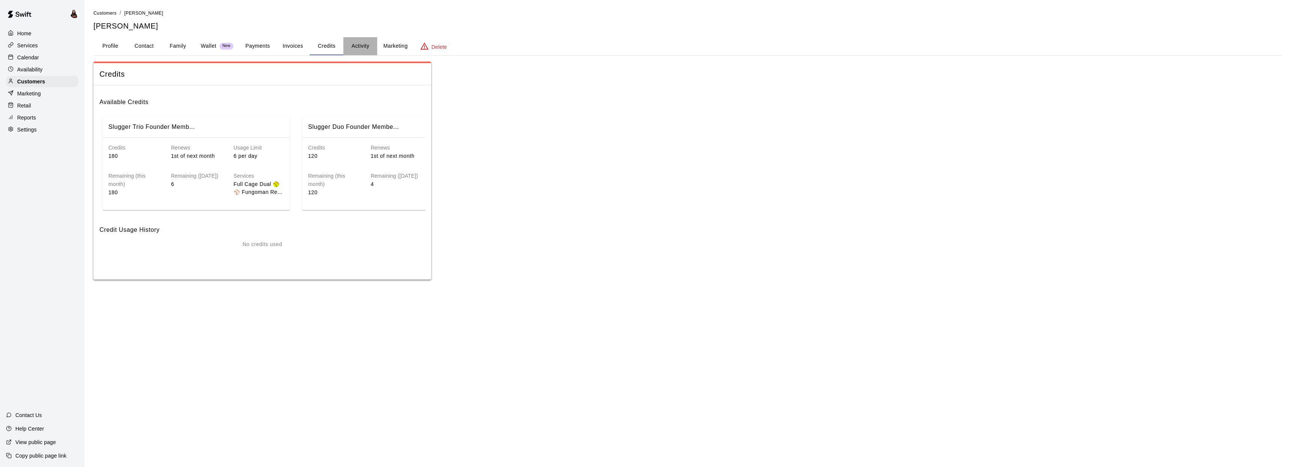
click at [366, 50] on button "Activity" at bounding box center [360, 46] width 34 height 18
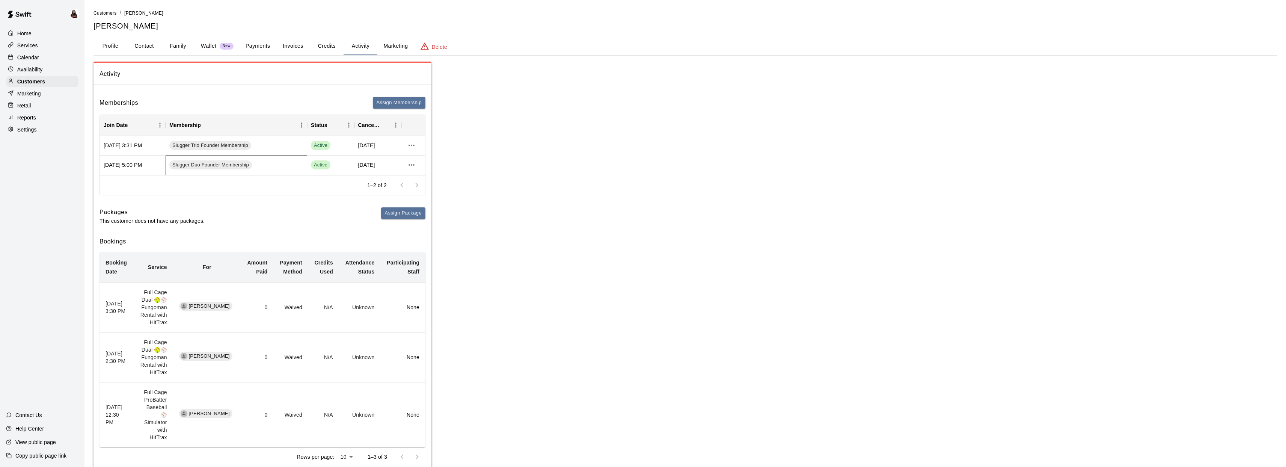
click at [293, 169] on div "Slugger Duo Founder Membership" at bounding box center [237, 165] width 142 height 20
click at [411, 165] on icon "more actions" at bounding box center [411, 165] width 6 height 2
click at [187, 163] on div at bounding box center [645, 233] width 1291 height 467
click at [406, 164] on button "more actions" at bounding box center [411, 164] width 13 height 13
click at [296, 169] on div at bounding box center [645, 233] width 1291 height 467
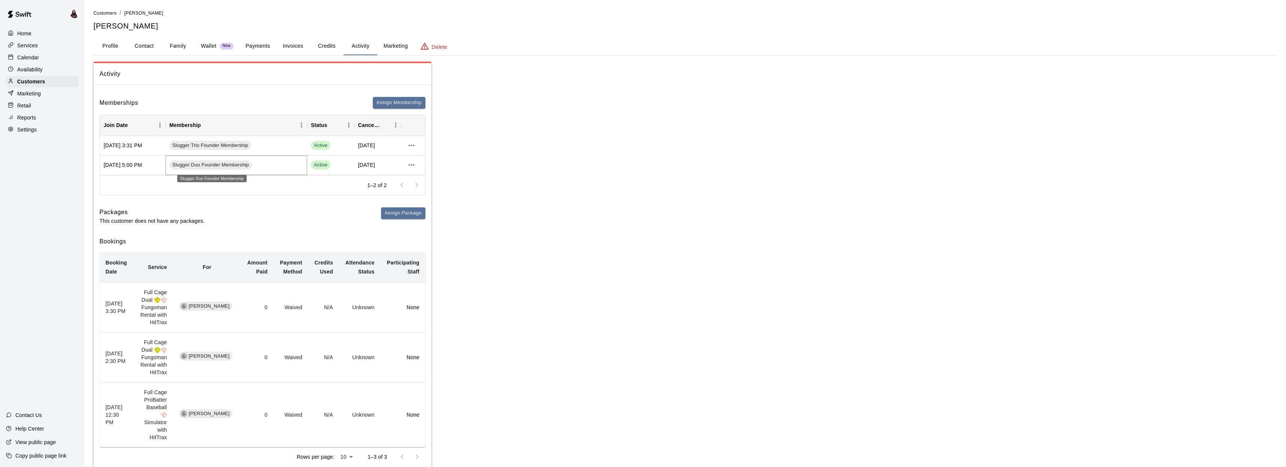
click at [219, 164] on span "Slugger Duo Founder Membership" at bounding box center [210, 164] width 83 height 7
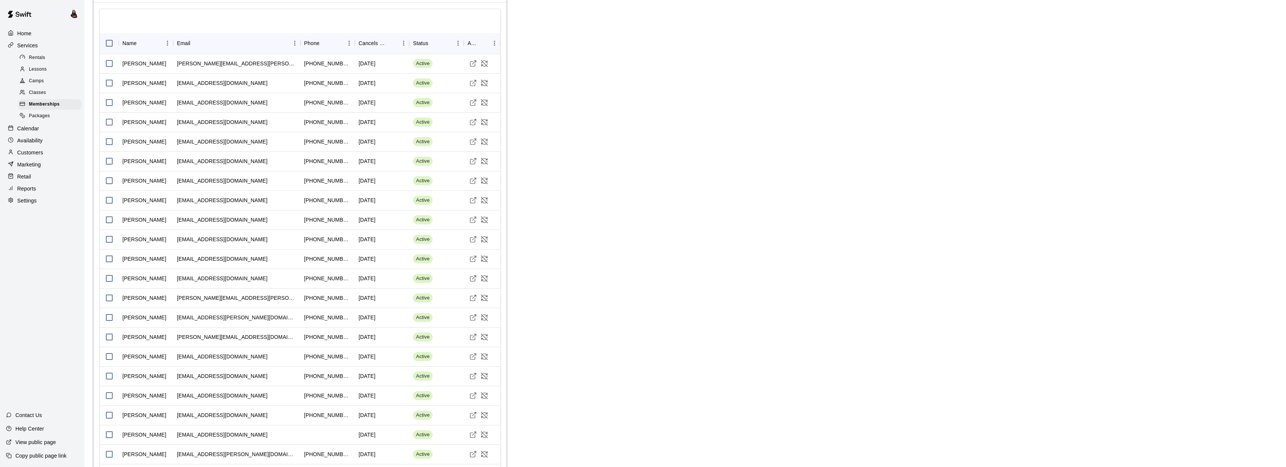
scroll to position [1233, 0]
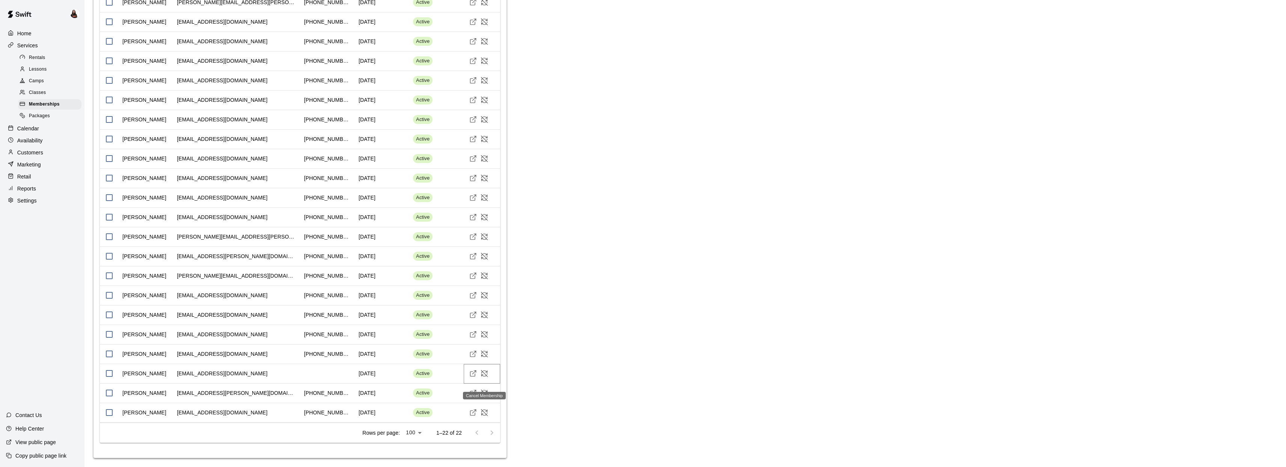
click at [486, 374] on icon "Cancel Membership" at bounding box center [485, 373] width 8 height 8
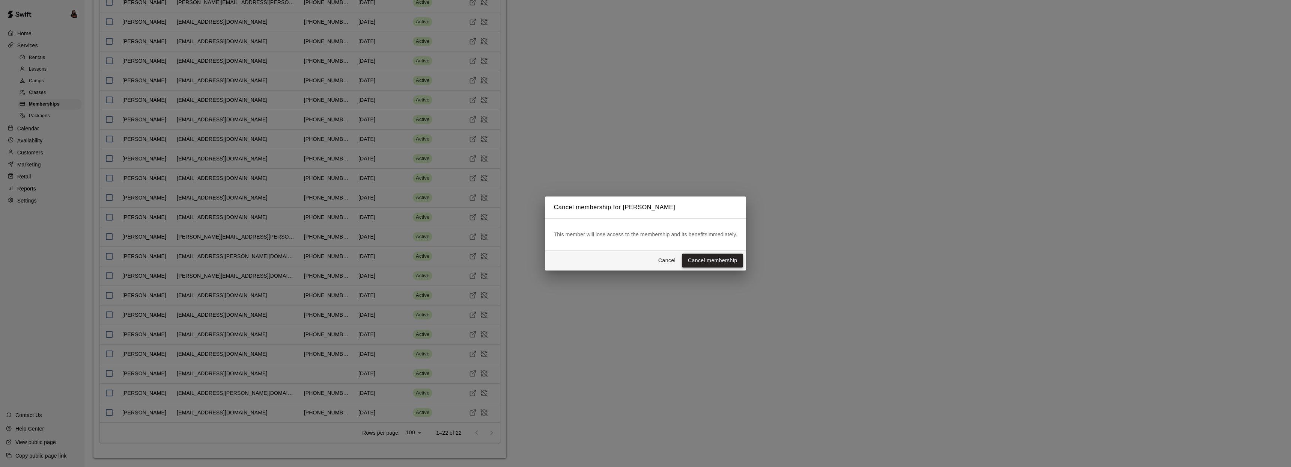
click at [722, 259] on button "Cancel membership" at bounding box center [712, 260] width 61 height 14
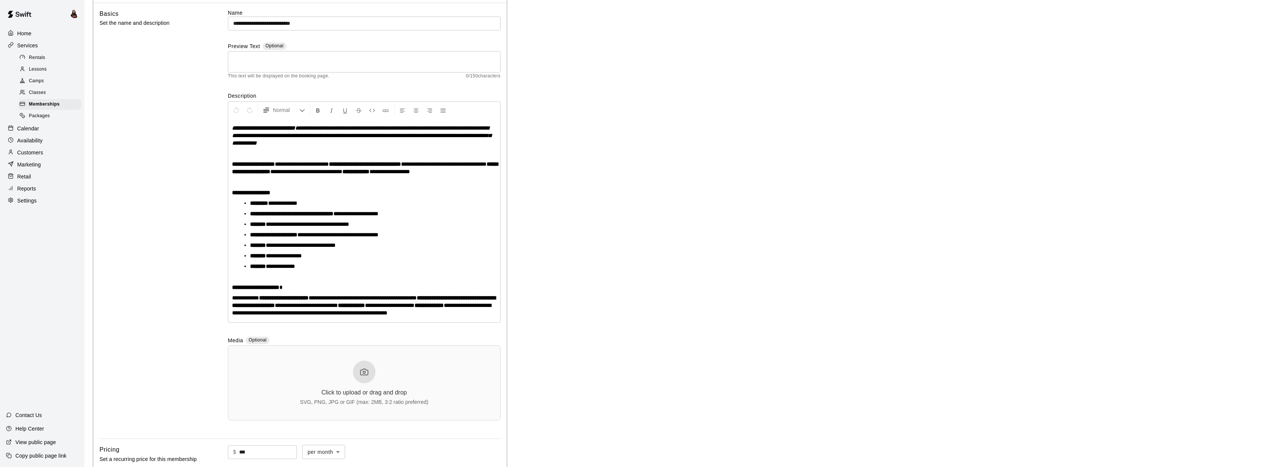
scroll to position [0, 0]
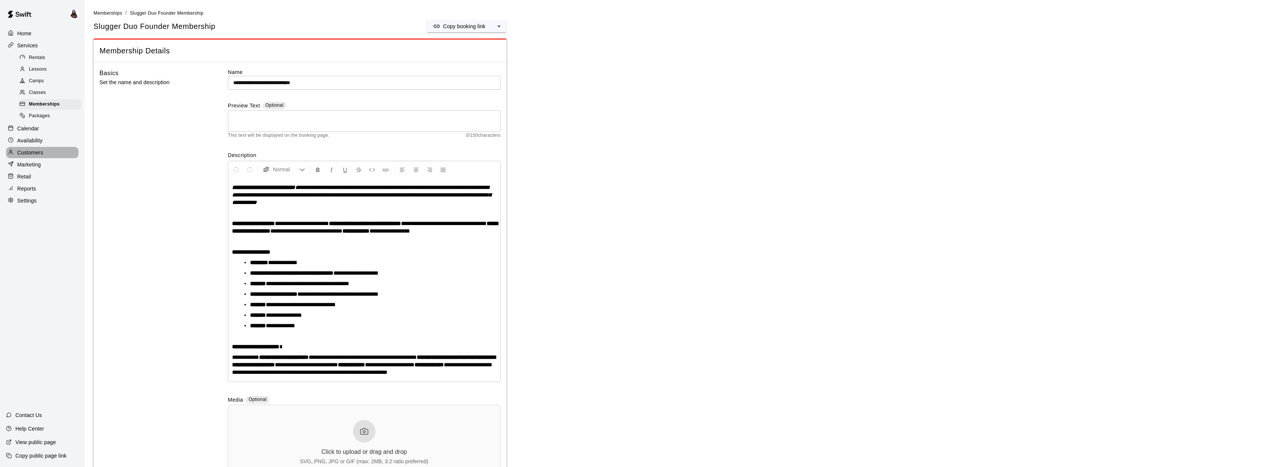
click at [41, 154] on p "Customers" at bounding box center [30, 153] width 26 height 8
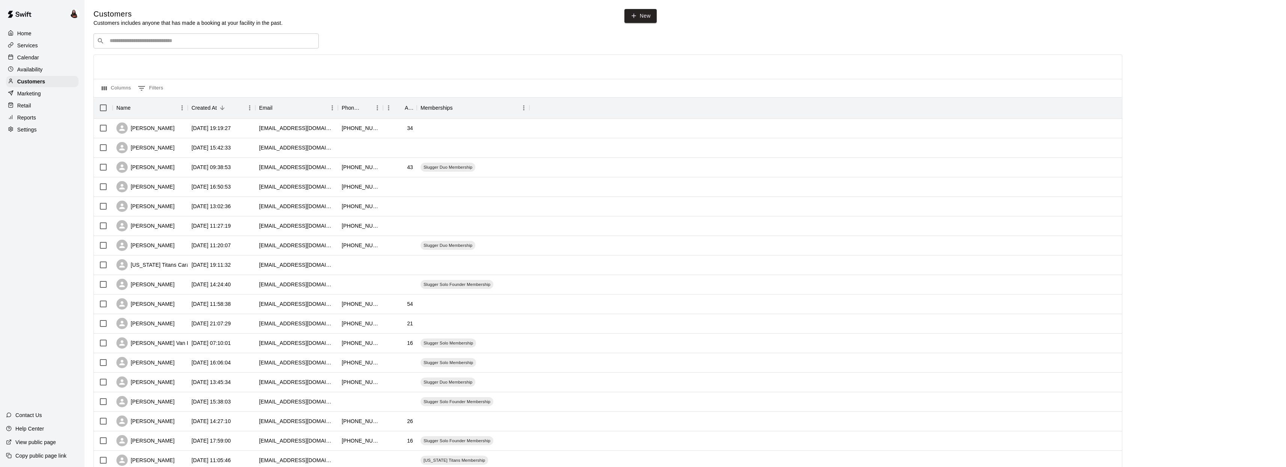
click at [180, 39] on input "Search customers by name or email" at bounding box center [211, 41] width 208 height 8
type input "***"
click at [149, 62] on span "stephanie5255@gmail.com" at bounding box center [154, 64] width 81 height 5
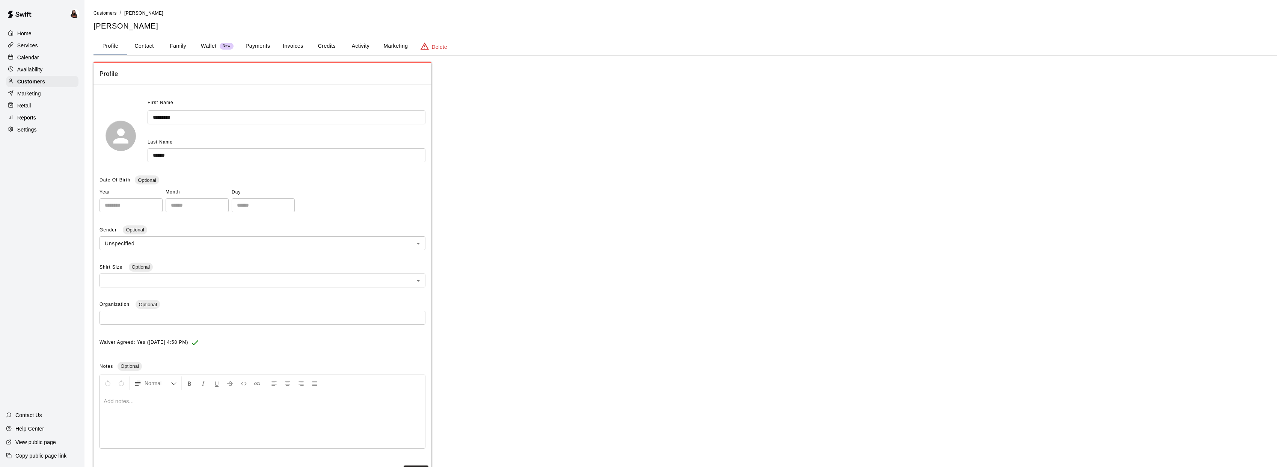
click at [321, 47] on button "Credits" at bounding box center [327, 46] width 34 height 18
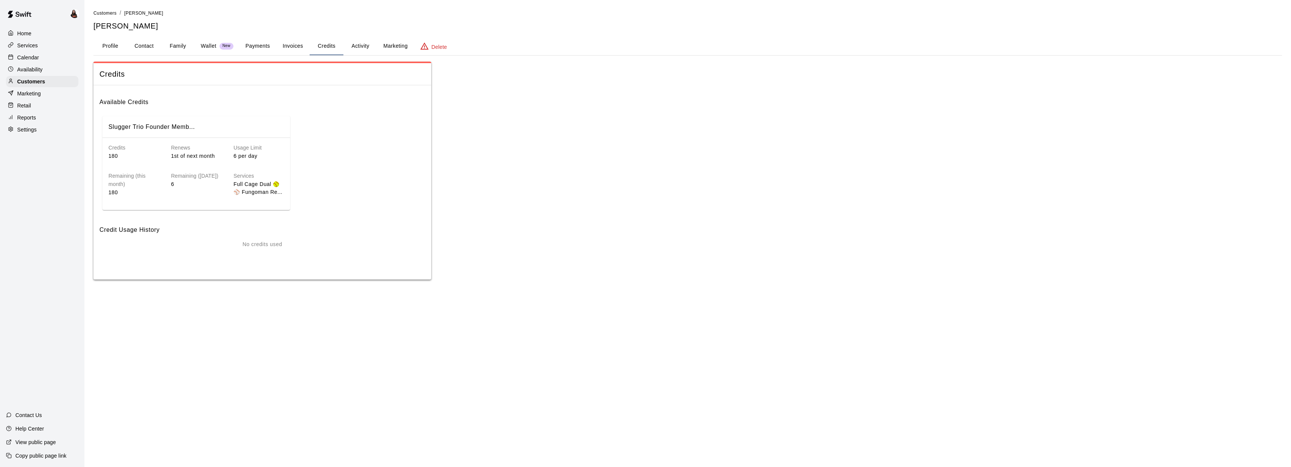
click at [351, 47] on button "Activity" at bounding box center [360, 46] width 34 height 18
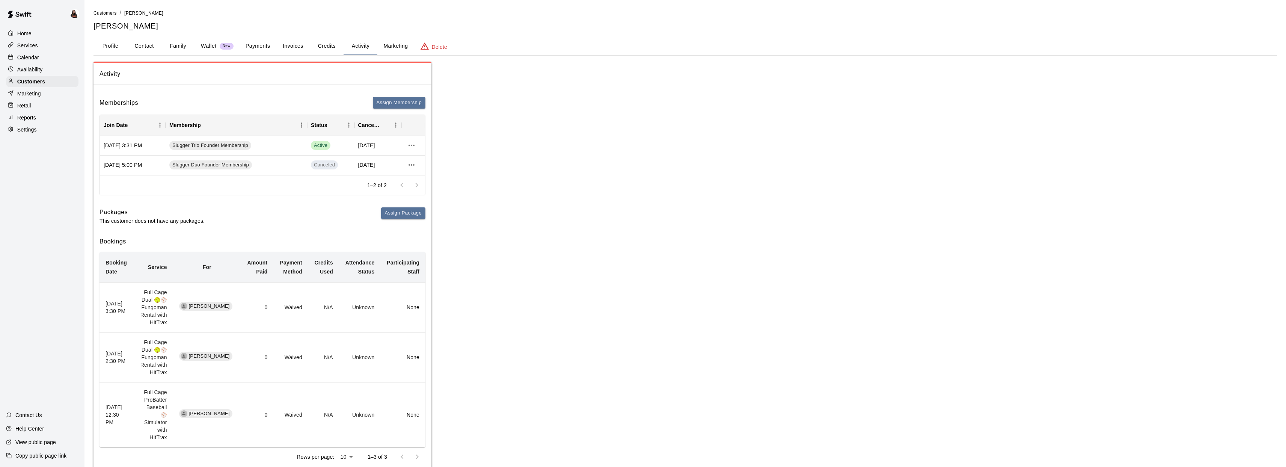
click at [38, 35] on div "Home" at bounding box center [42, 33] width 72 height 11
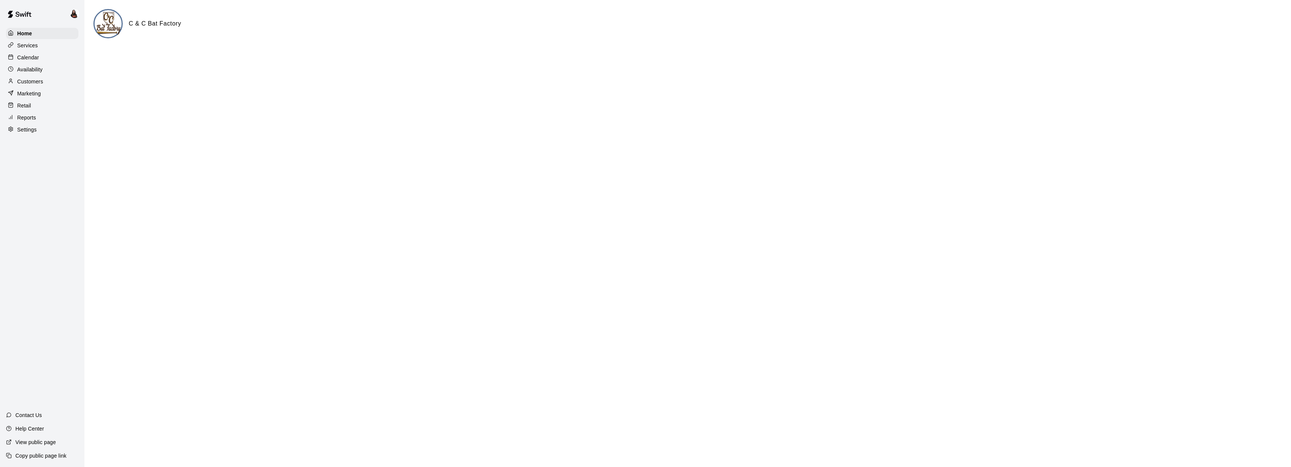
click at [36, 57] on p "Calendar" at bounding box center [28, 58] width 22 height 8
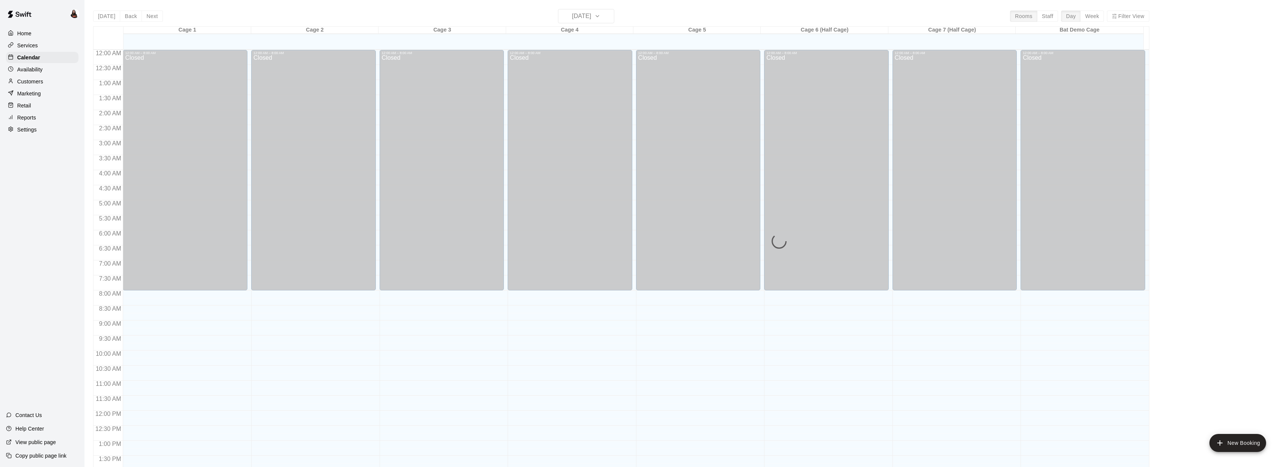
scroll to position [273, 0]
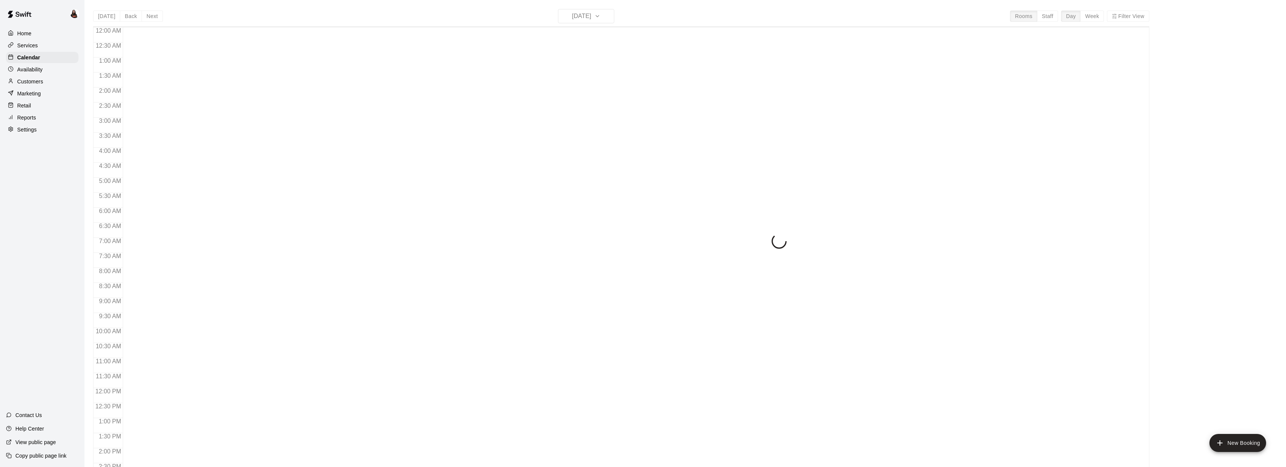
scroll to position [273, 0]
